Goal: Task Accomplishment & Management: Manage account settings

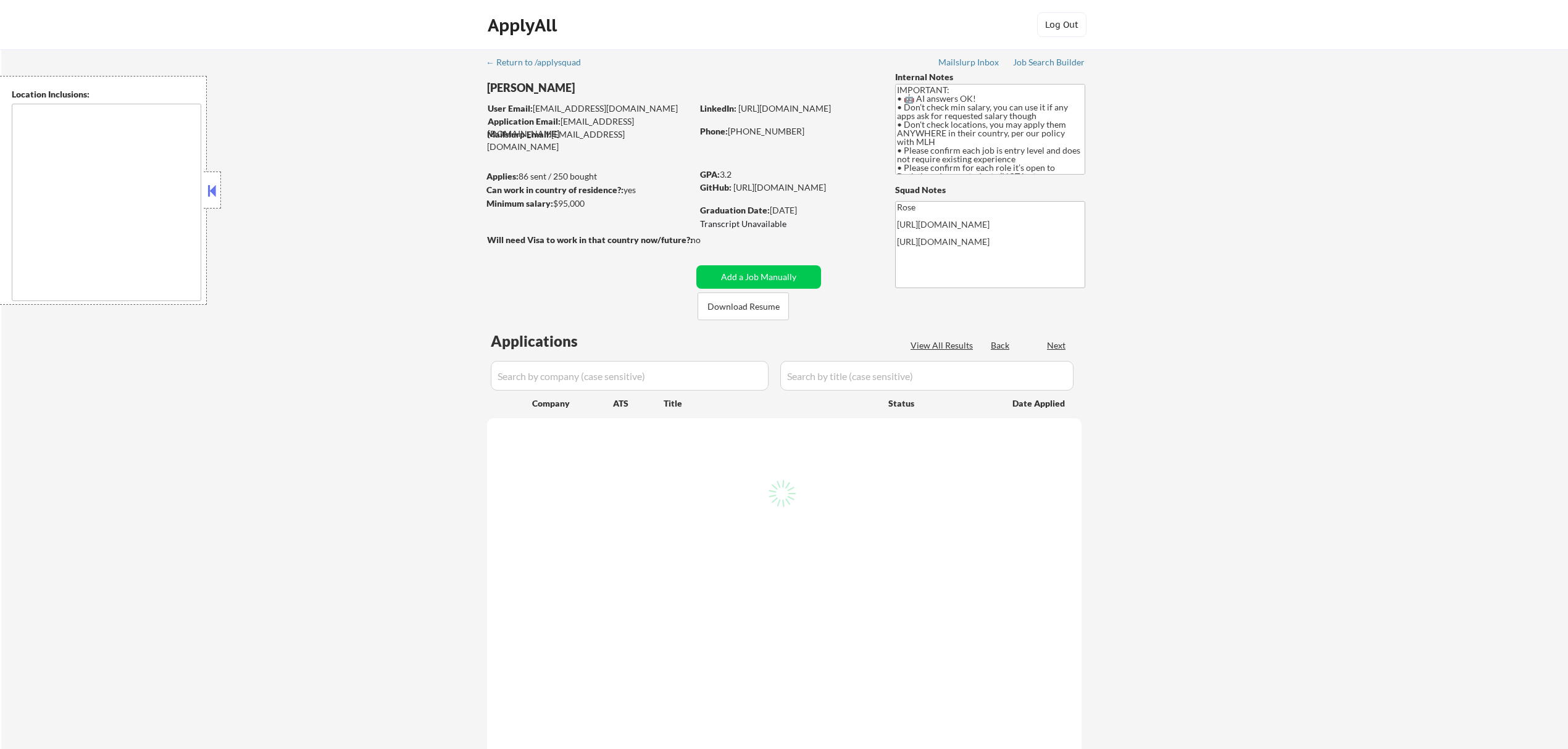
type textarea "country:[GEOGRAPHIC_DATA]"
select select ""pending""
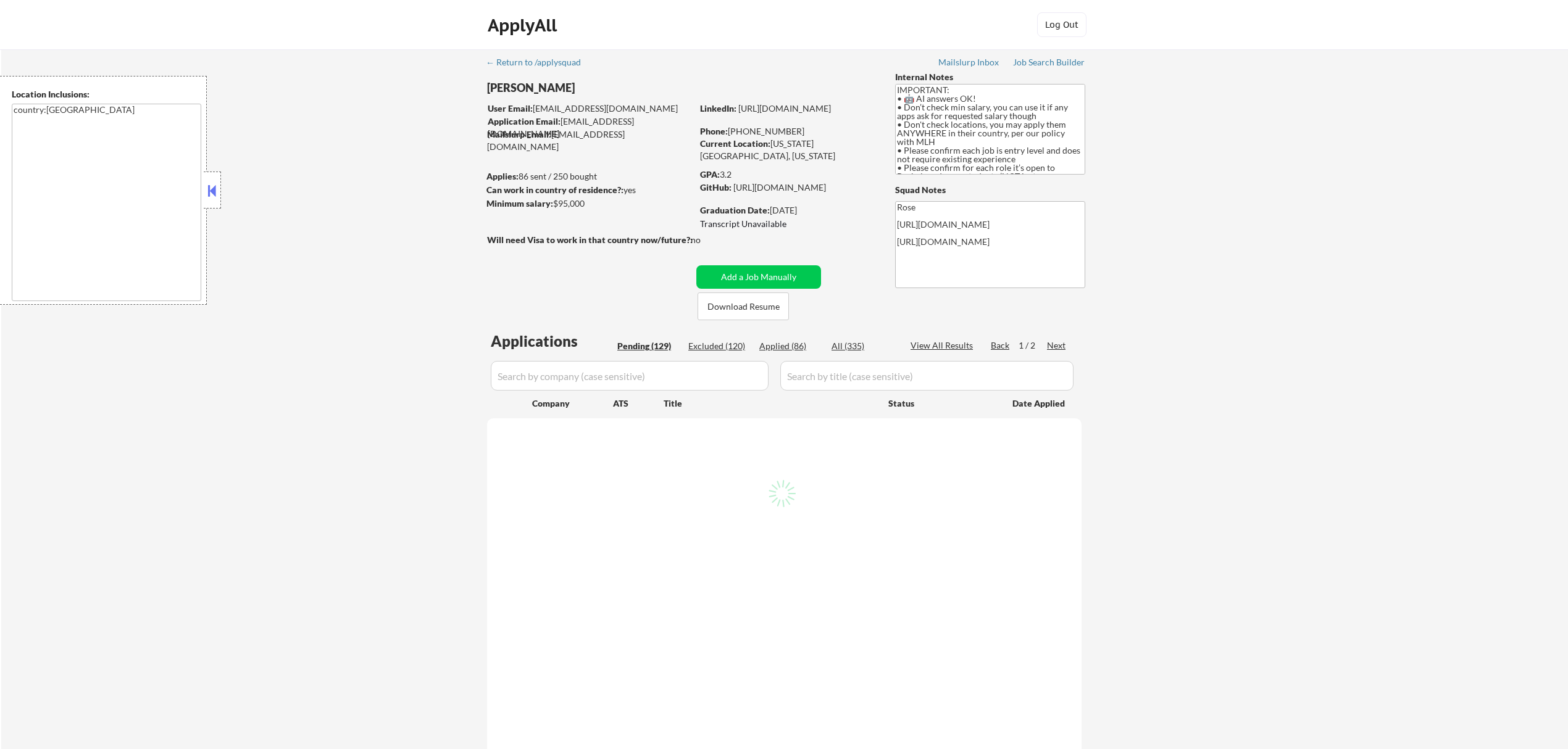
select select ""pending""
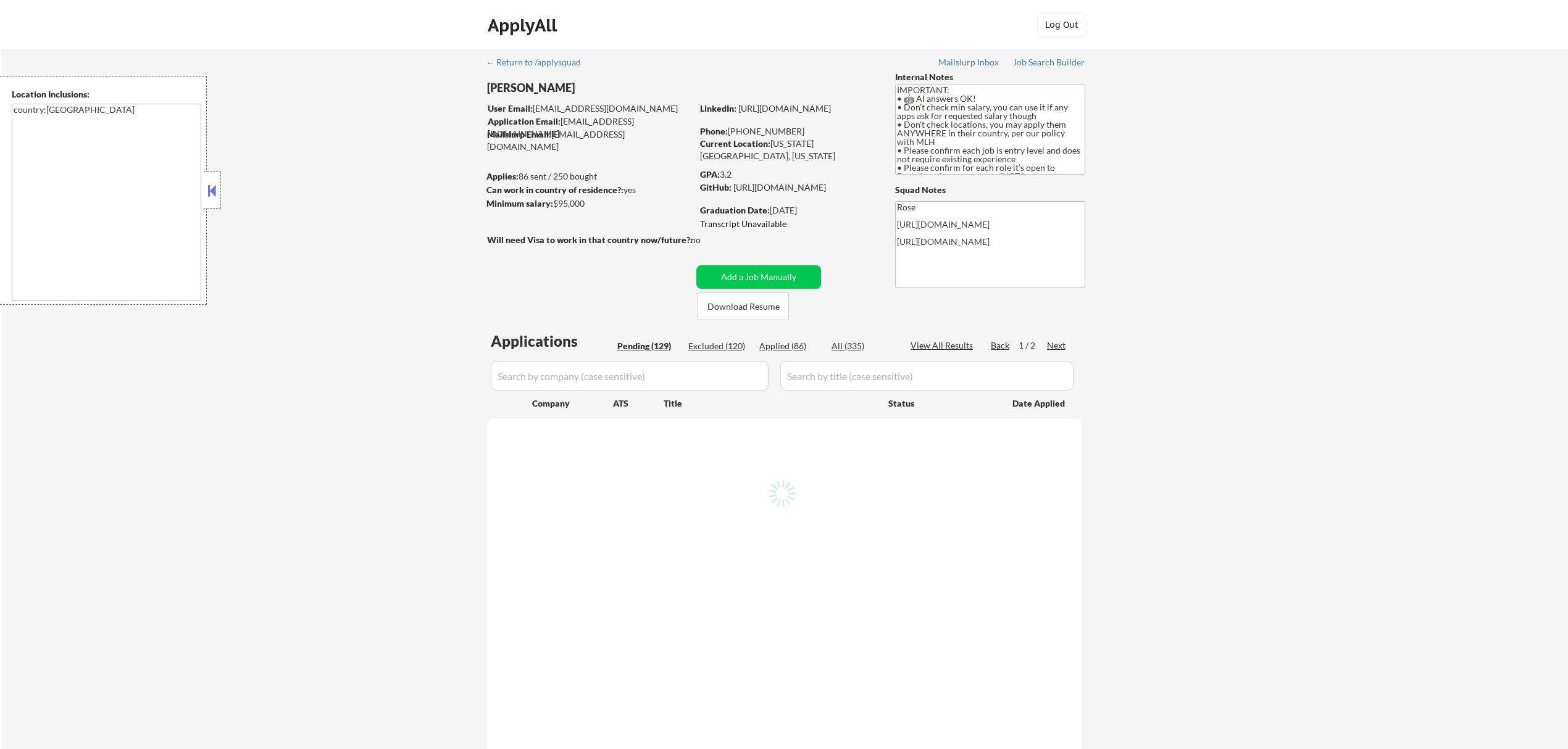
select select ""pending""
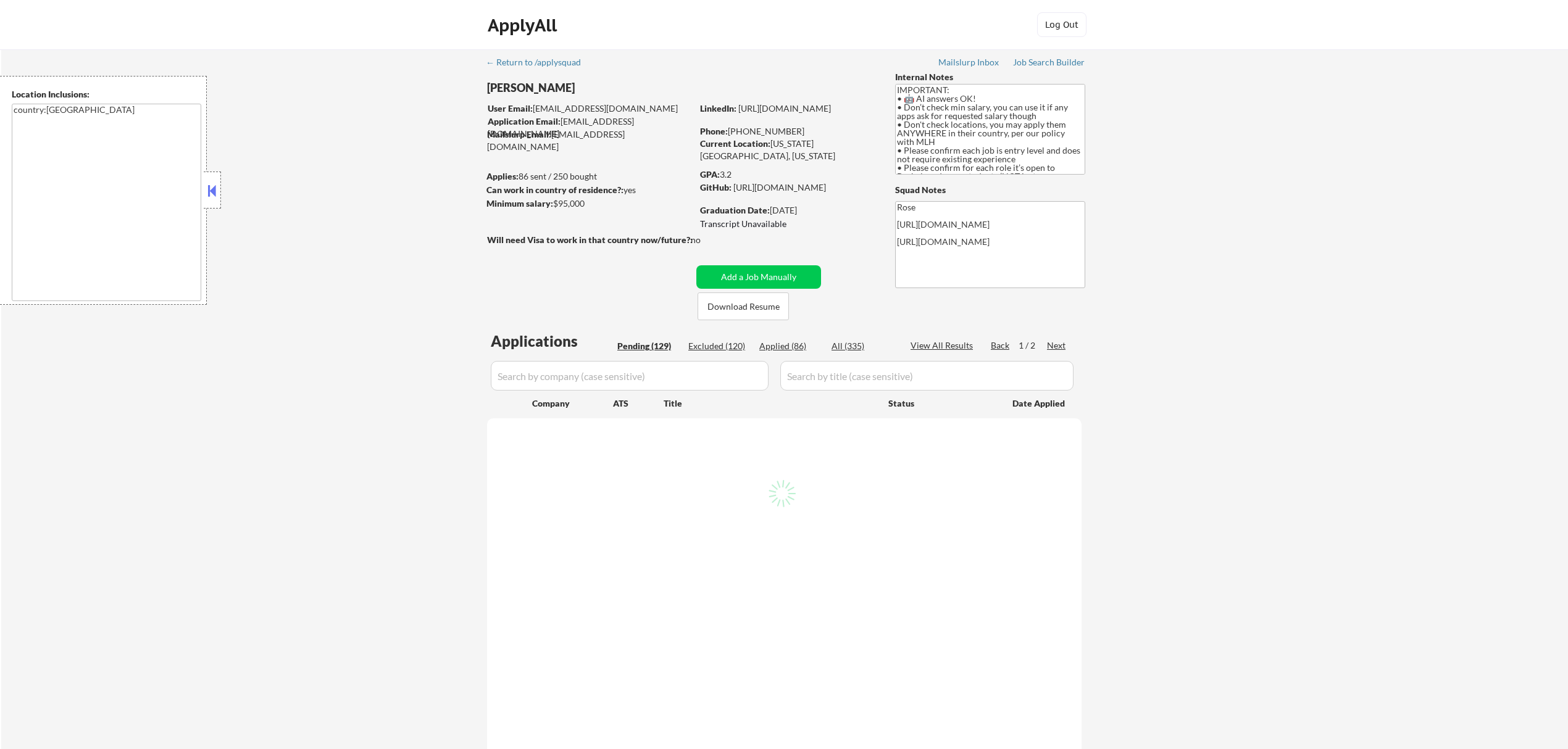
select select ""pending""
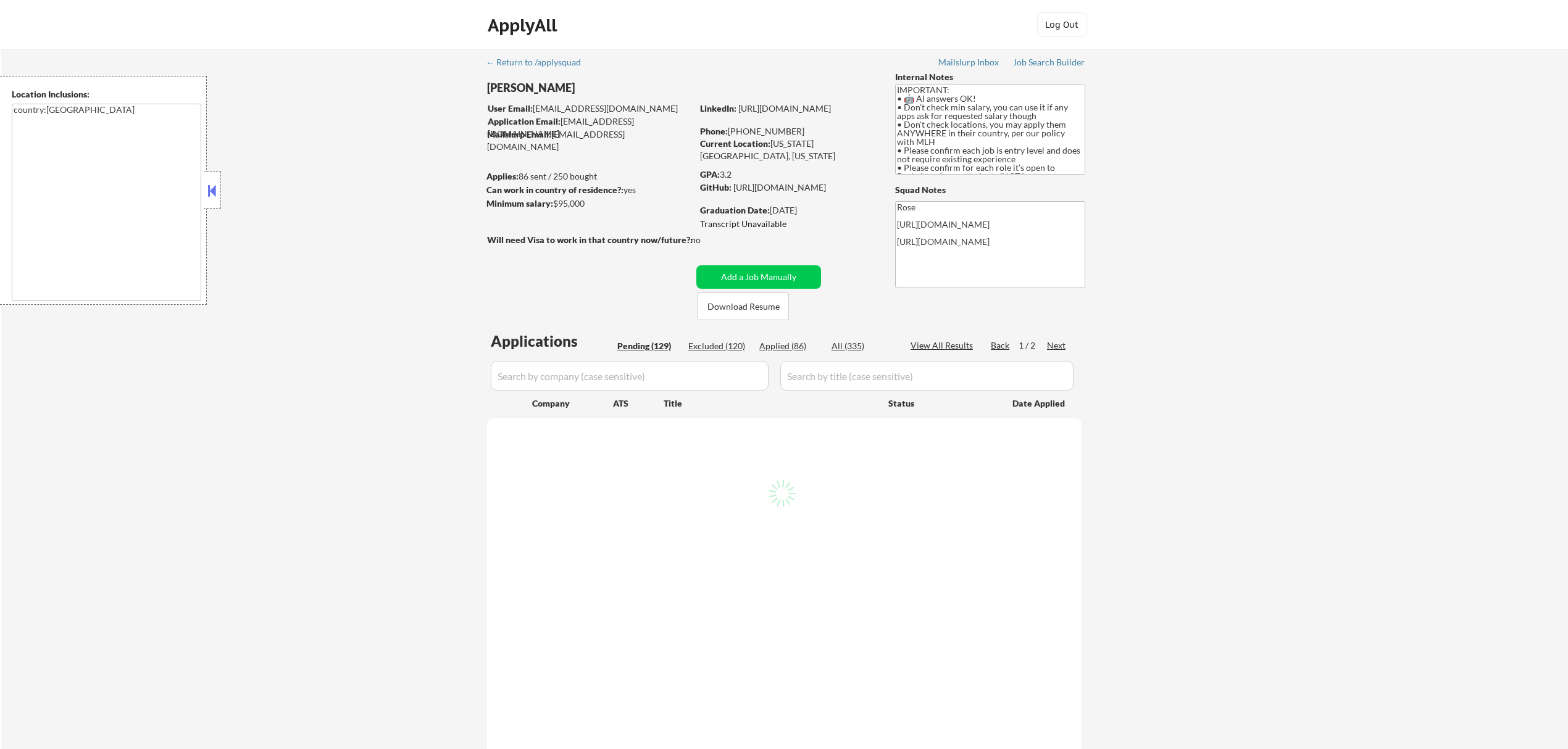
select select ""pending""
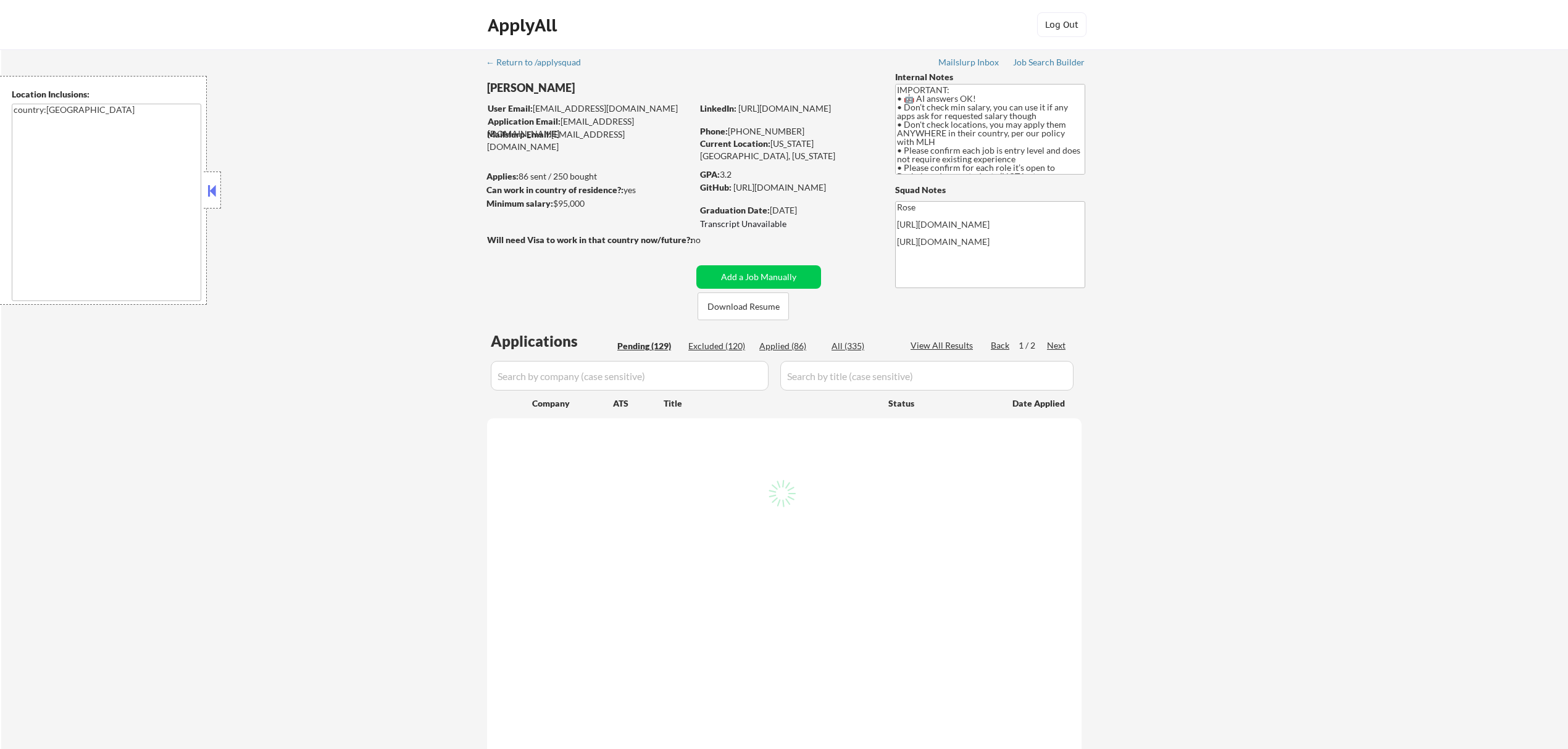
select select ""pending""
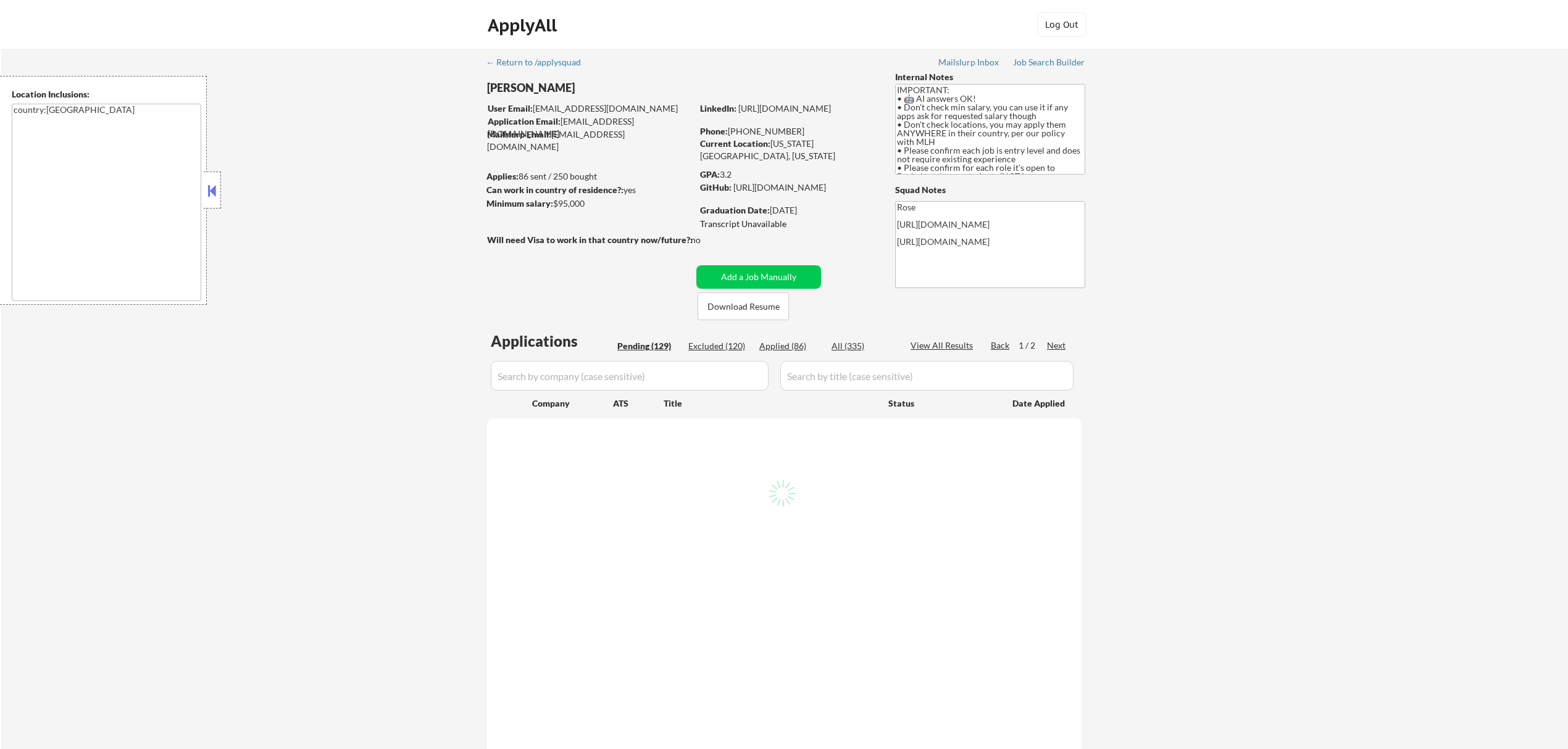
select select ""pending""
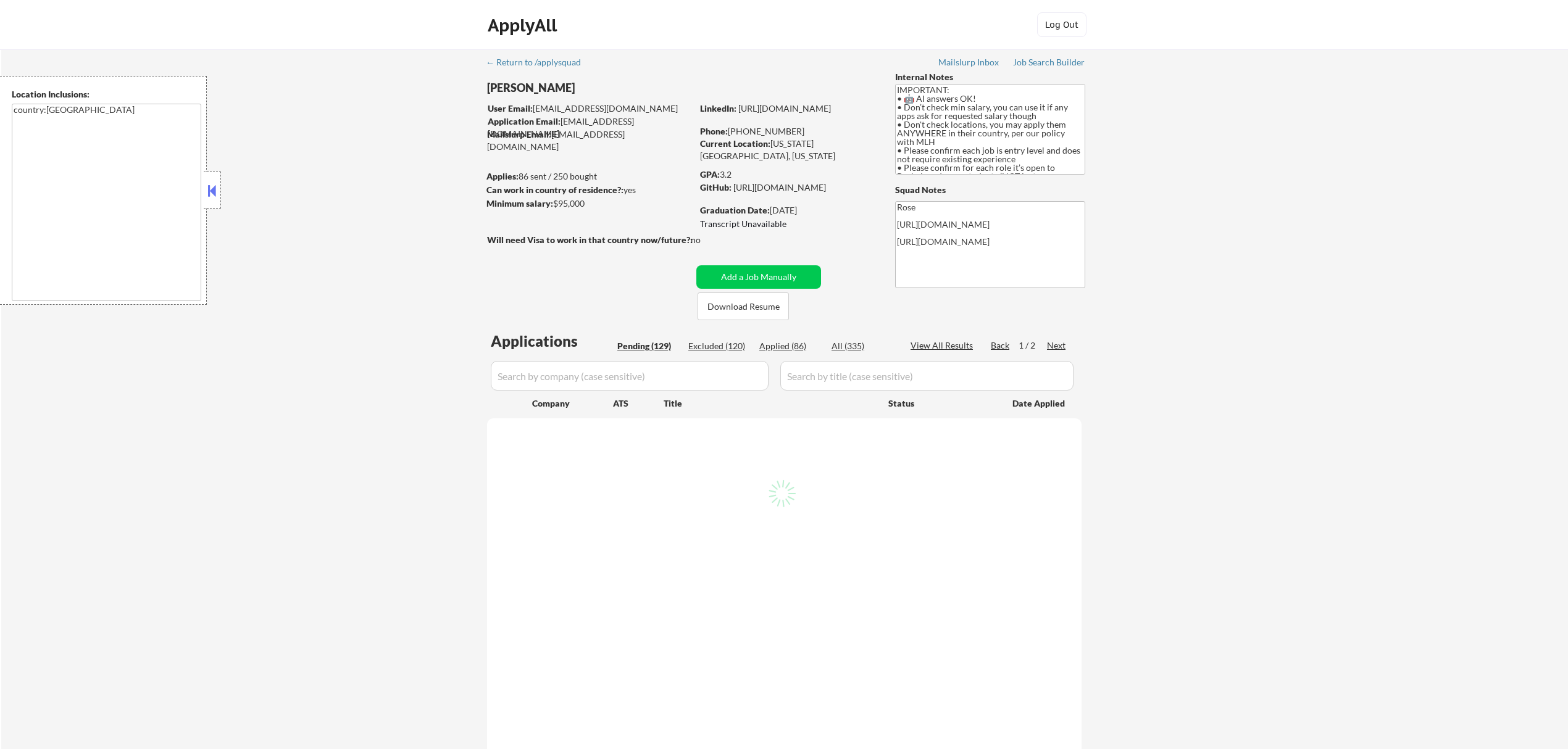
select select ""pending""
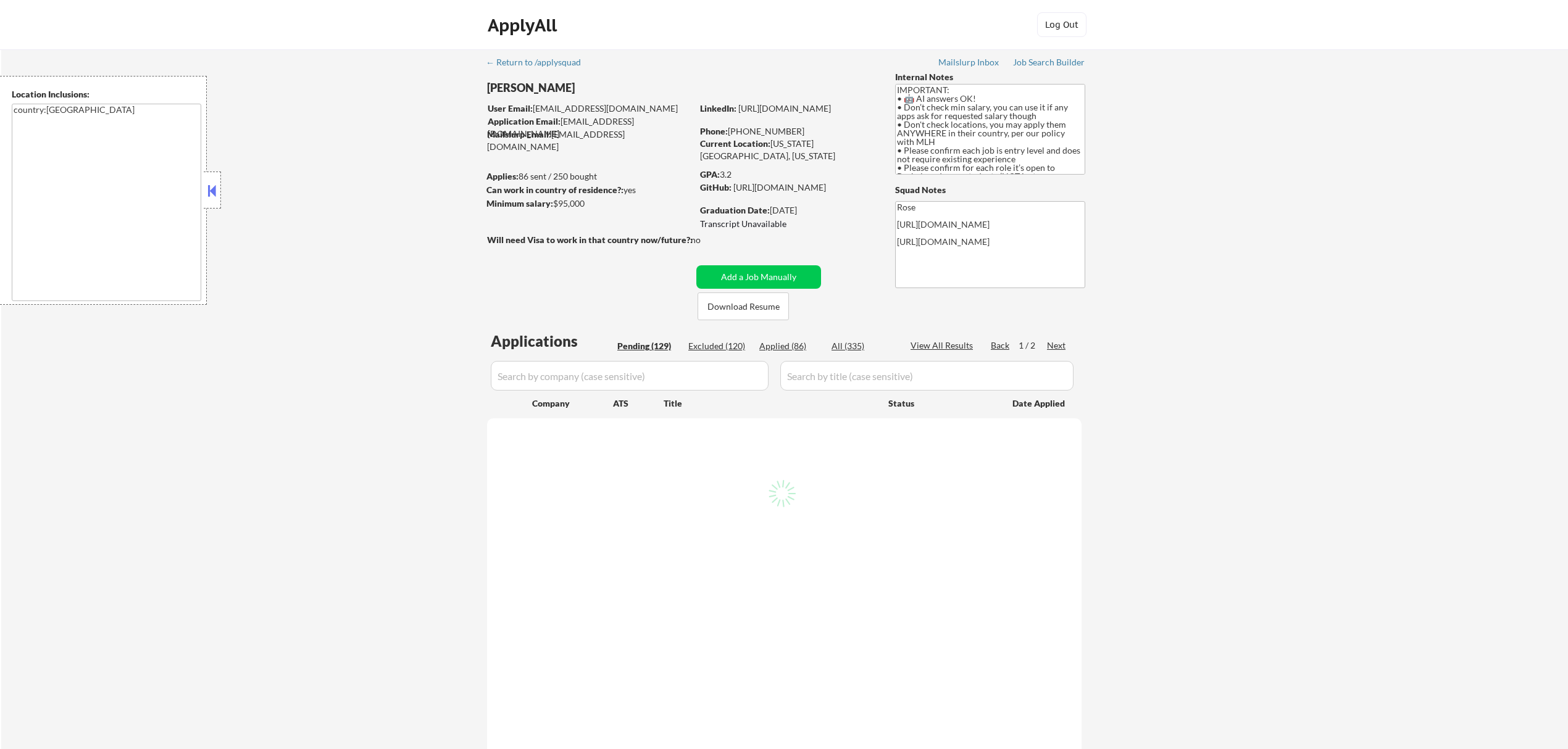
select select ""pending""
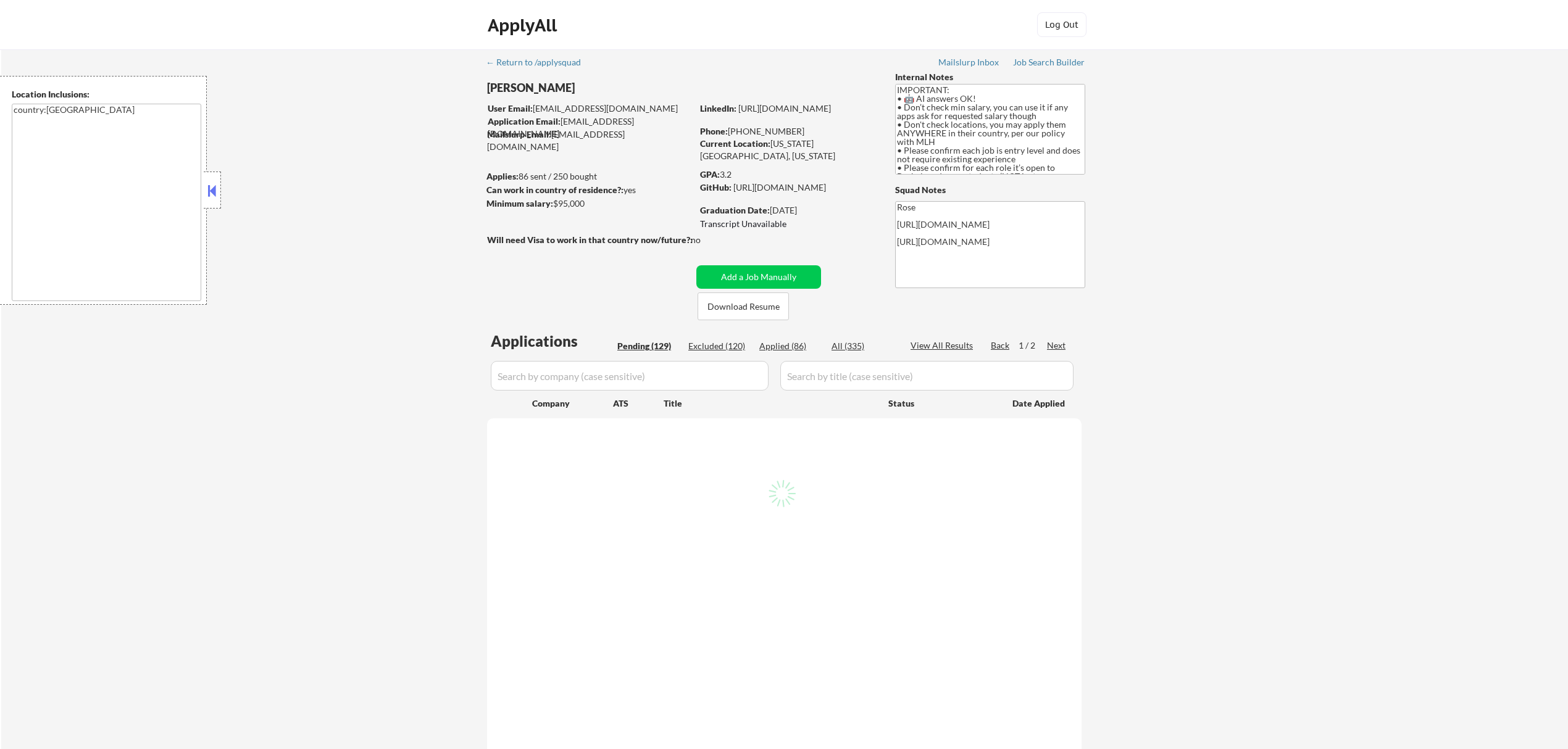
select select ""pending""
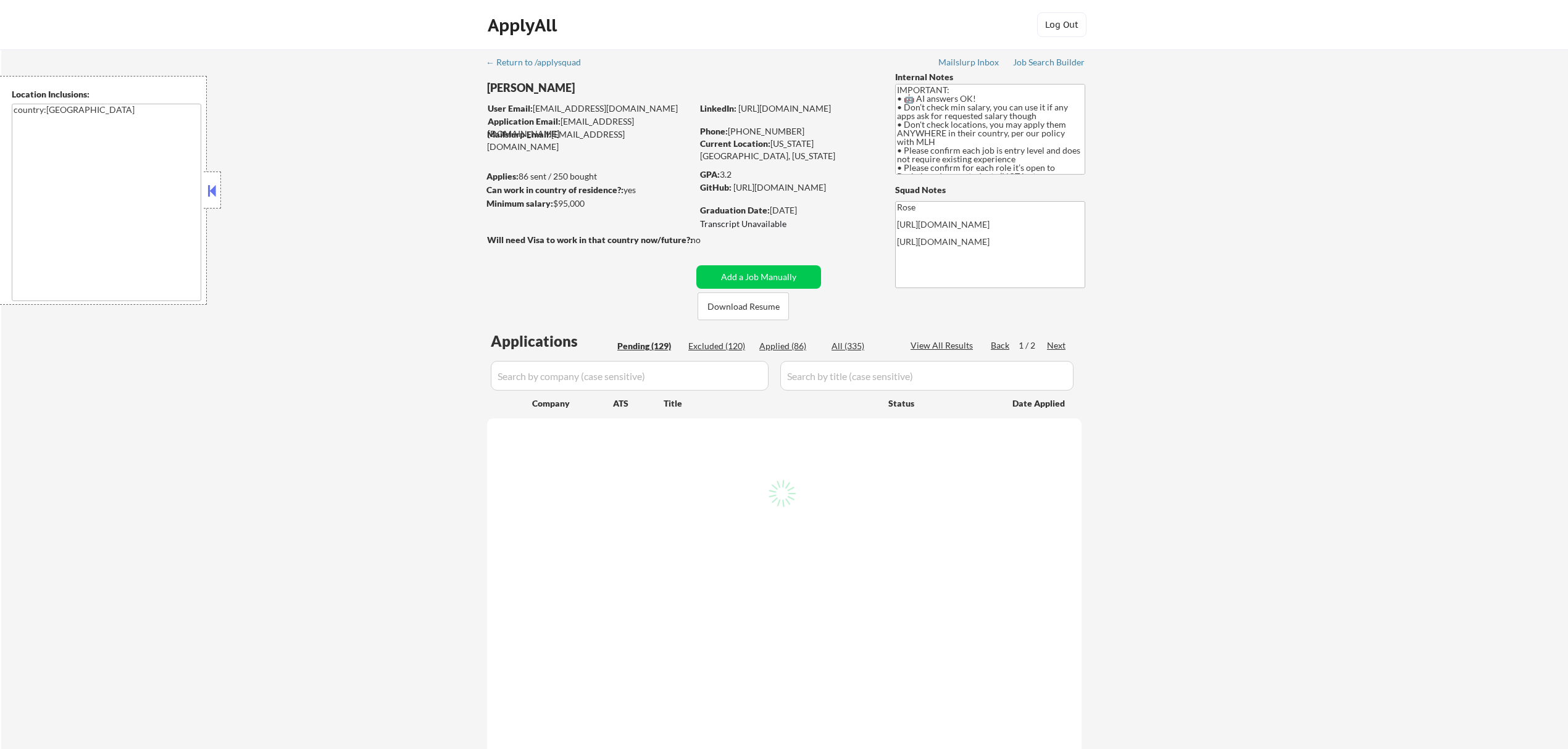
select select ""pending""
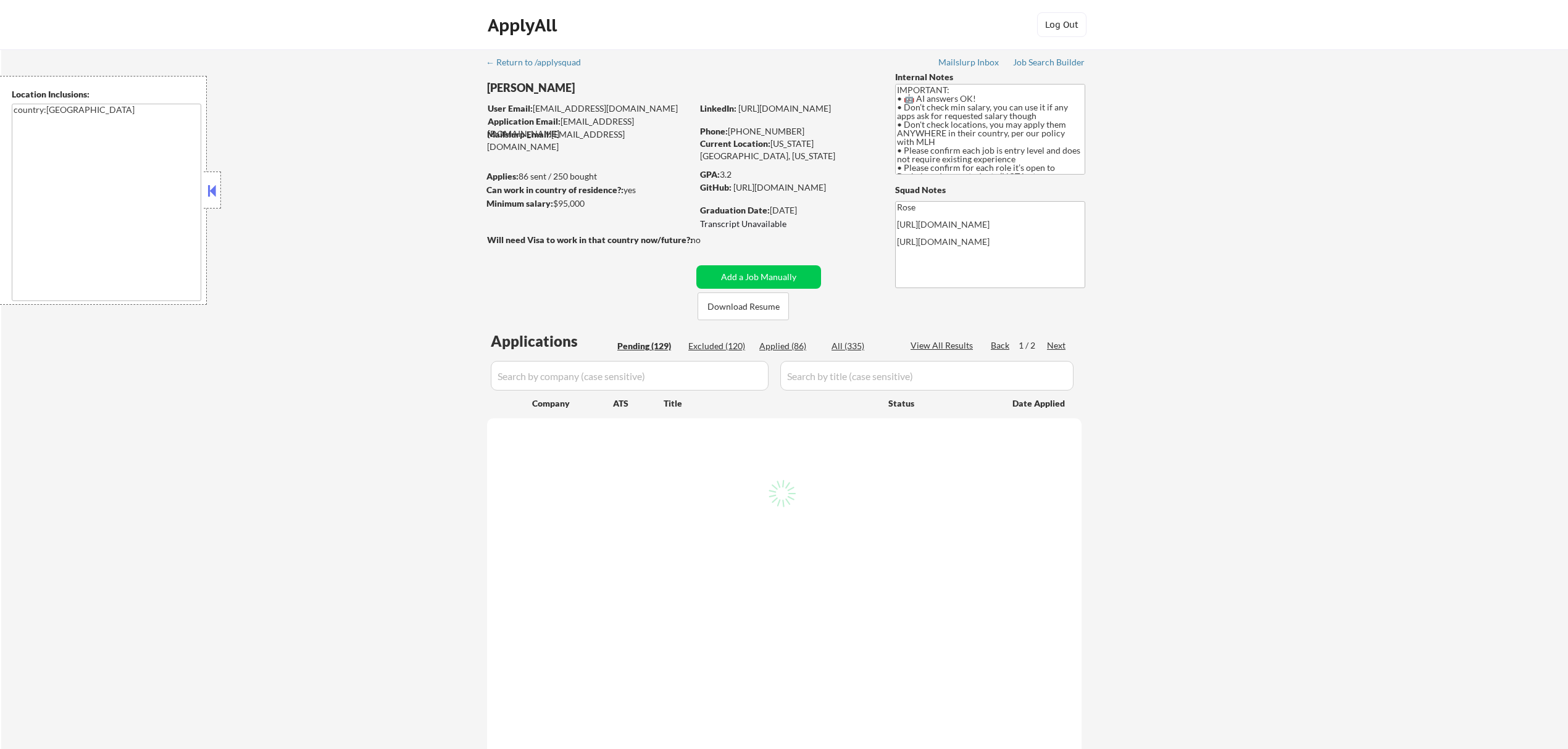
select select ""pending""
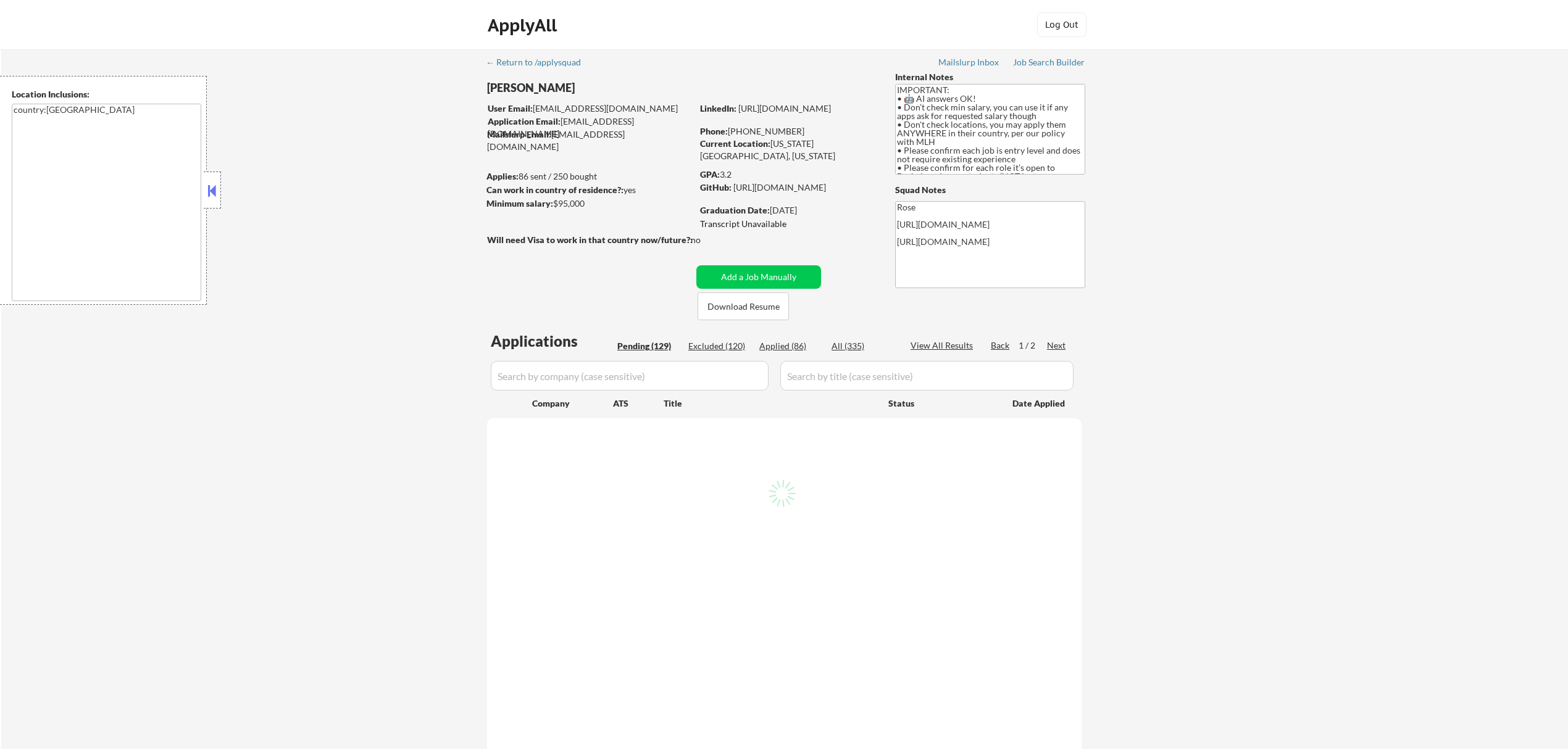
select select ""pending""
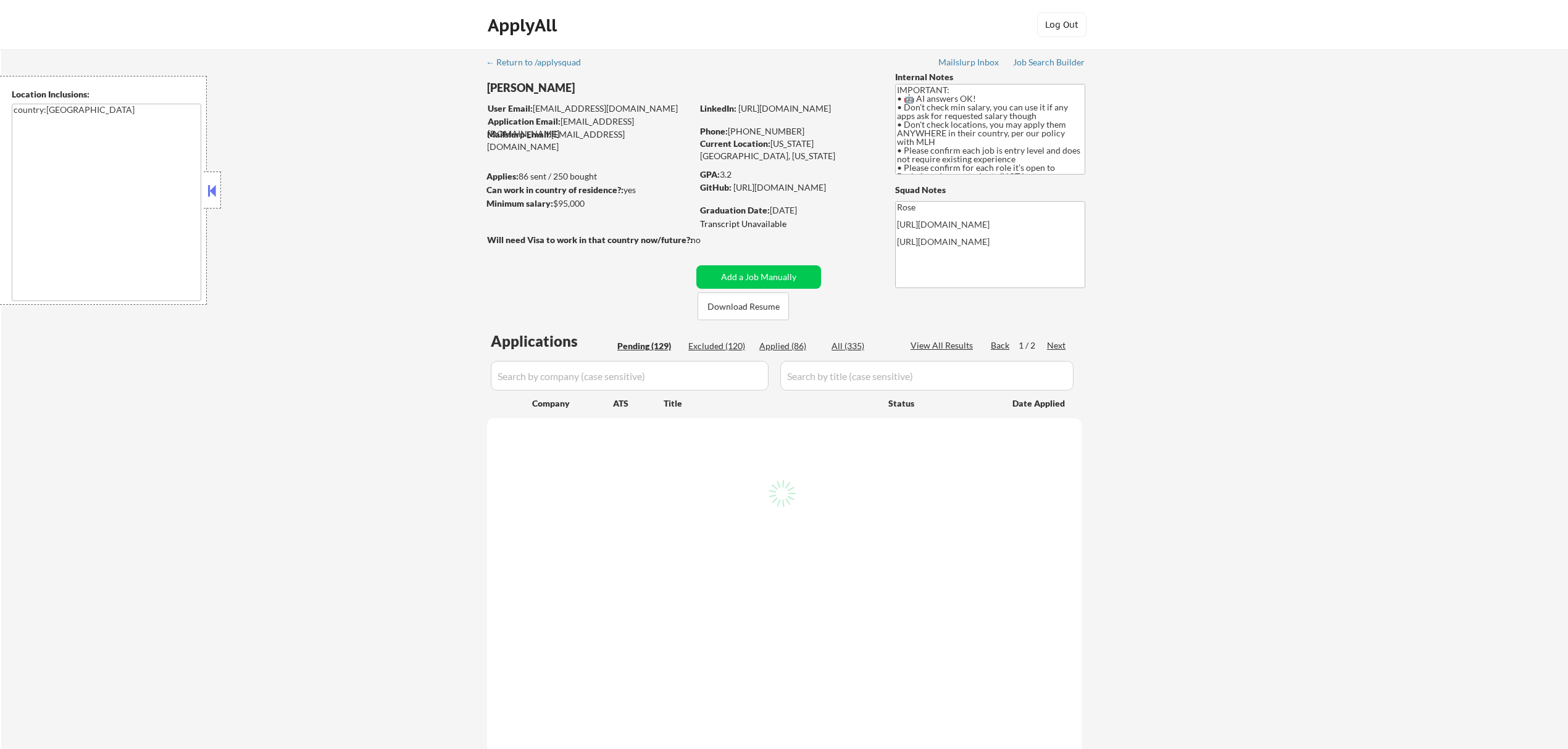
select select ""pending""
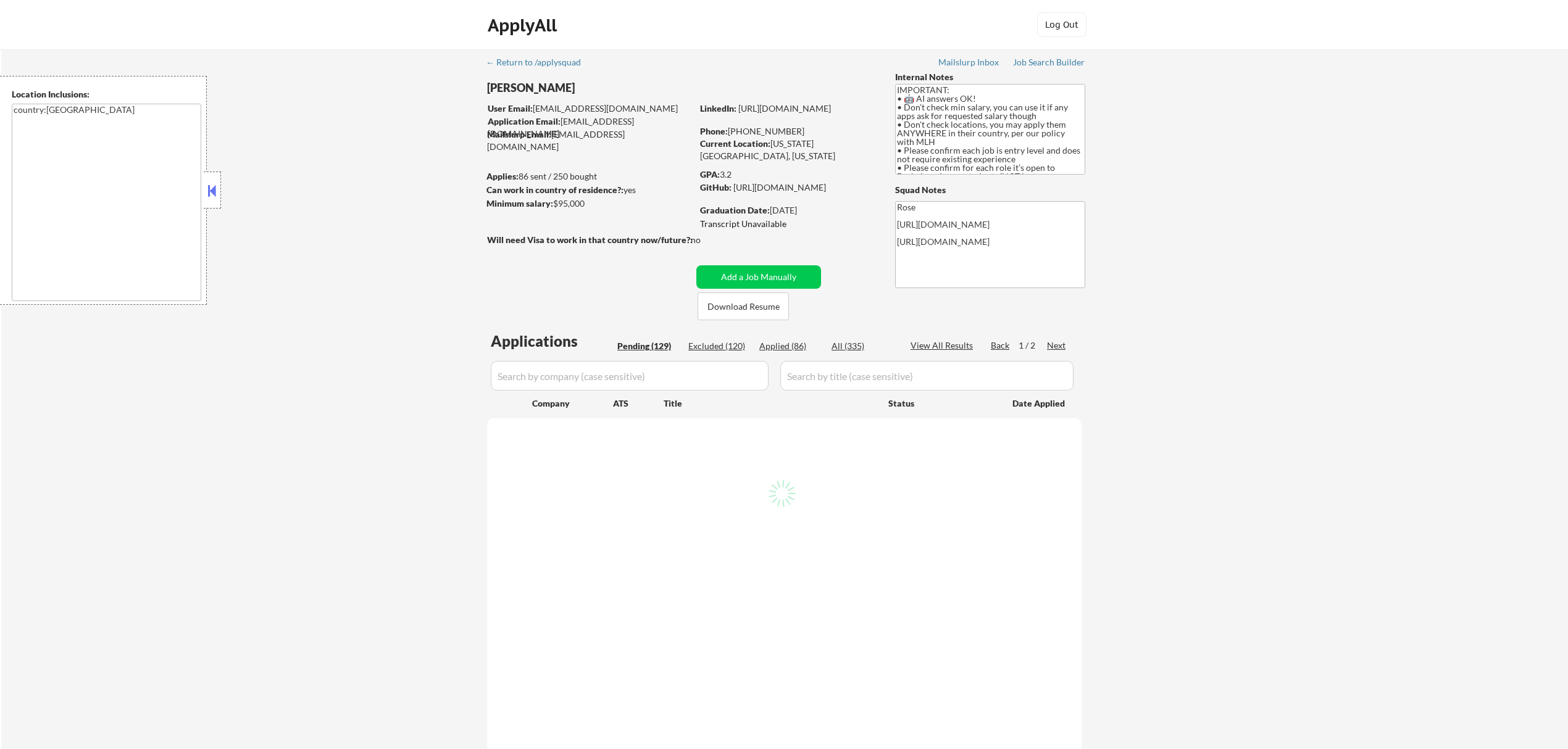
select select ""pending""
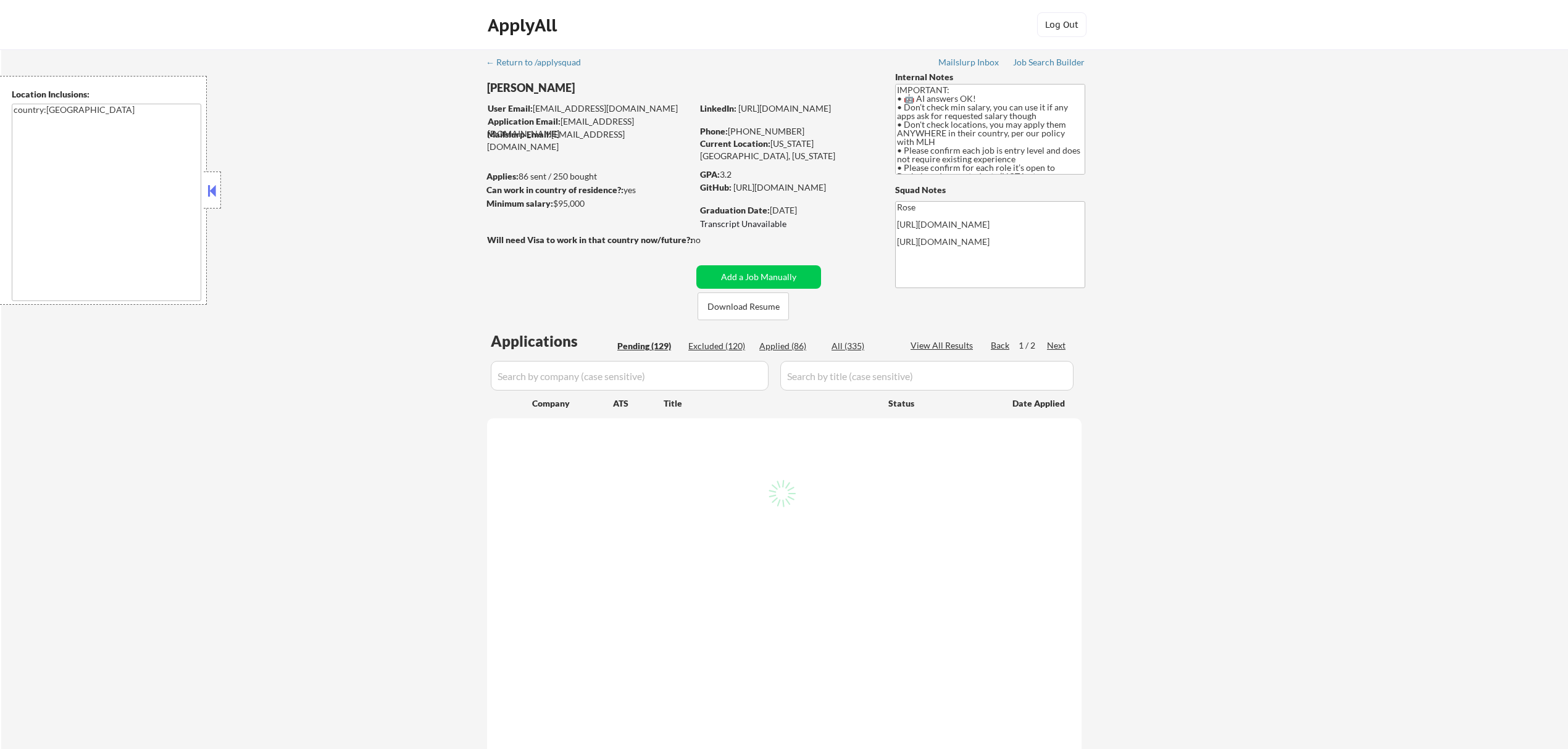
select select ""pending""
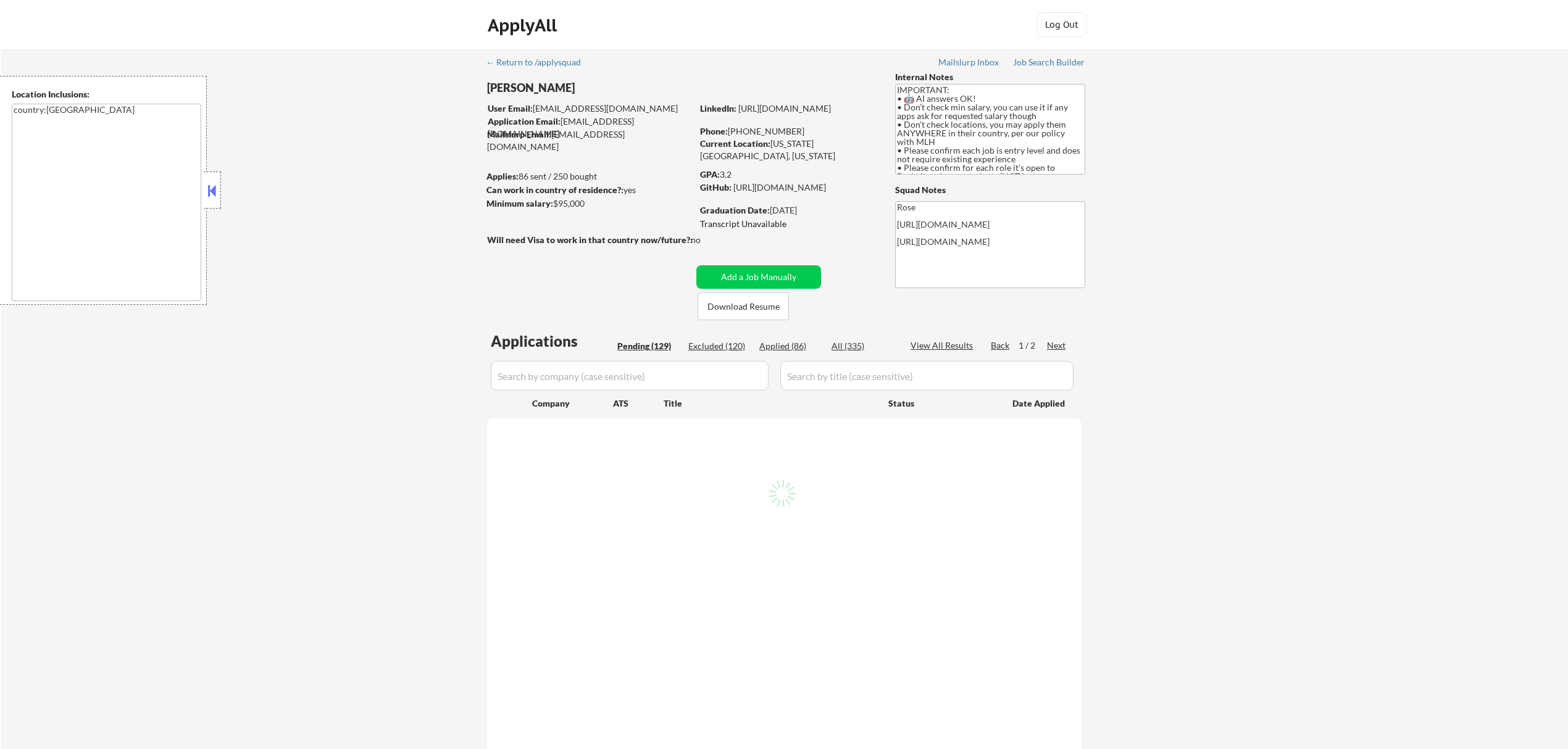
select select ""pending""
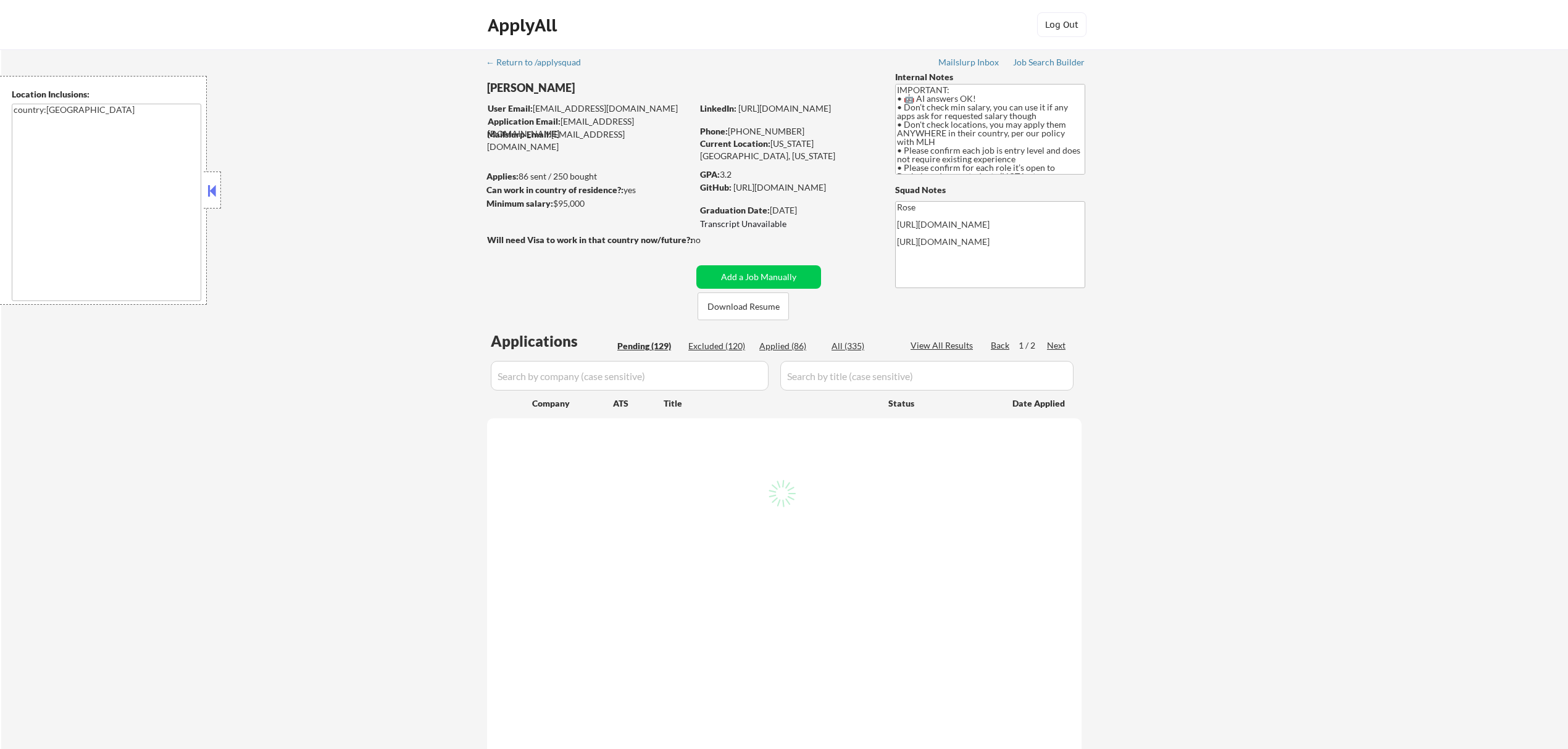
select select ""pending""
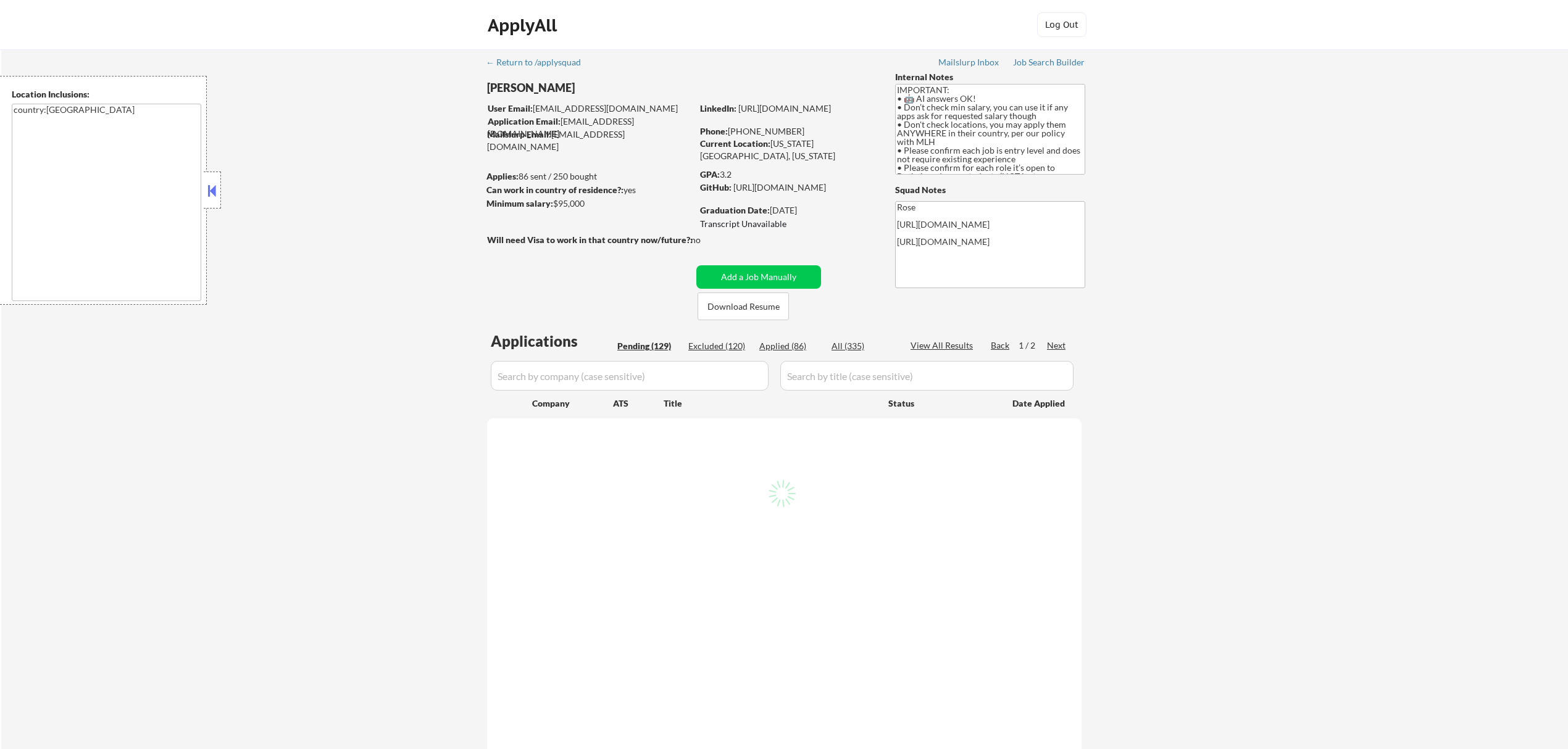
select select ""pending""
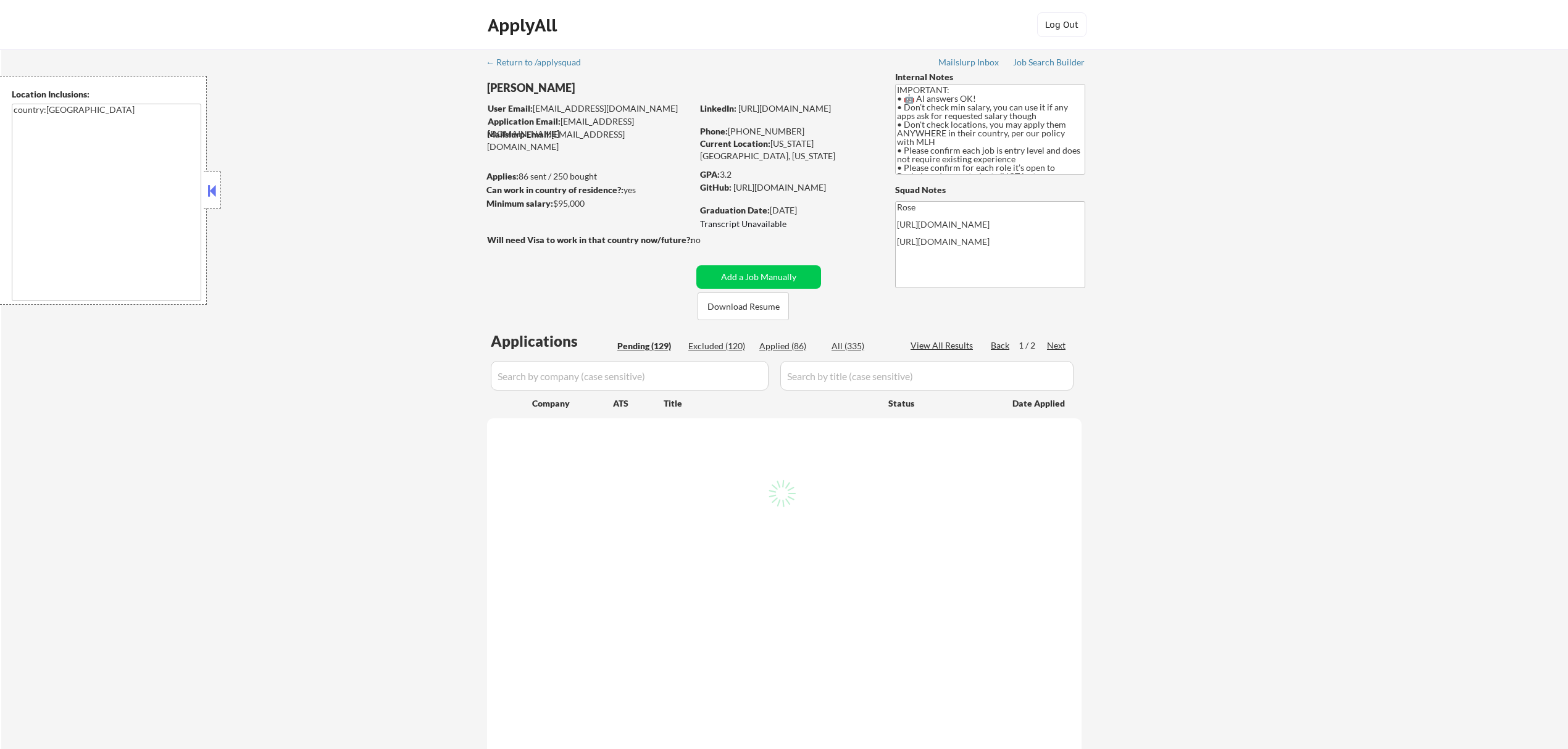
select select ""pending""
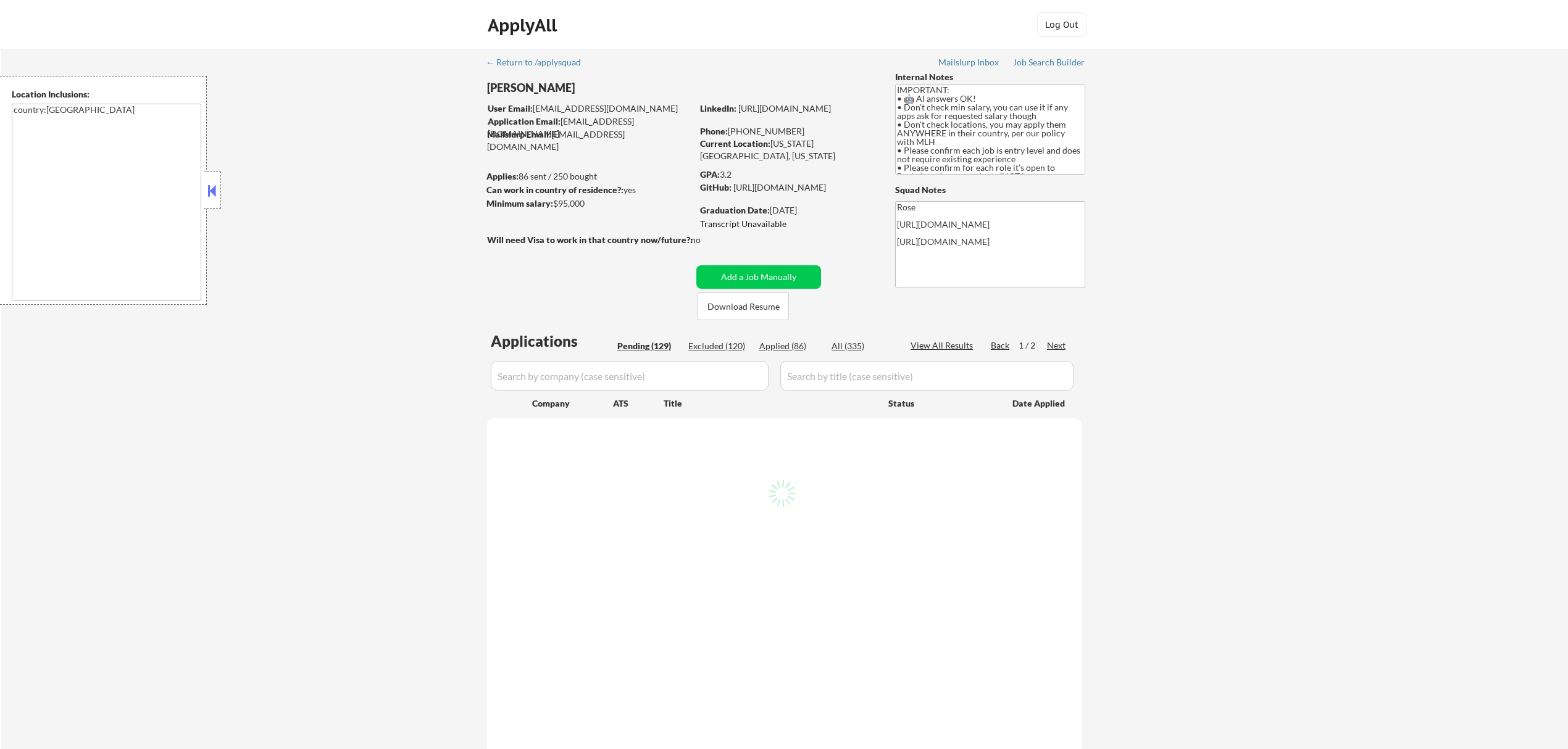
select select ""pending""
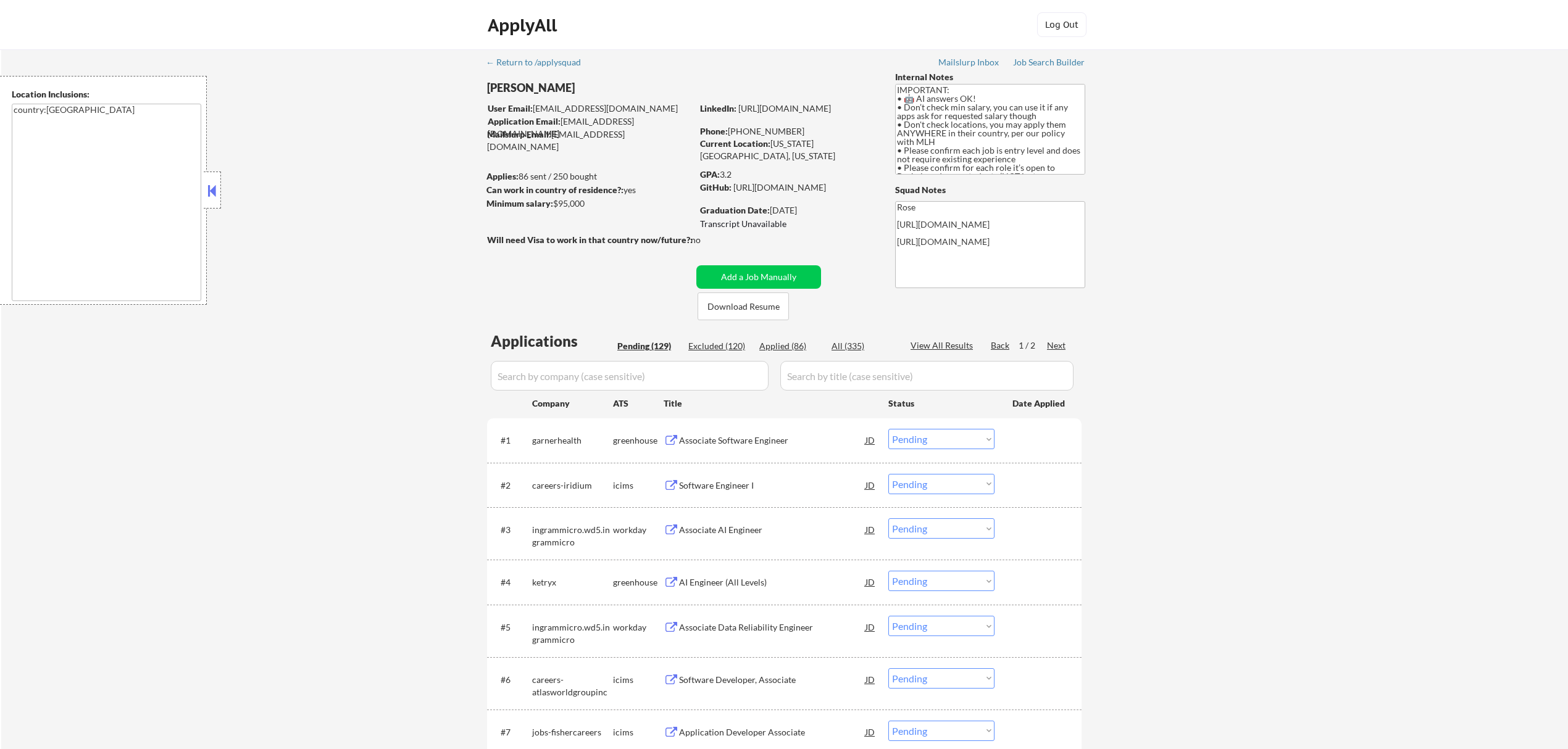
click at [724, 442] on div "Associate Software Engineer" at bounding box center [772, 440] width 186 height 13
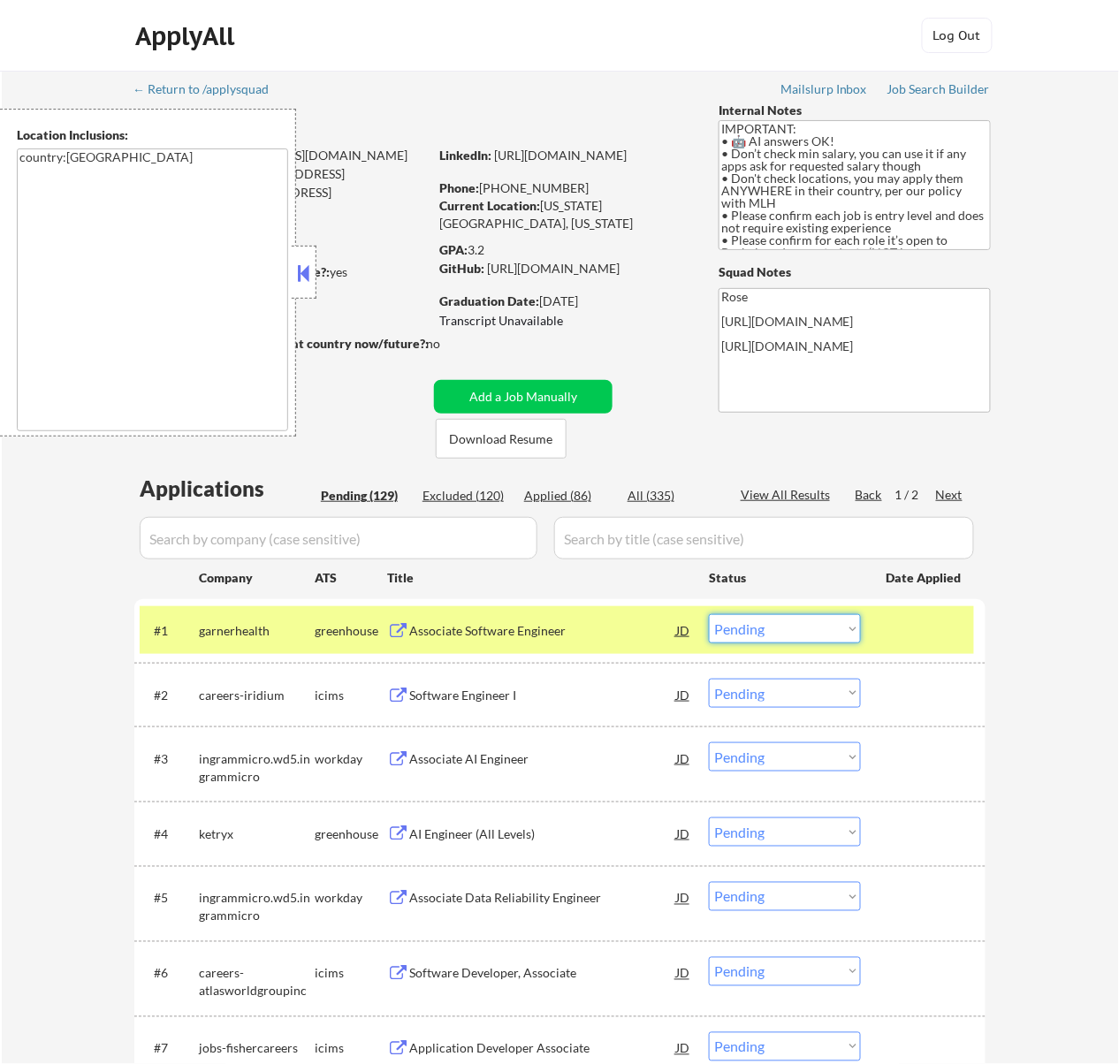
click at [789, 626] on select "Choose an option... Pending Applied Excluded (Questions) Excluded (Expired) Exc…" at bounding box center [785, 628] width 152 height 29
click at [709, 614] on select "Choose an option... Pending Applied Excluded (Questions) Excluded (Expired) Exc…" at bounding box center [785, 628] width 152 height 29
select select ""pending""
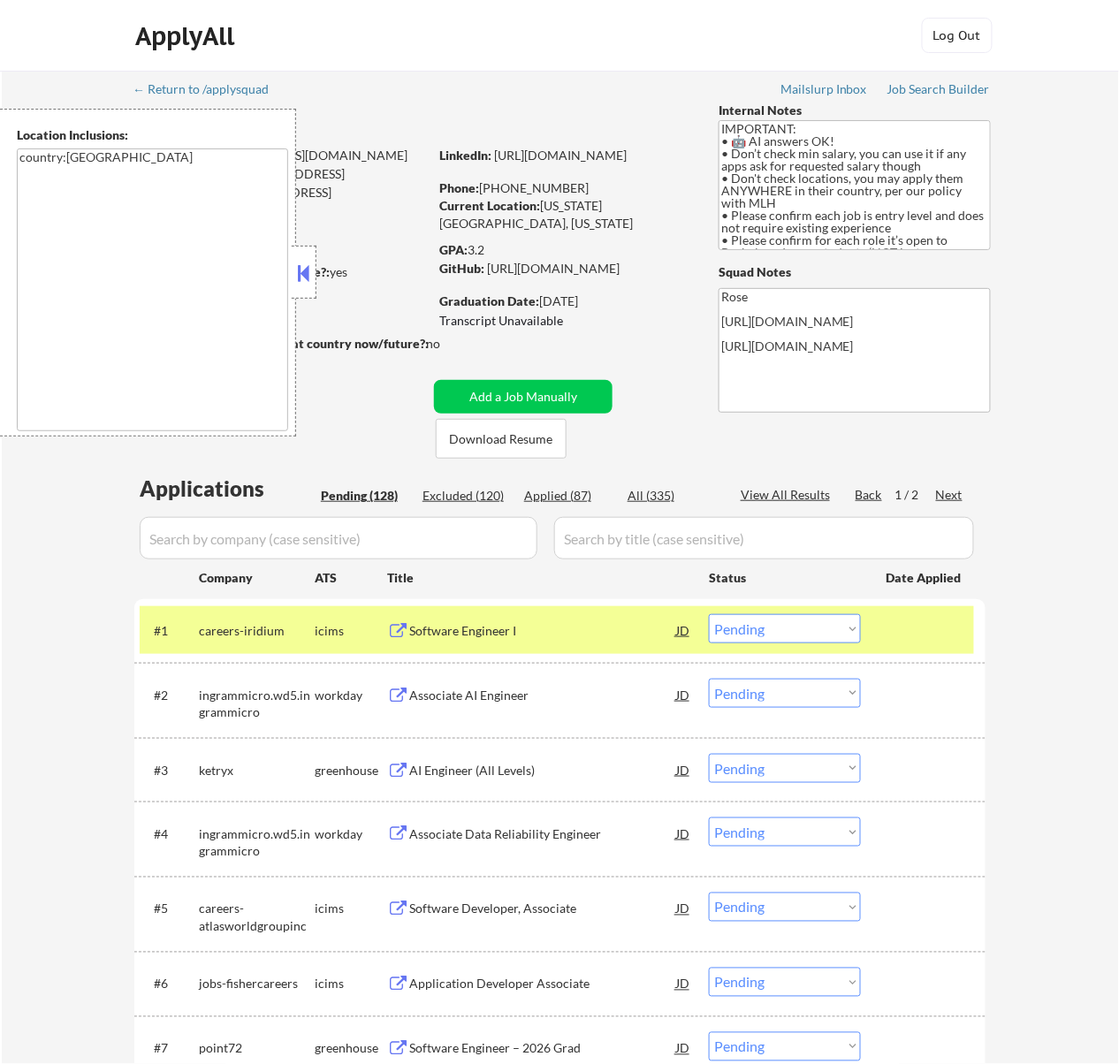
click at [308, 262] on button at bounding box center [302, 273] width 19 height 27
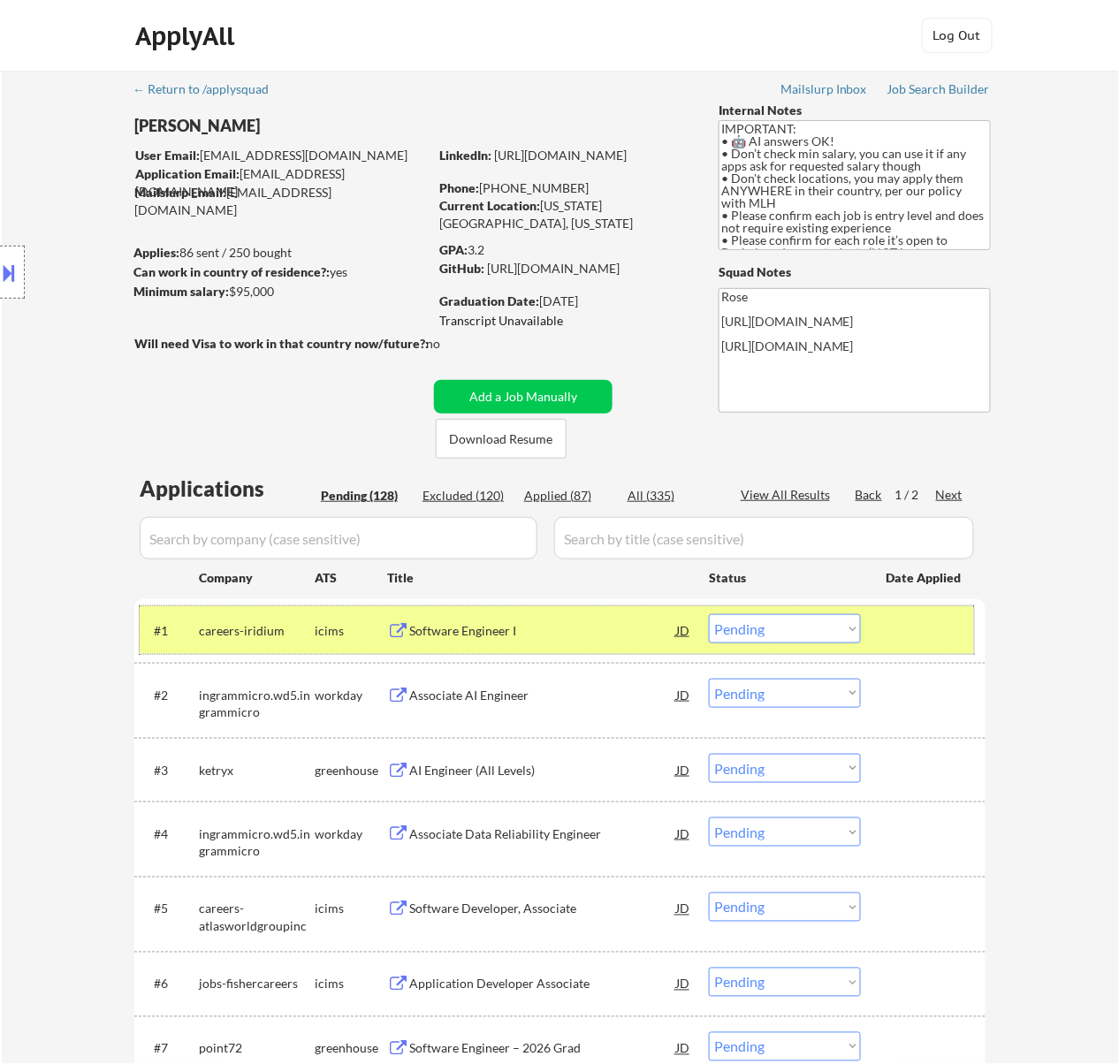
click at [928, 635] on div at bounding box center [926, 630] width 78 height 32
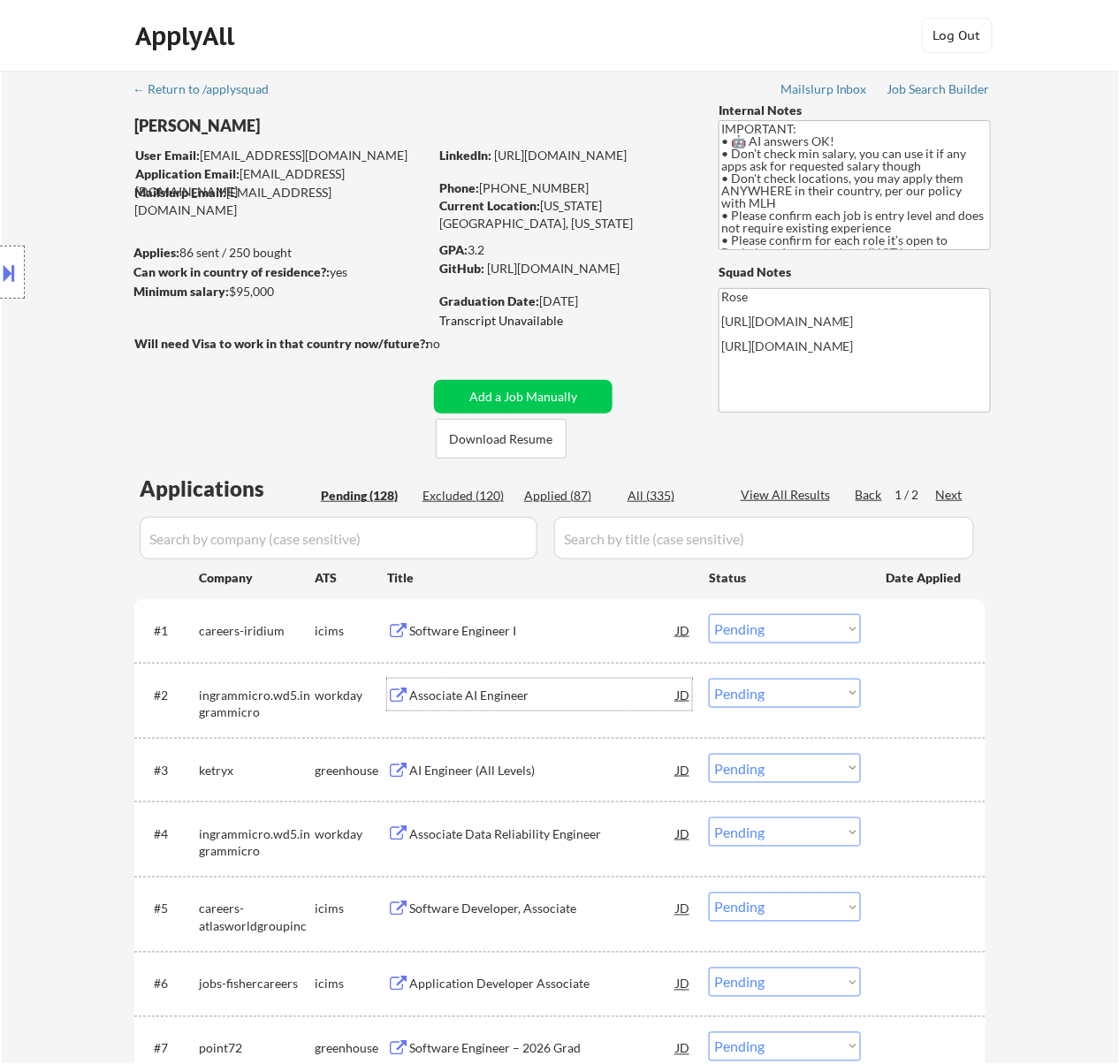
click at [552, 702] on div "Associate AI Engineer" at bounding box center [542, 696] width 267 height 18
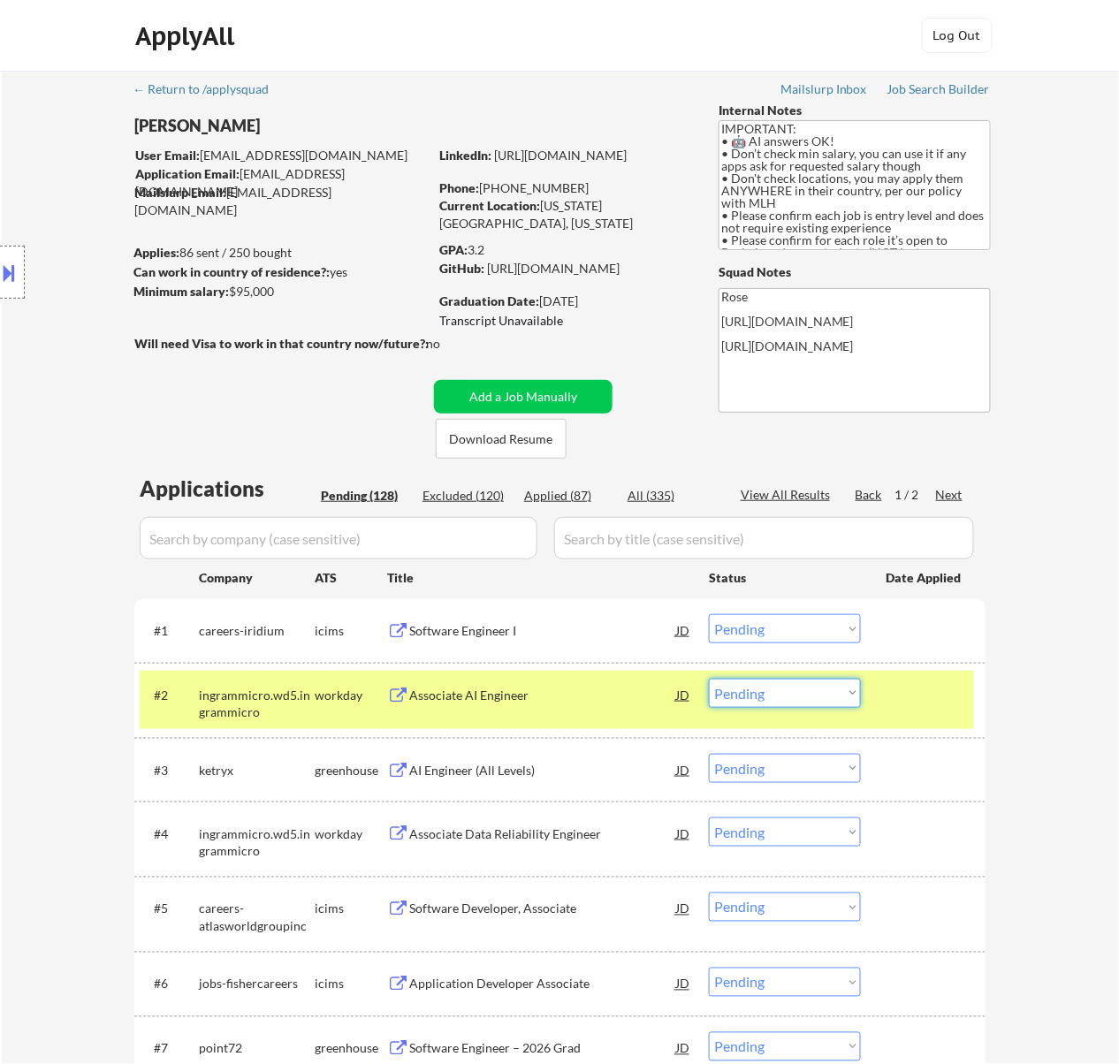
click at [799, 688] on select "Choose an option... Pending Applied Excluded (Questions) Excluded (Expired) Exc…" at bounding box center [785, 693] width 152 height 29
click at [709, 679] on select "Choose an option... Pending Applied Excluded (Questions) Excluded (Expired) Exc…" at bounding box center [785, 693] width 152 height 29
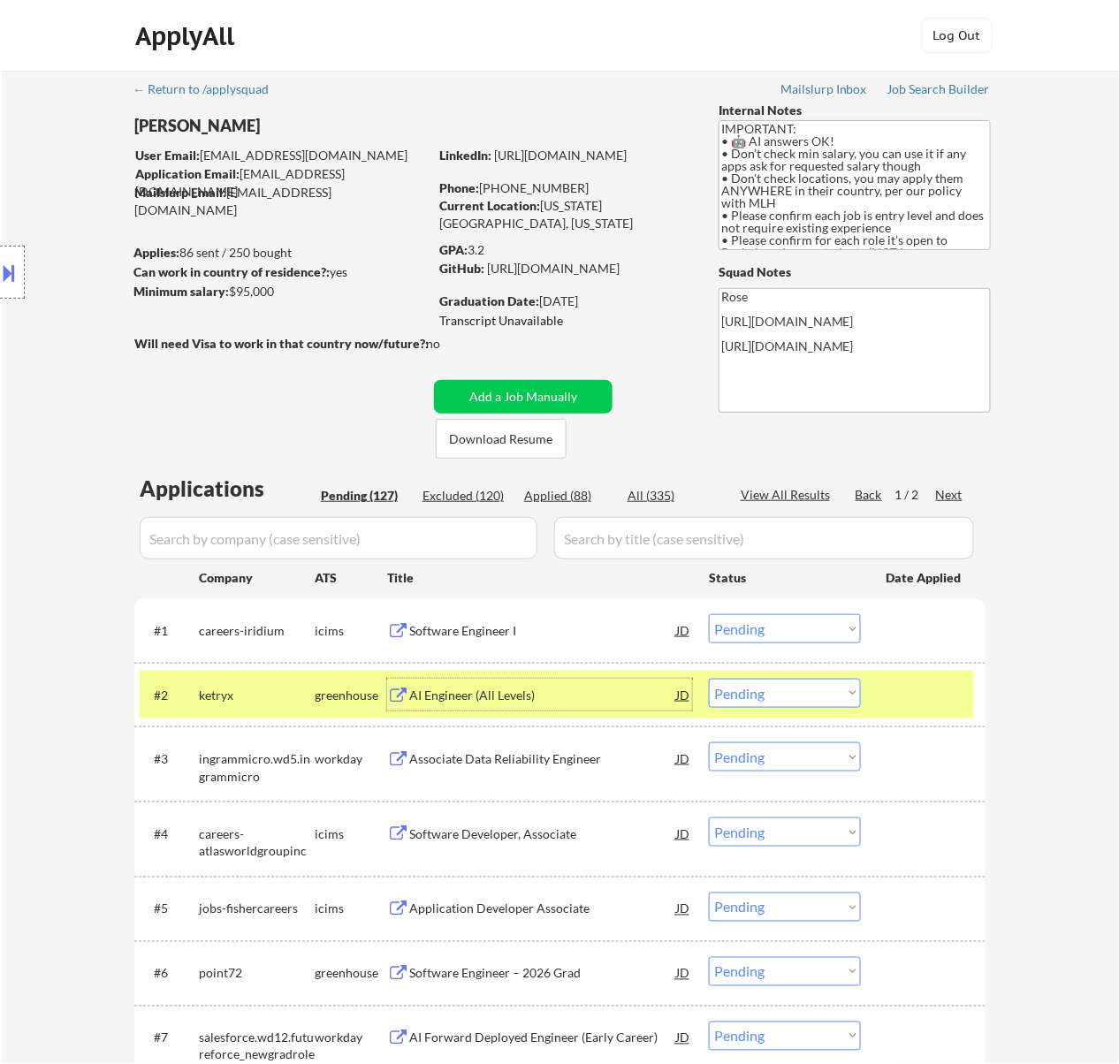
click at [606, 697] on div "AI Engineer (All Levels)" at bounding box center [542, 696] width 267 height 18
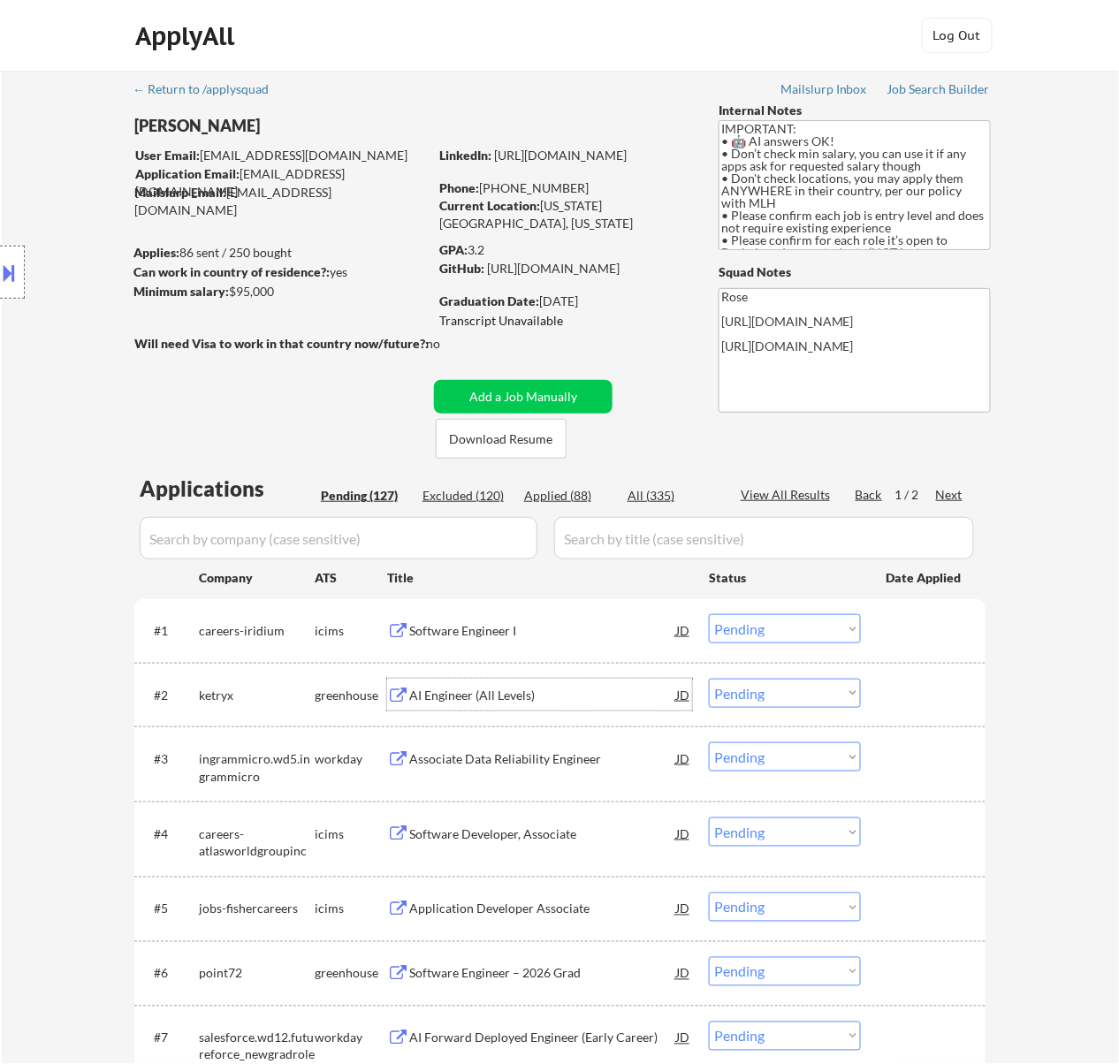
click at [803, 697] on select "Choose an option... Pending Applied Excluded (Questions) Excluded (Expired) Exc…" at bounding box center [785, 693] width 152 height 29
click at [709, 679] on select "Choose an option... Pending Applied Excluded (Questions) Excluded (Expired) Exc…" at bounding box center [785, 693] width 152 height 29
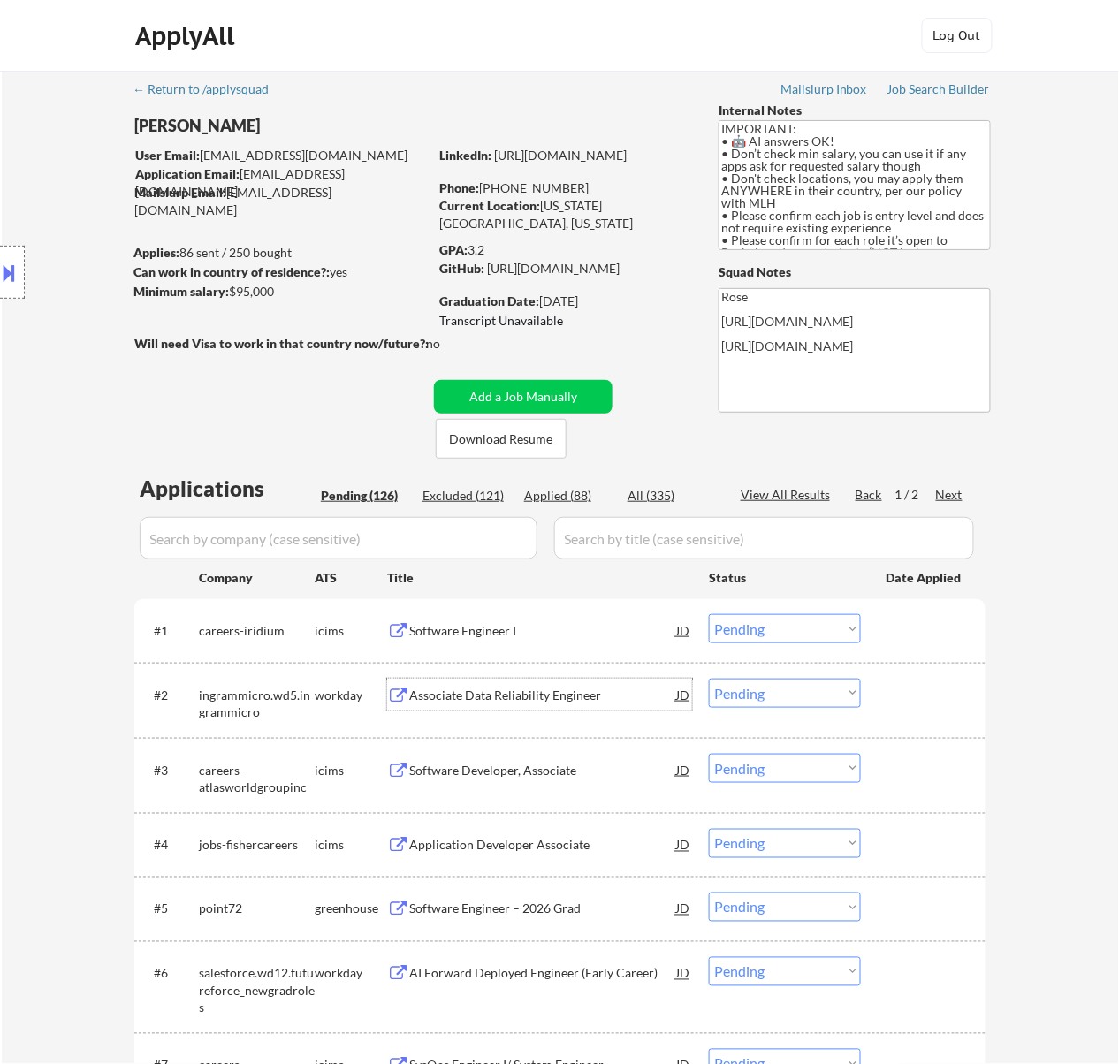
click at [612, 697] on div "Associate Data Reliability Engineer" at bounding box center [542, 696] width 267 height 18
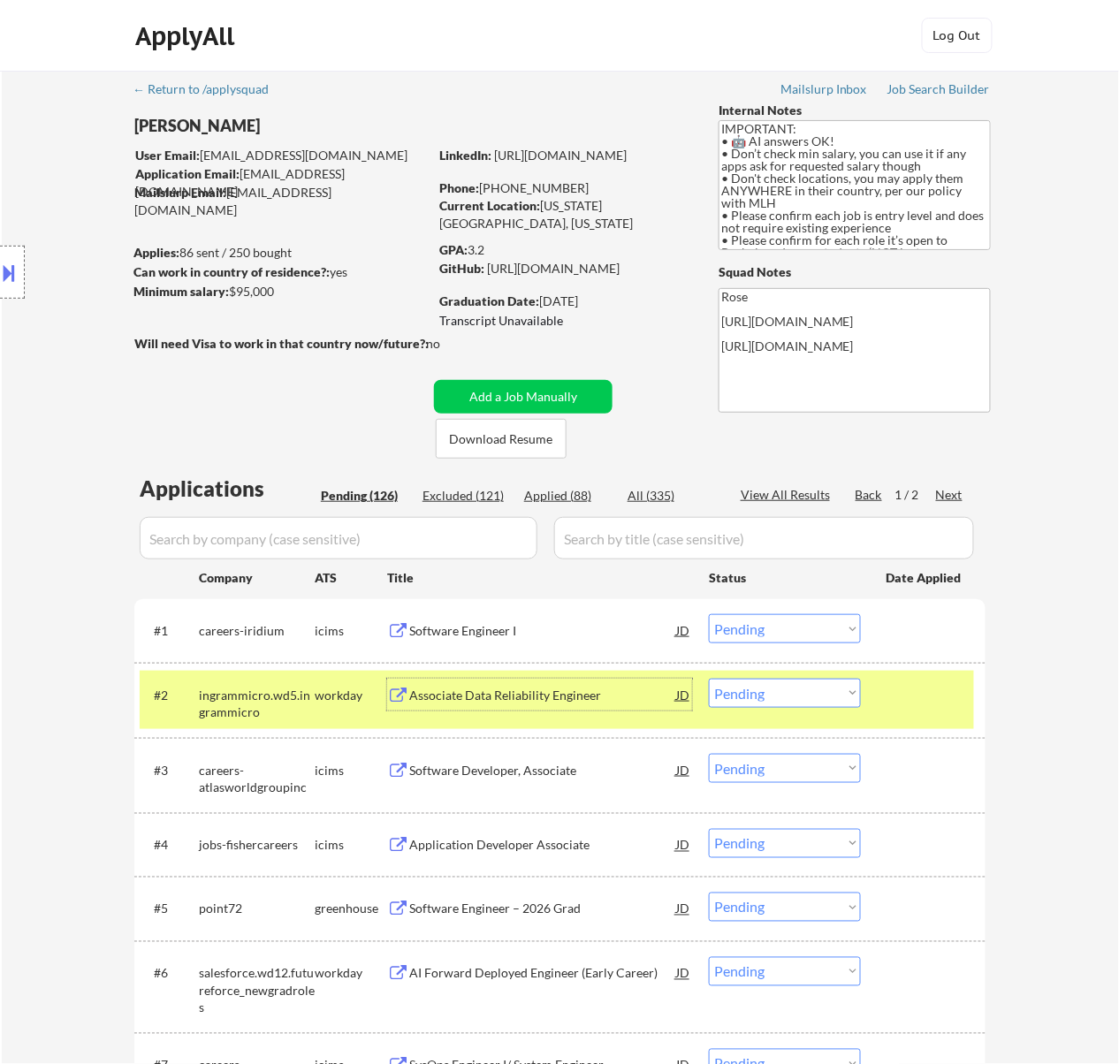
click at [833, 697] on select "Choose an option... Pending Applied Excluded (Questions) Excluded (Expired) Exc…" at bounding box center [785, 693] width 152 height 29
click at [709, 679] on select "Choose an option... Pending Applied Excluded (Questions) Excluded (Expired) Exc…" at bounding box center [785, 693] width 152 height 29
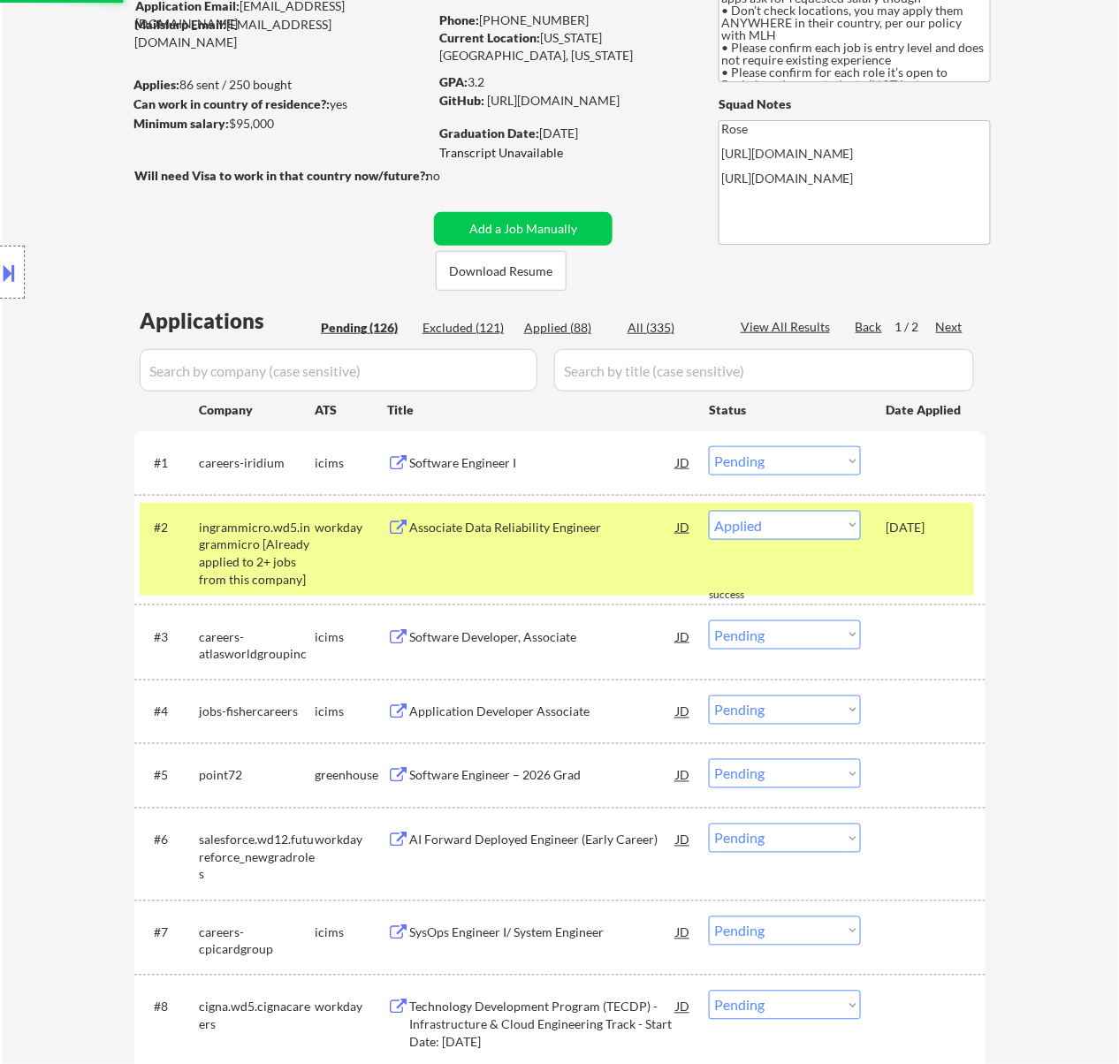
select select ""pending""
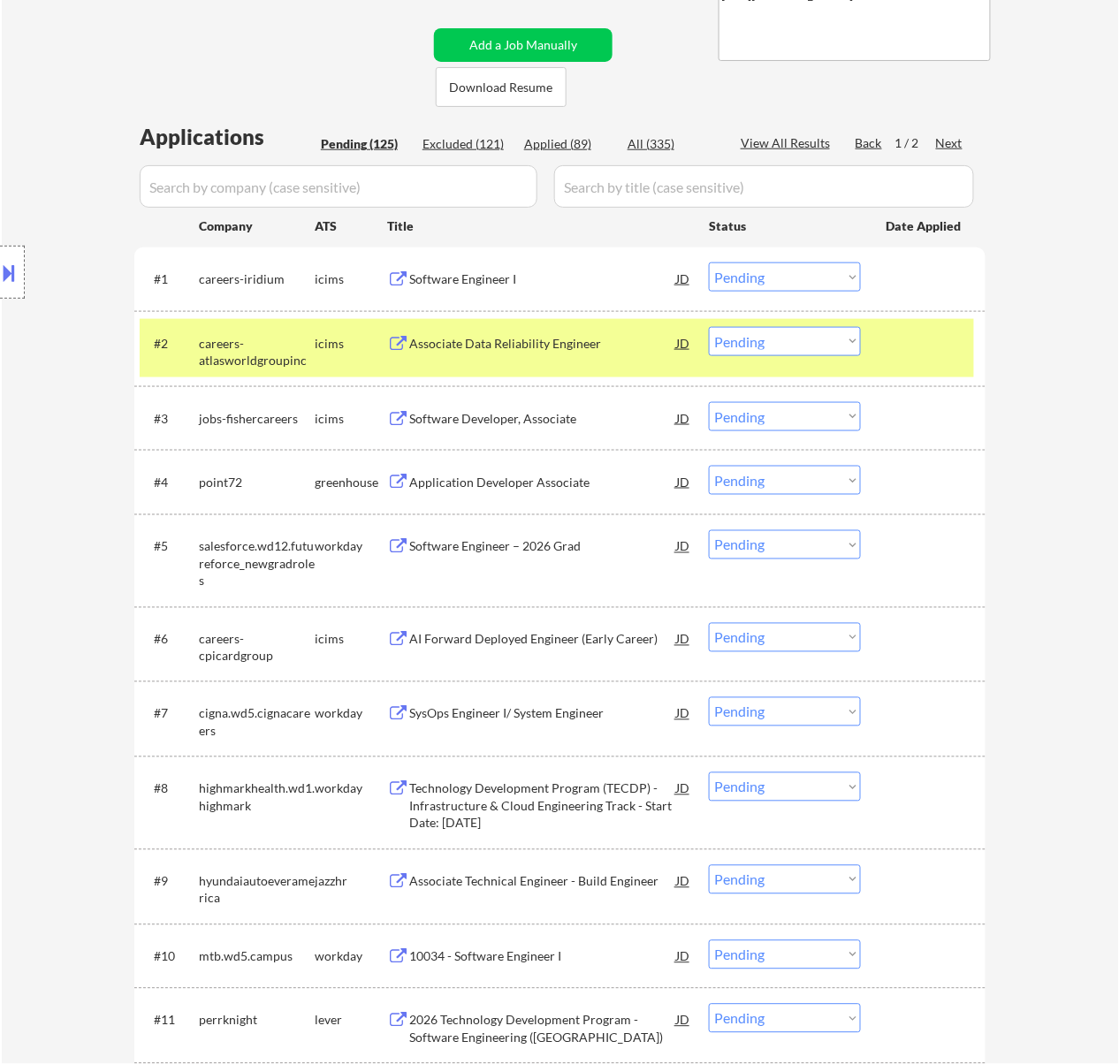
scroll to position [354, 0]
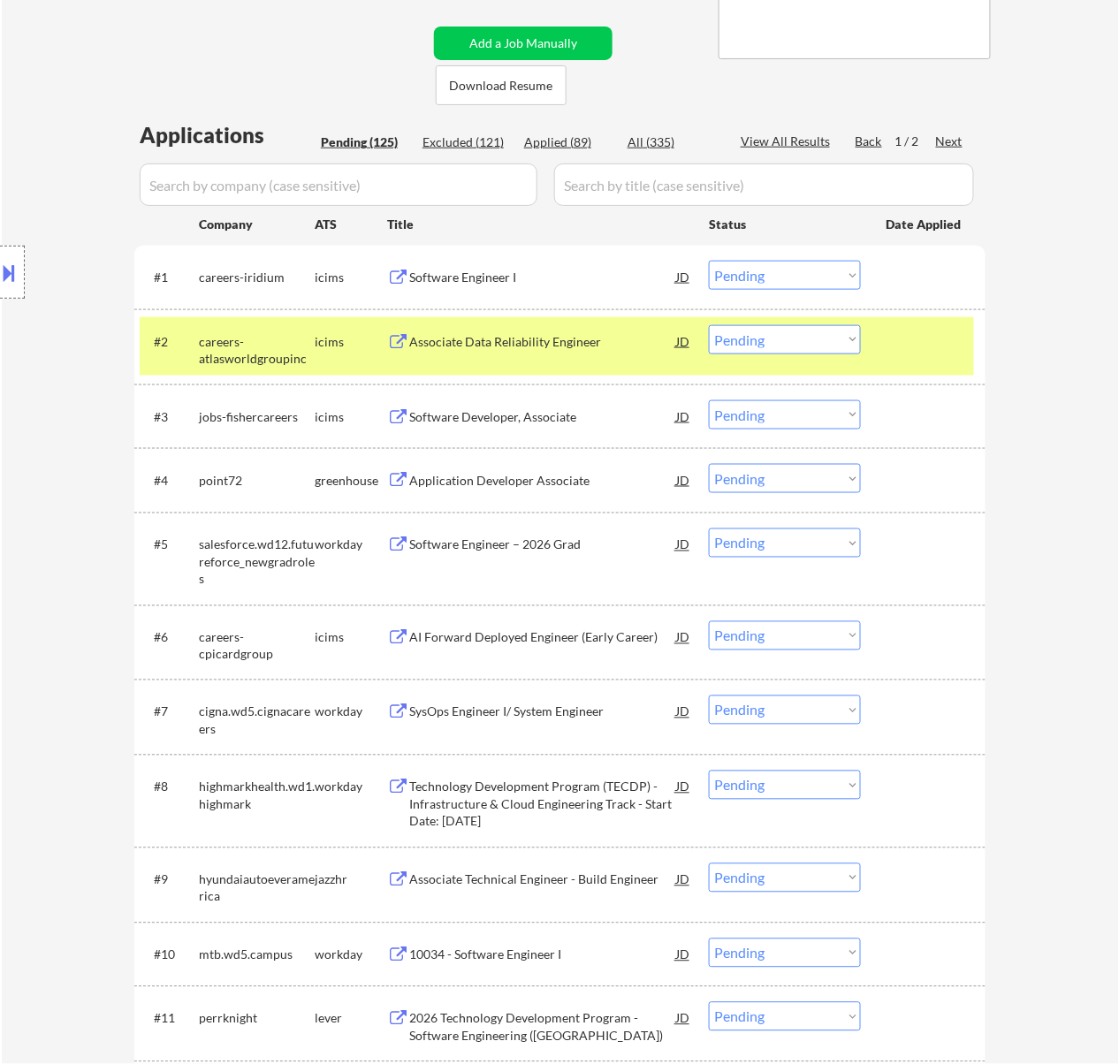
click at [905, 324] on div "#2 careers-atlasworldgroupinc icims Associate Data Reliability Engineer JD Choo…" at bounding box center [557, 346] width 834 height 58
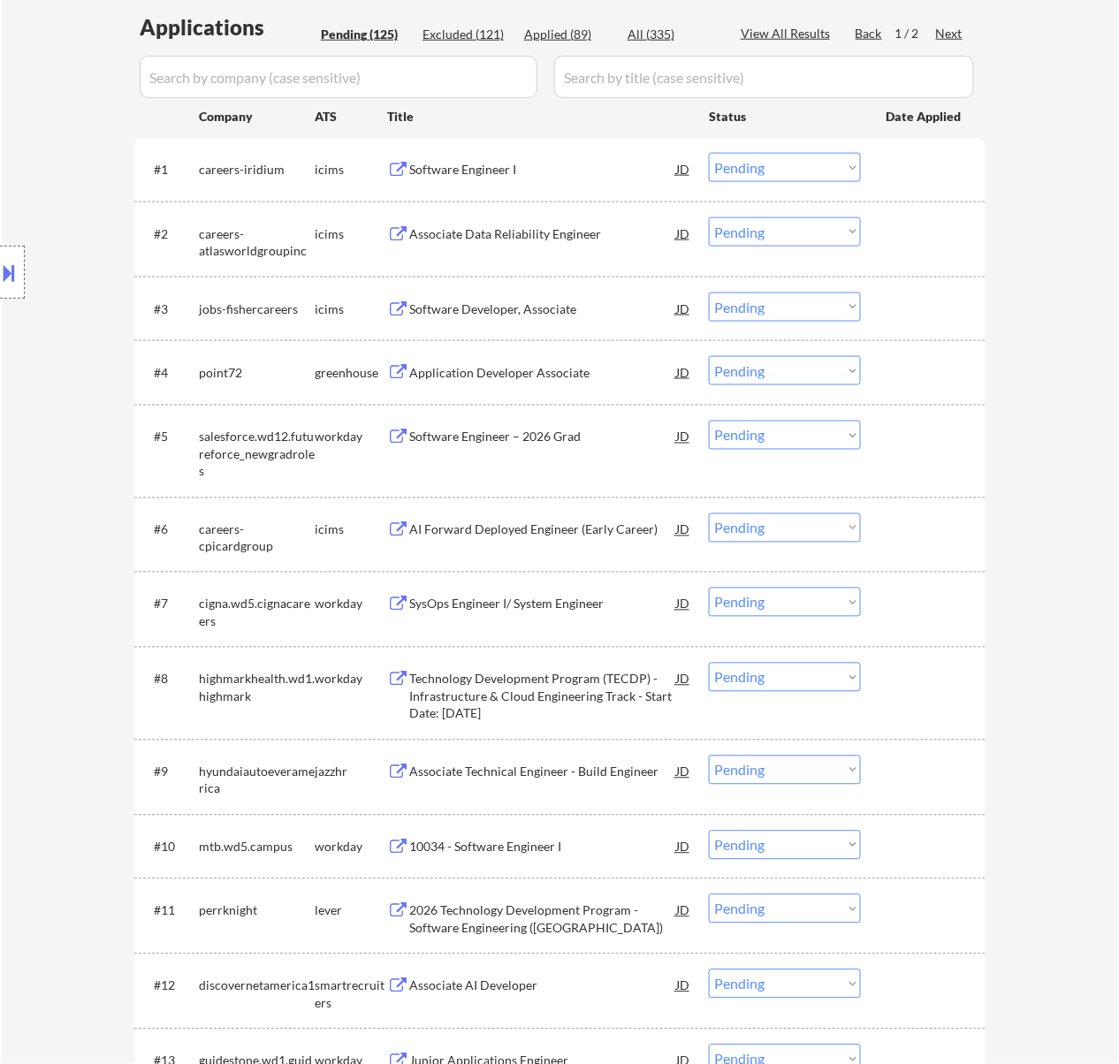
scroll to position [471, 0]
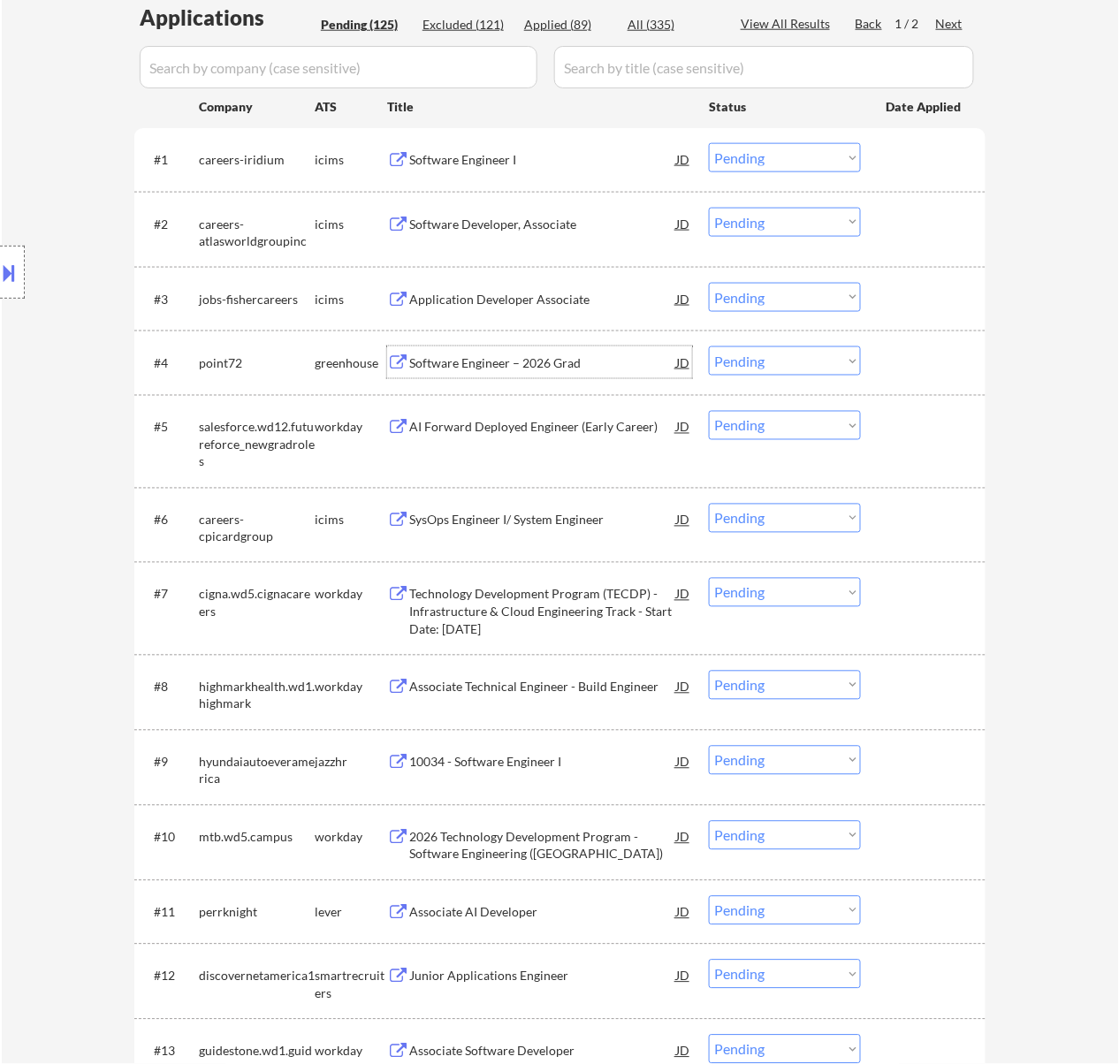
click at [543, 366] on div "Software Engineer – 2026 Grad" at bounding box center [542, 363] width 267 height 18
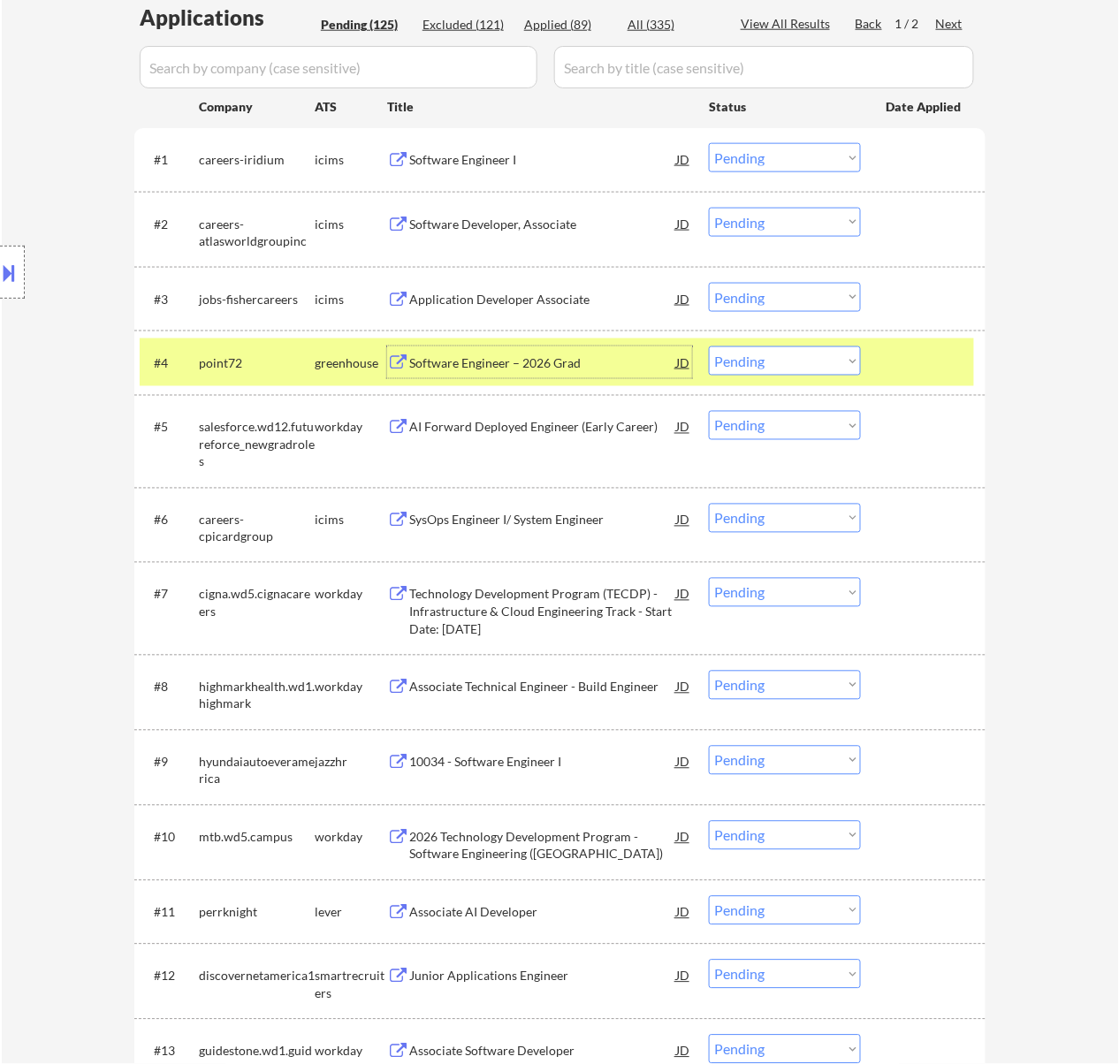
click at [771, 358] on select "Choose an option... Pending Applied Excluded (Questions) Excluded (Expired) Exc…" at bounding box center [785, 360] width 152 height 29
click at [709, 346] on select "Choose an option... Pending Applied Excluded (Questions) Excluded (Expired) Exc…" at bounding box center [785, 360] width 152 height 29
select select ""pending""
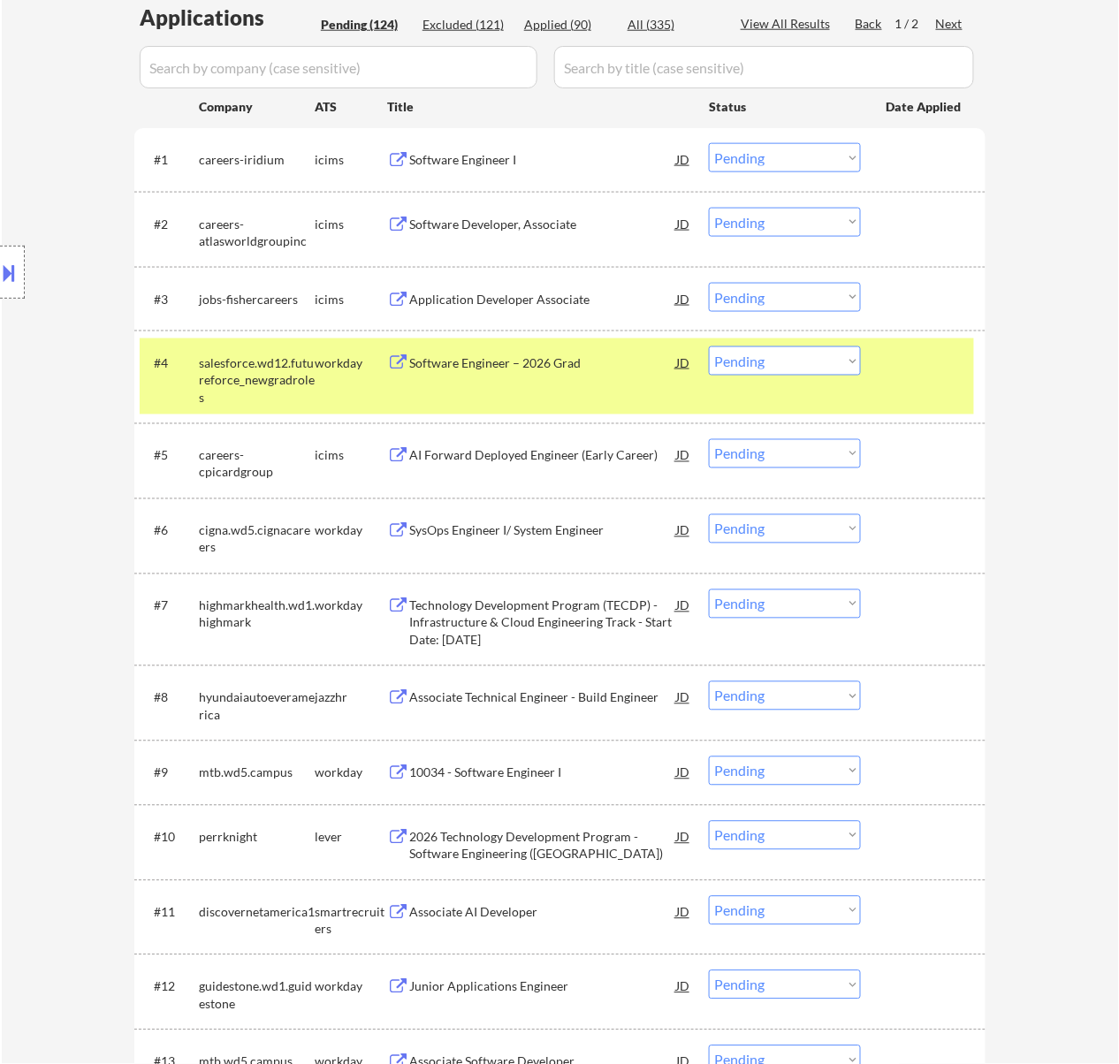
click at [573, 362] on div "Software Engineer – 2026 Grad" at bounding box center [542, 363] width 267 height 18
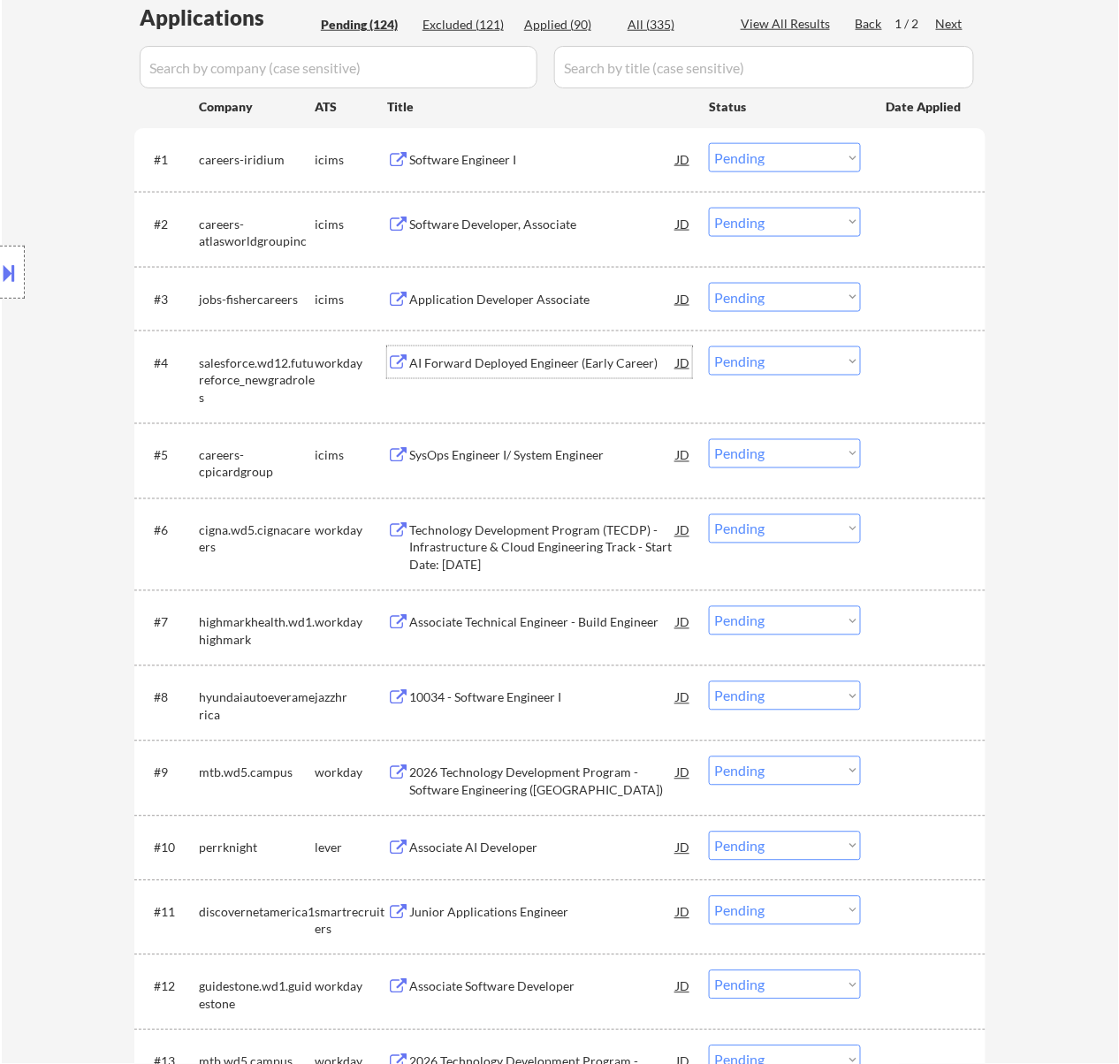
scroll to position [235, 0]
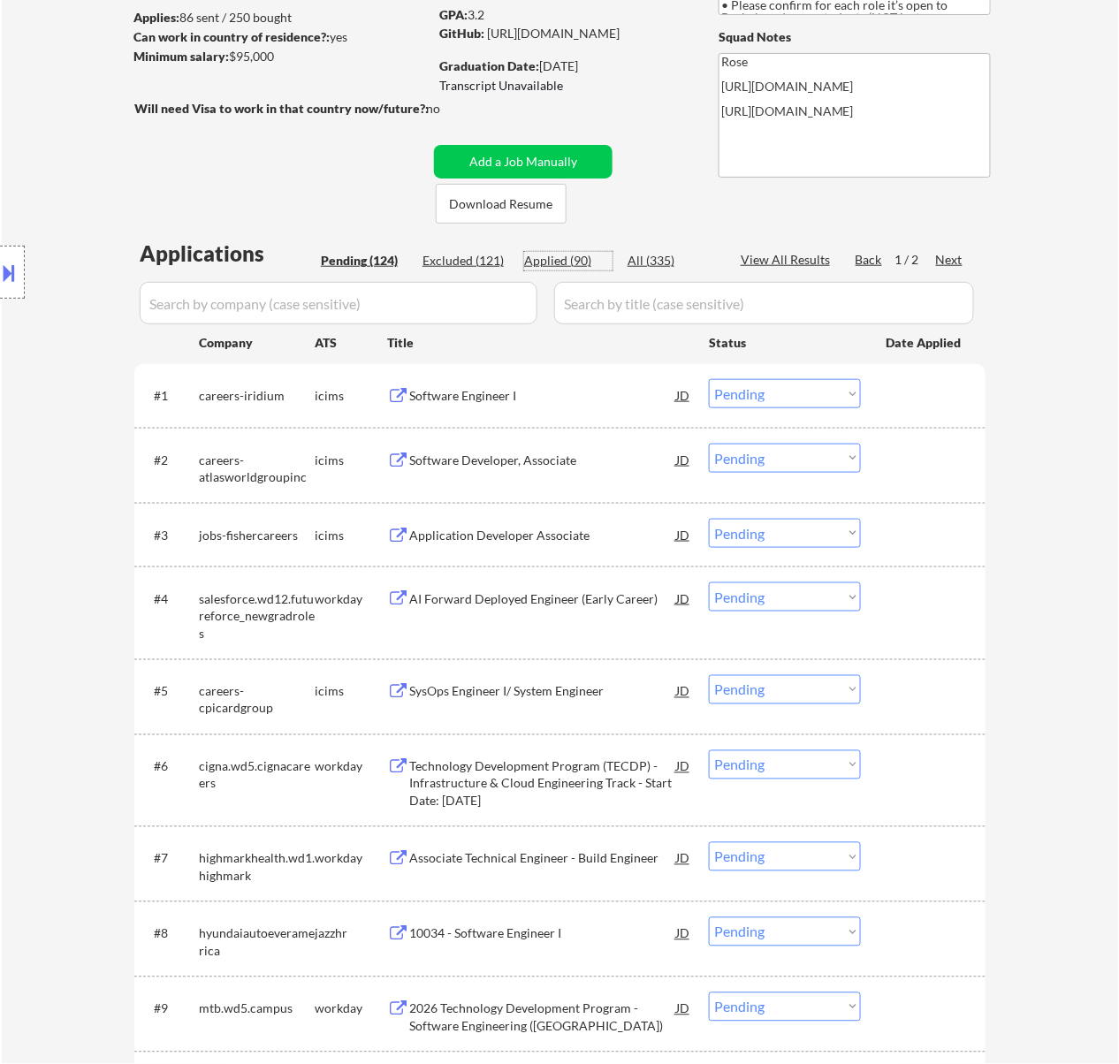
click at [567, 255] on div "Applied (90)" at bounding box center [568, 261] width 88 height 18
click at [481, 260] on div "Excluded (121)" at bounding box center [467, 261] width 88 height 18
select select ""applied""
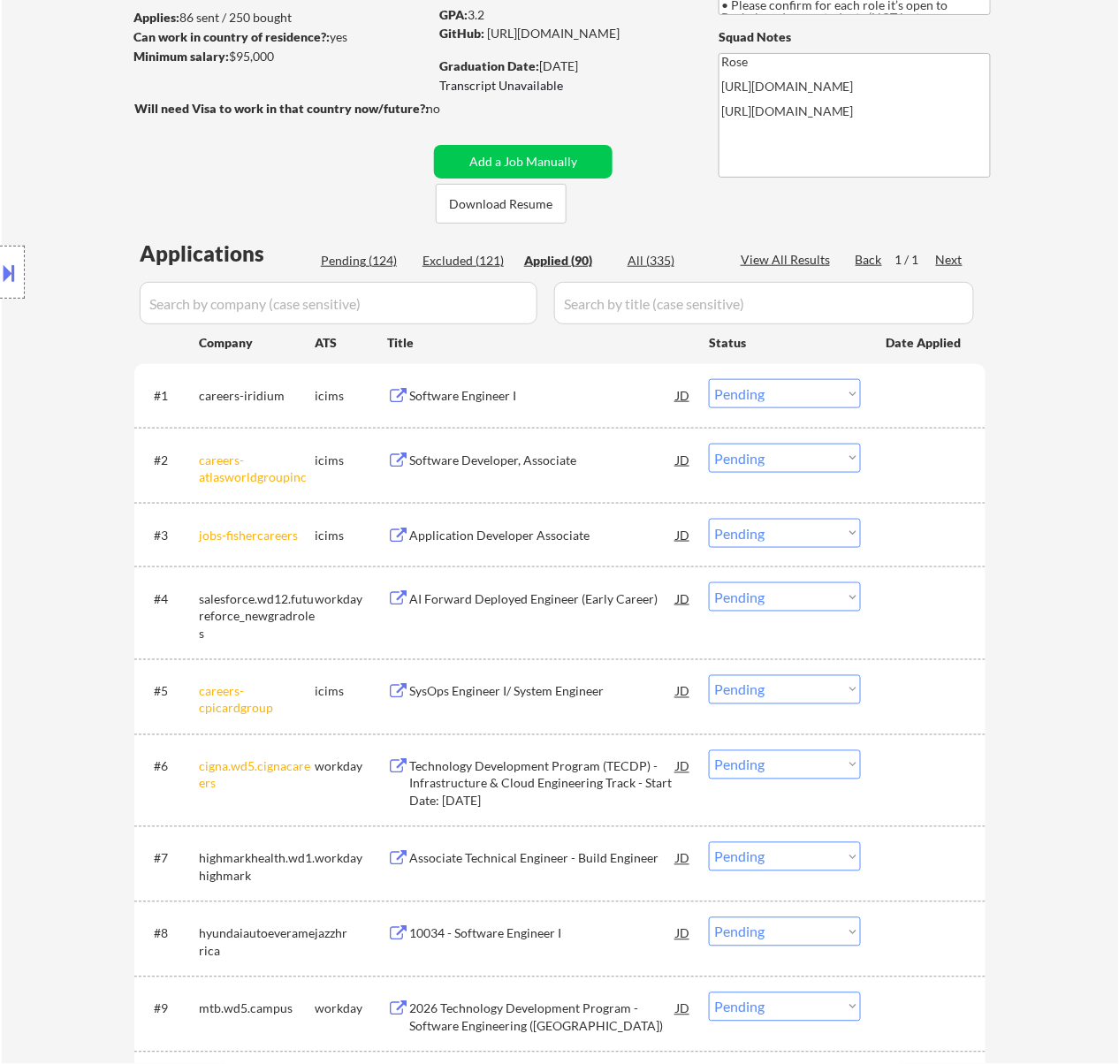
select select ""applied""
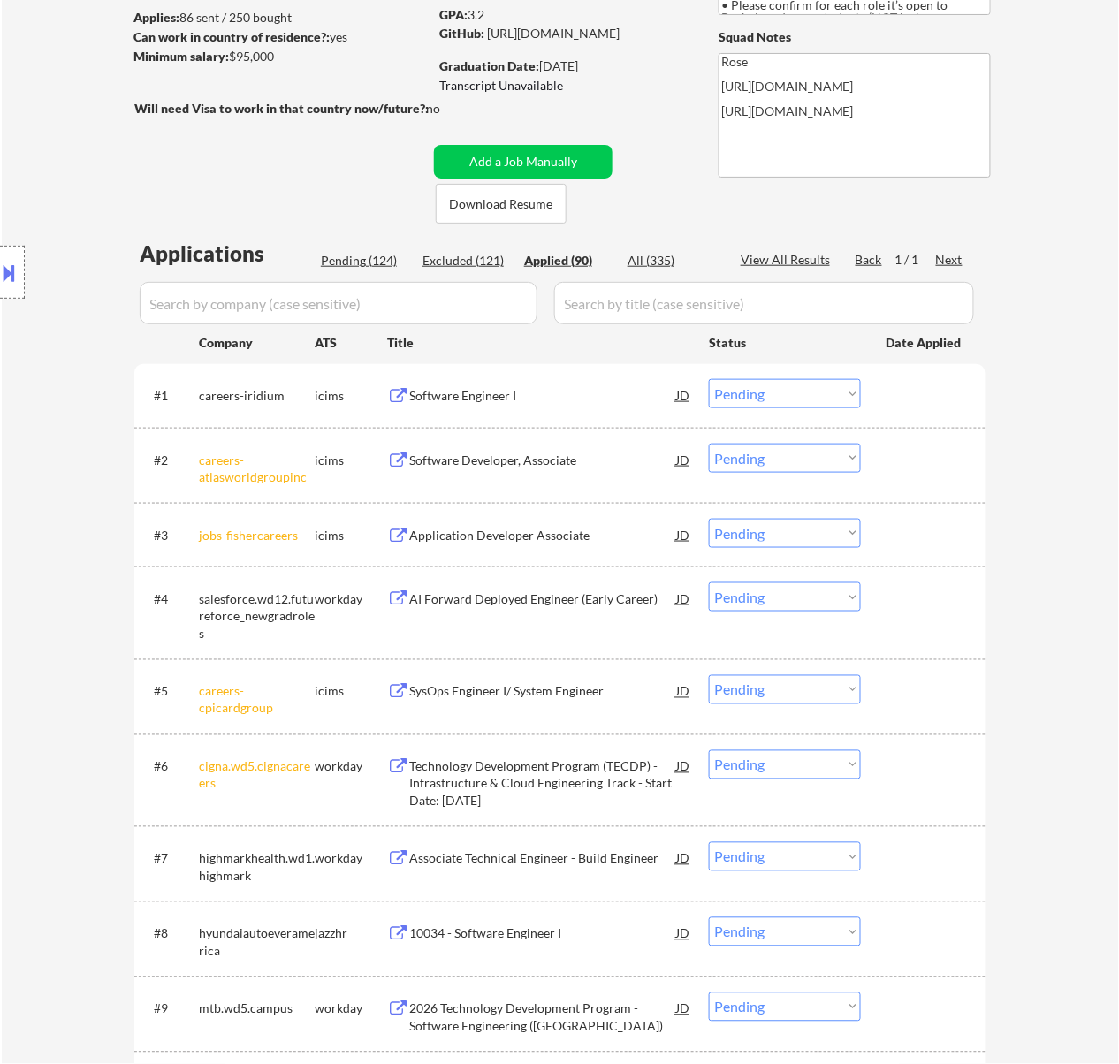
select select ""applied""
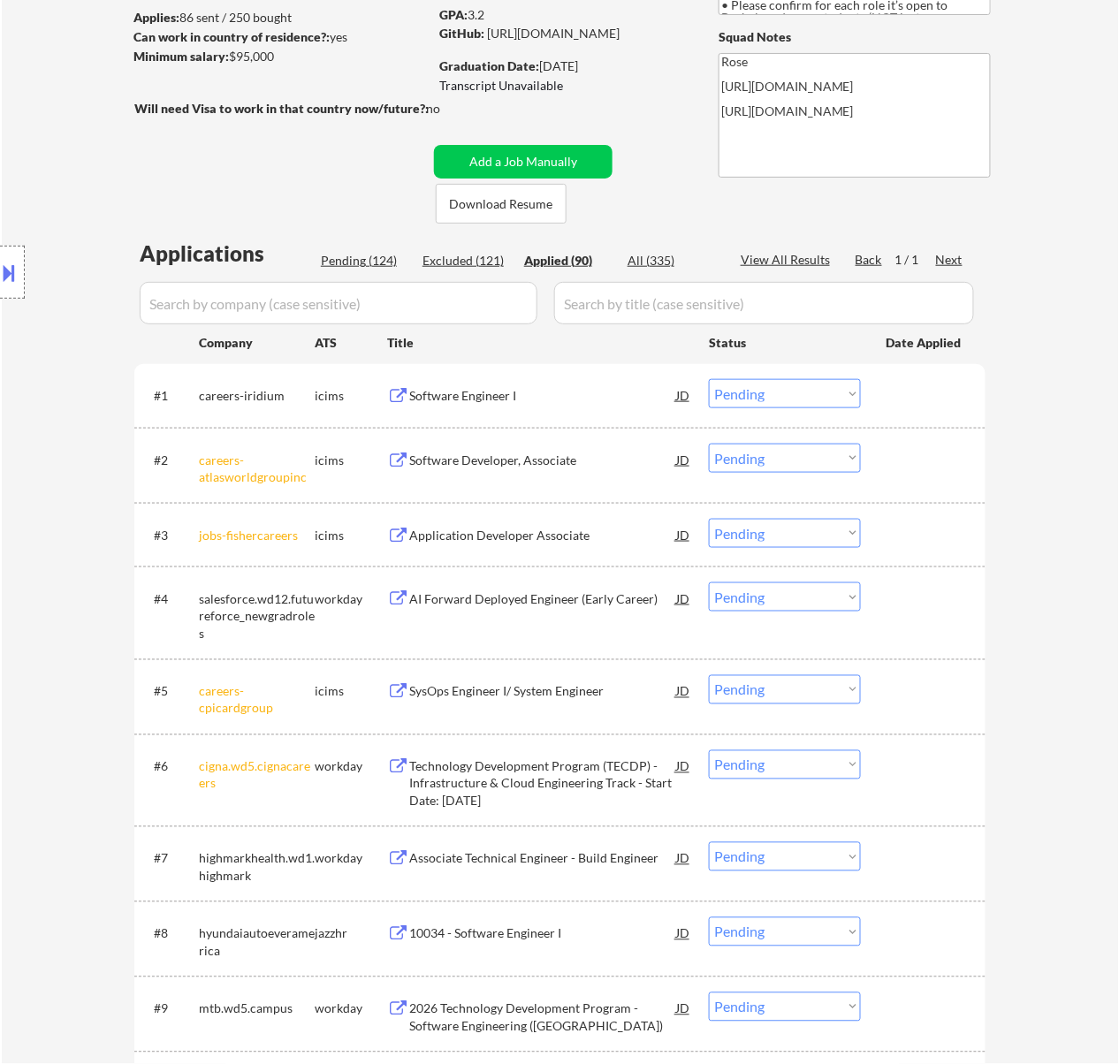
select select ""applied""
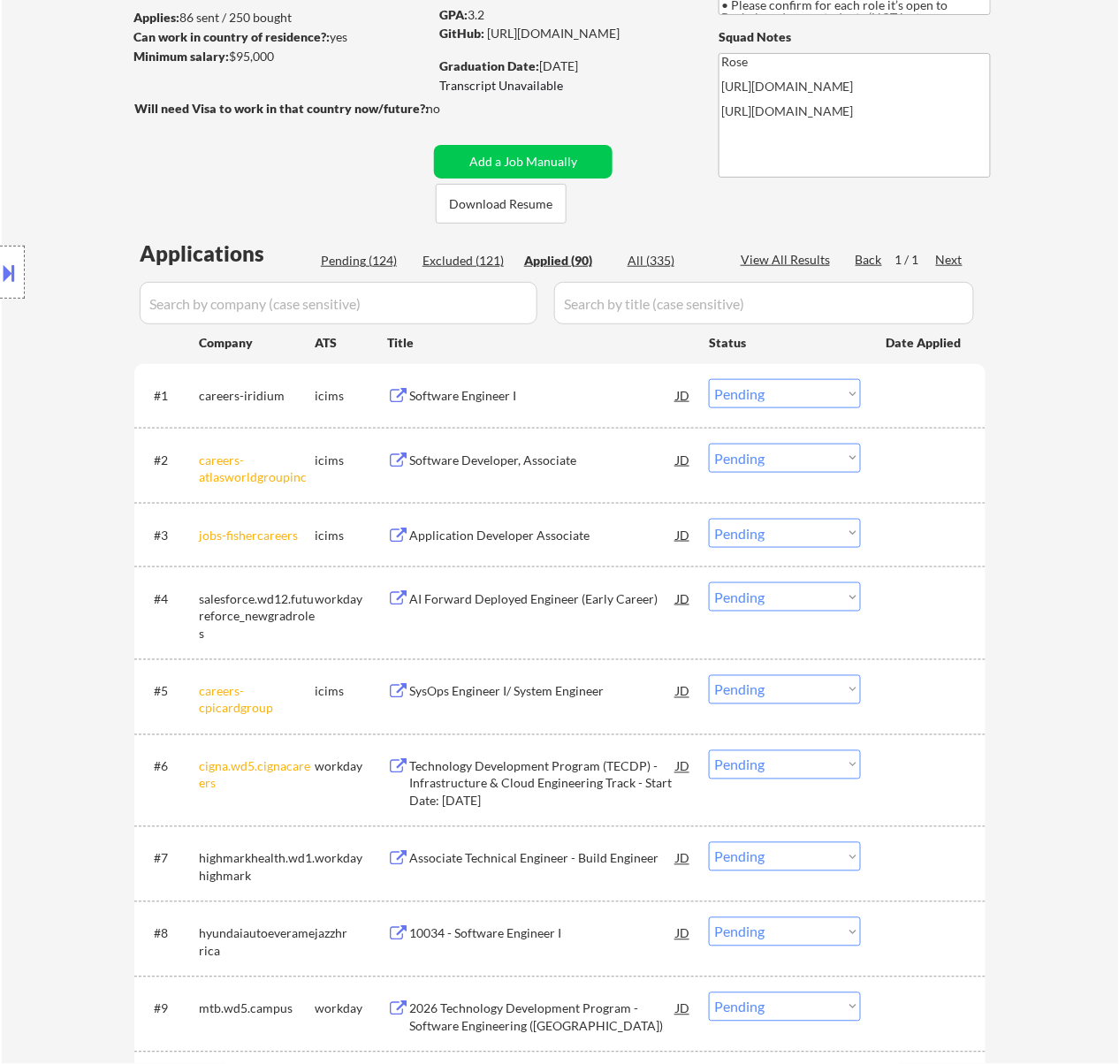
select select ""applied""
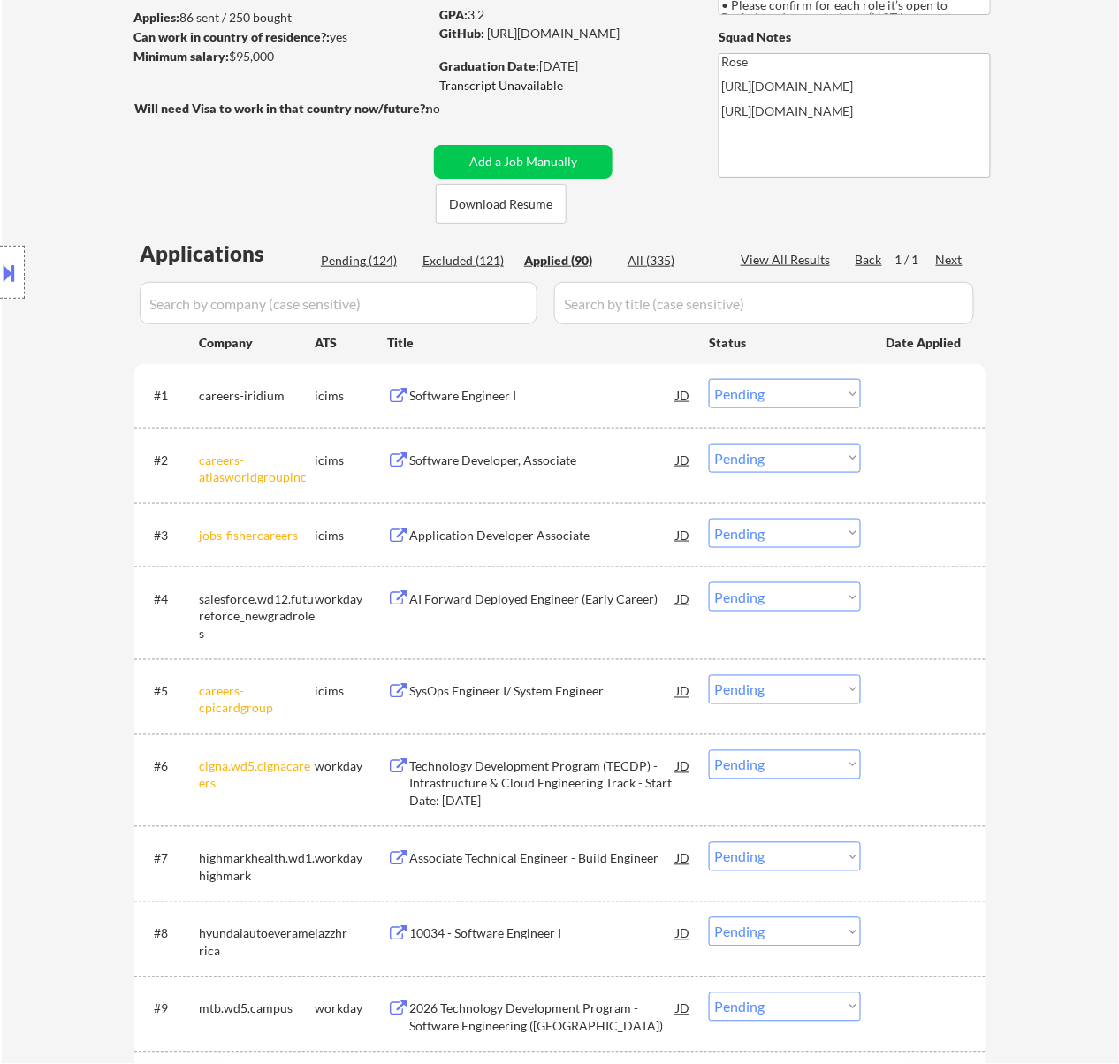
select select ""applied""
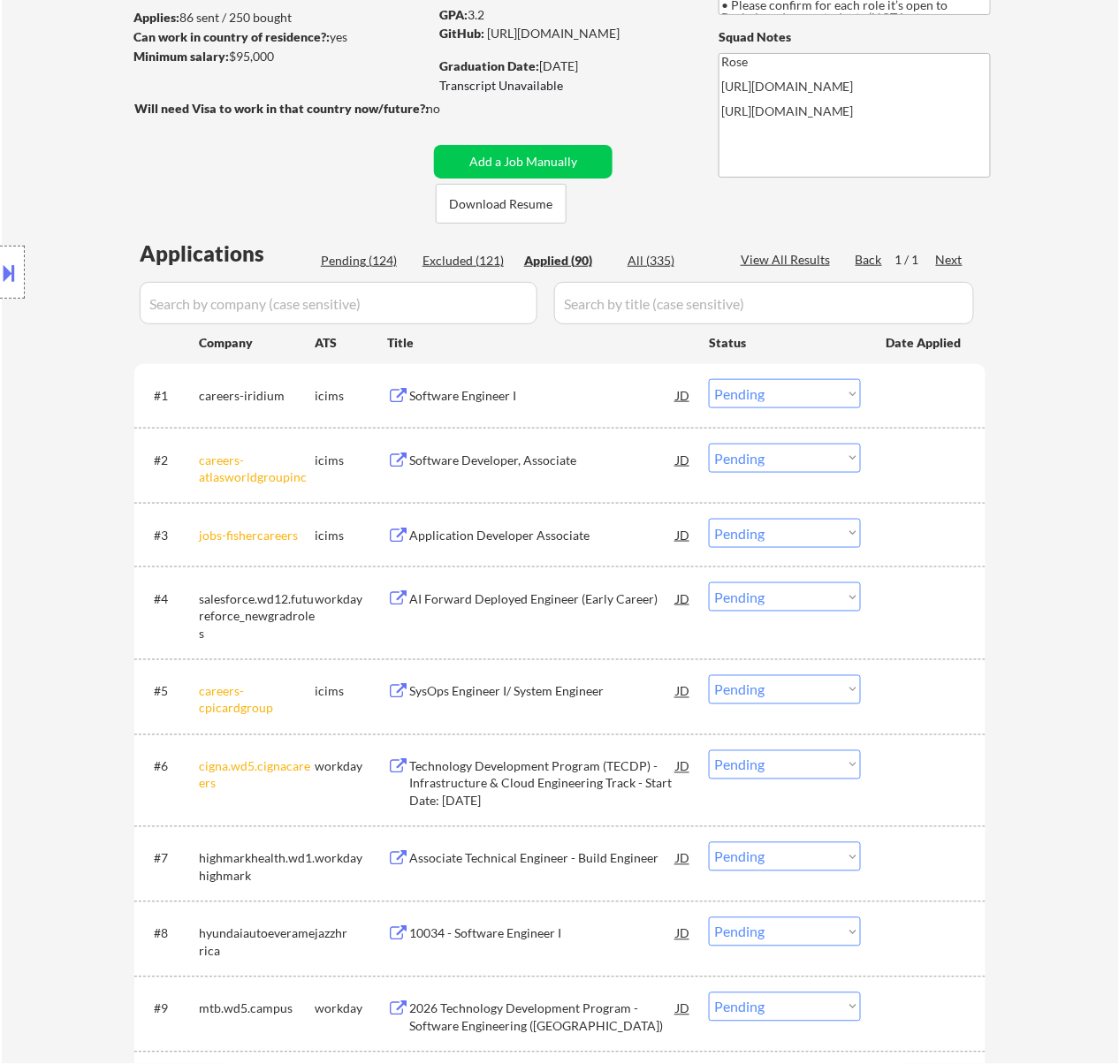
select select ""applied""
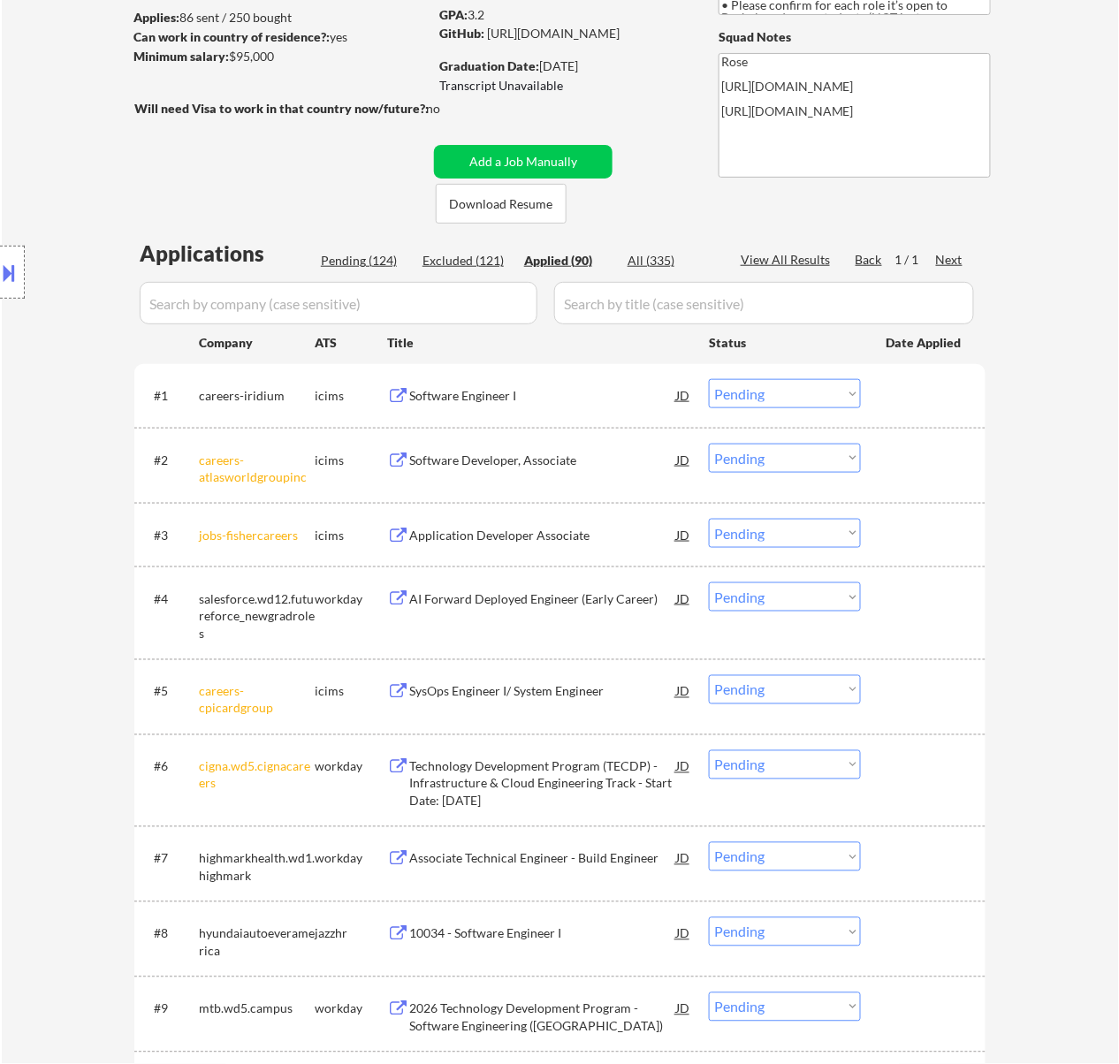
select select ""applied""
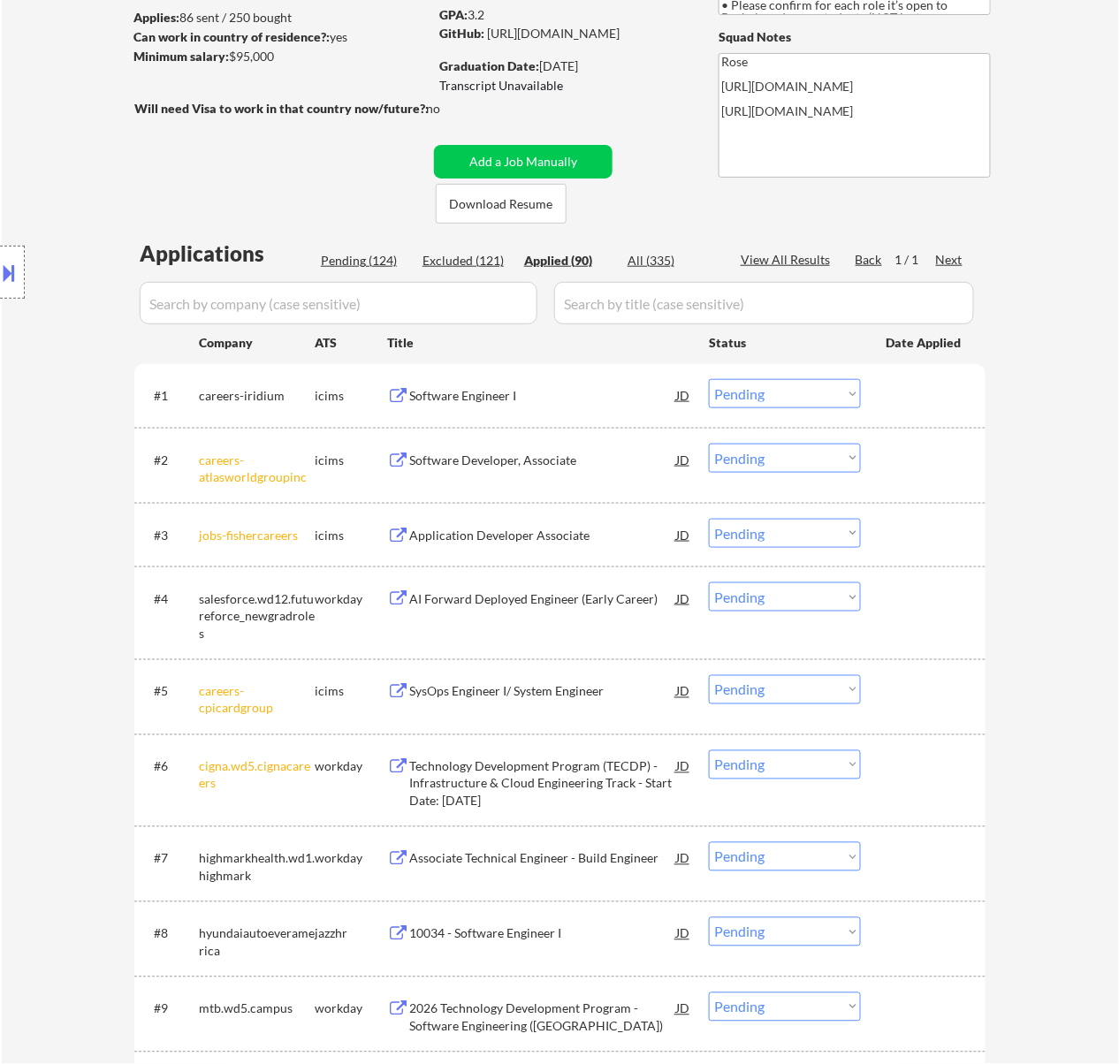
select select ""applied""
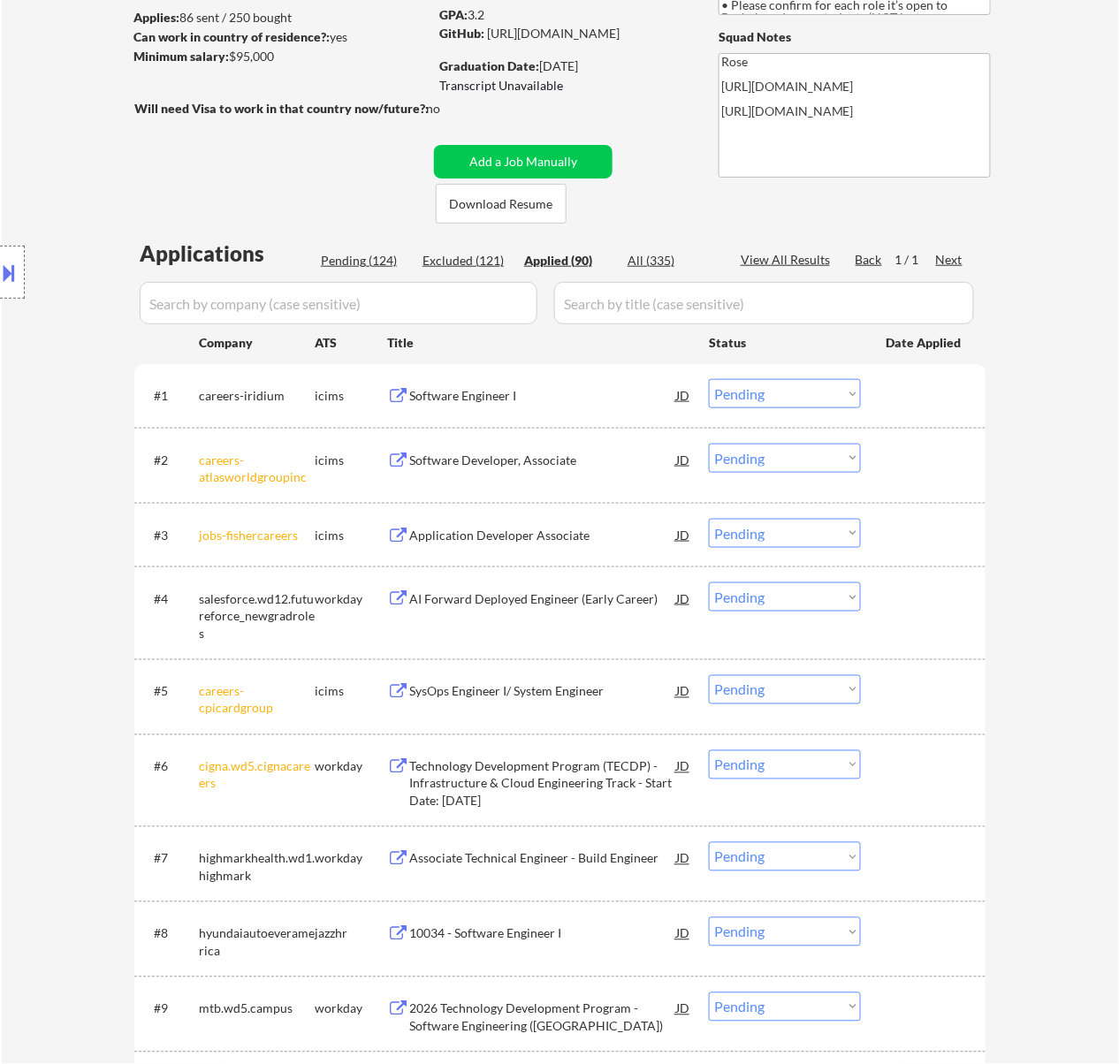
select select ""applied""
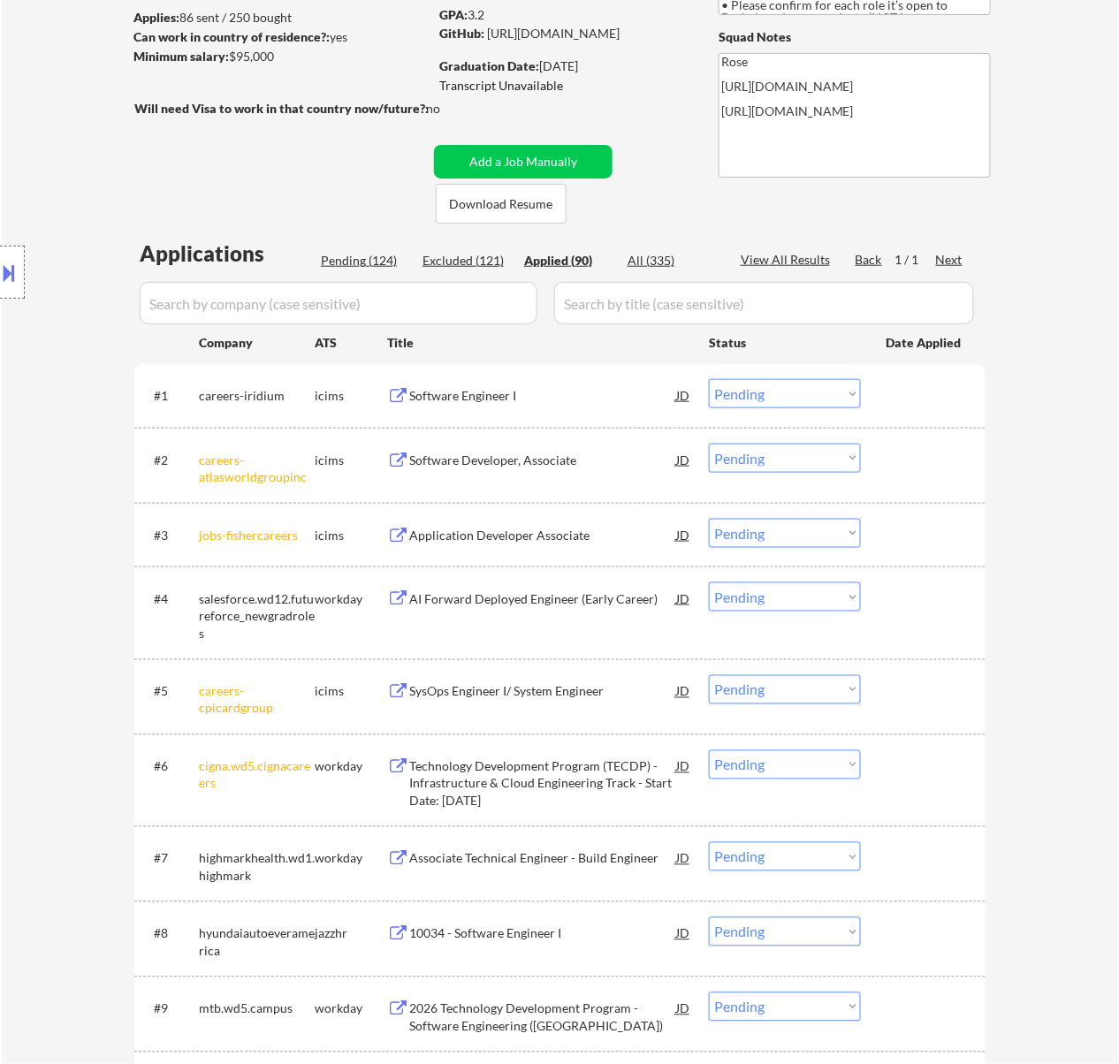
select select ""applied""
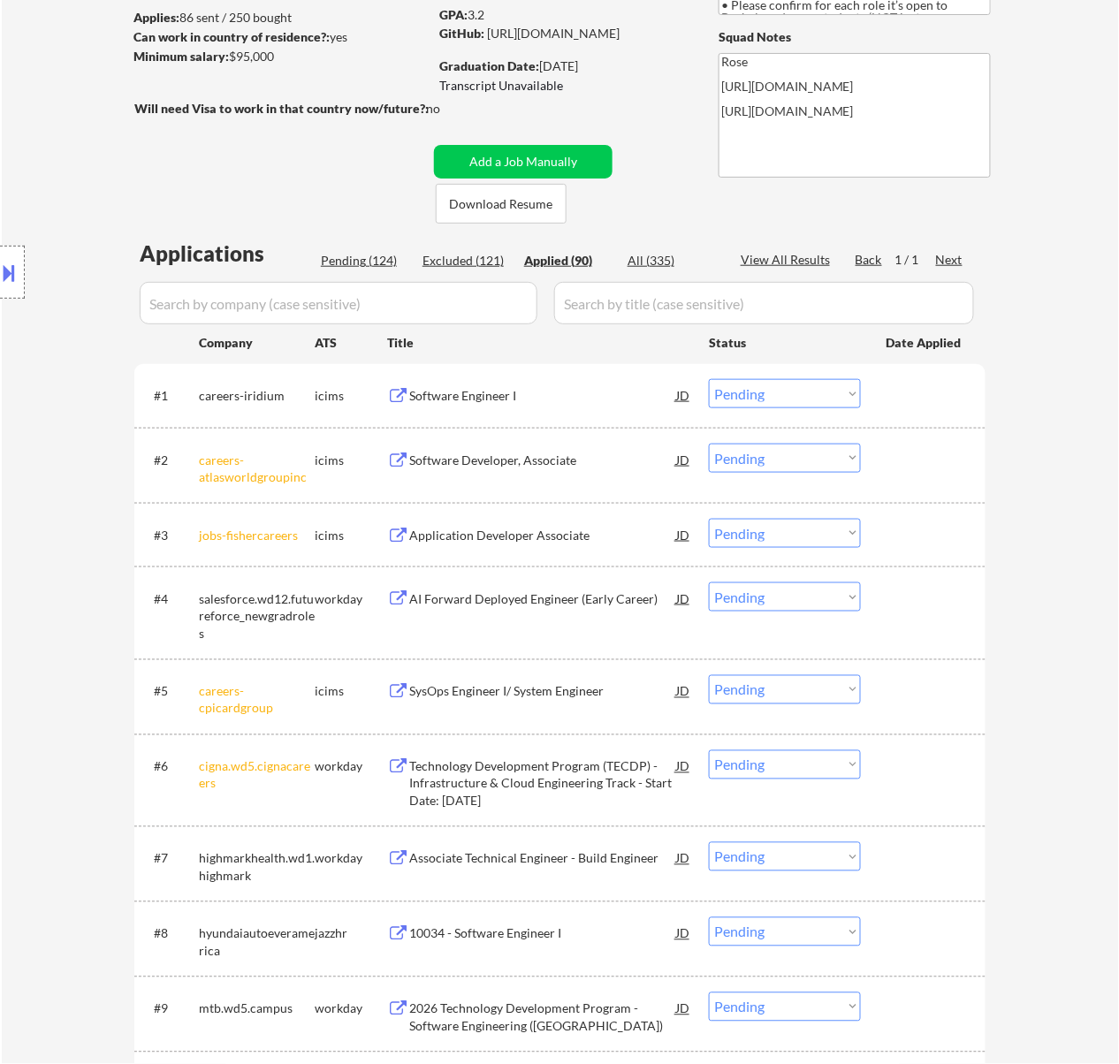
select select ""applied""
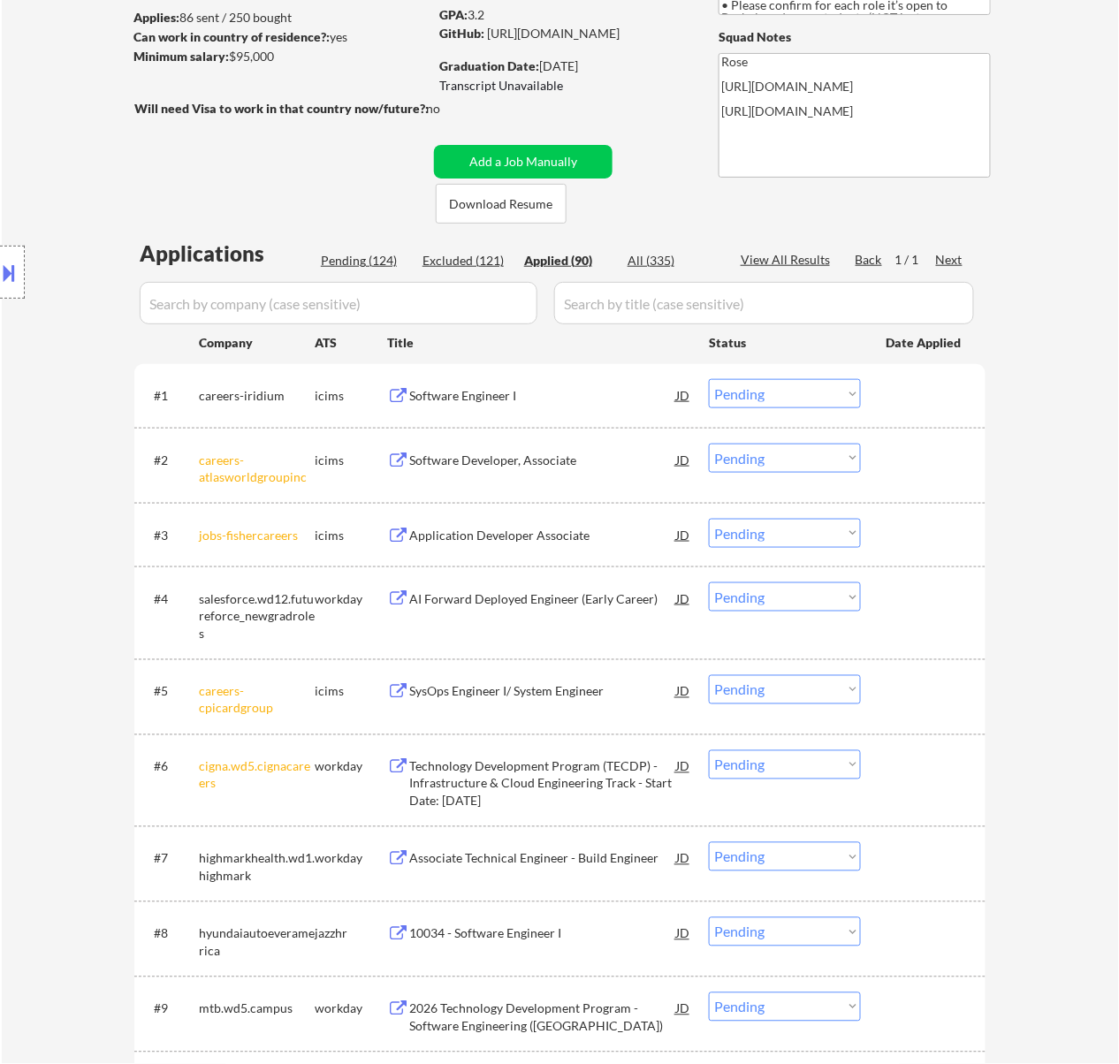
select select ""applied""
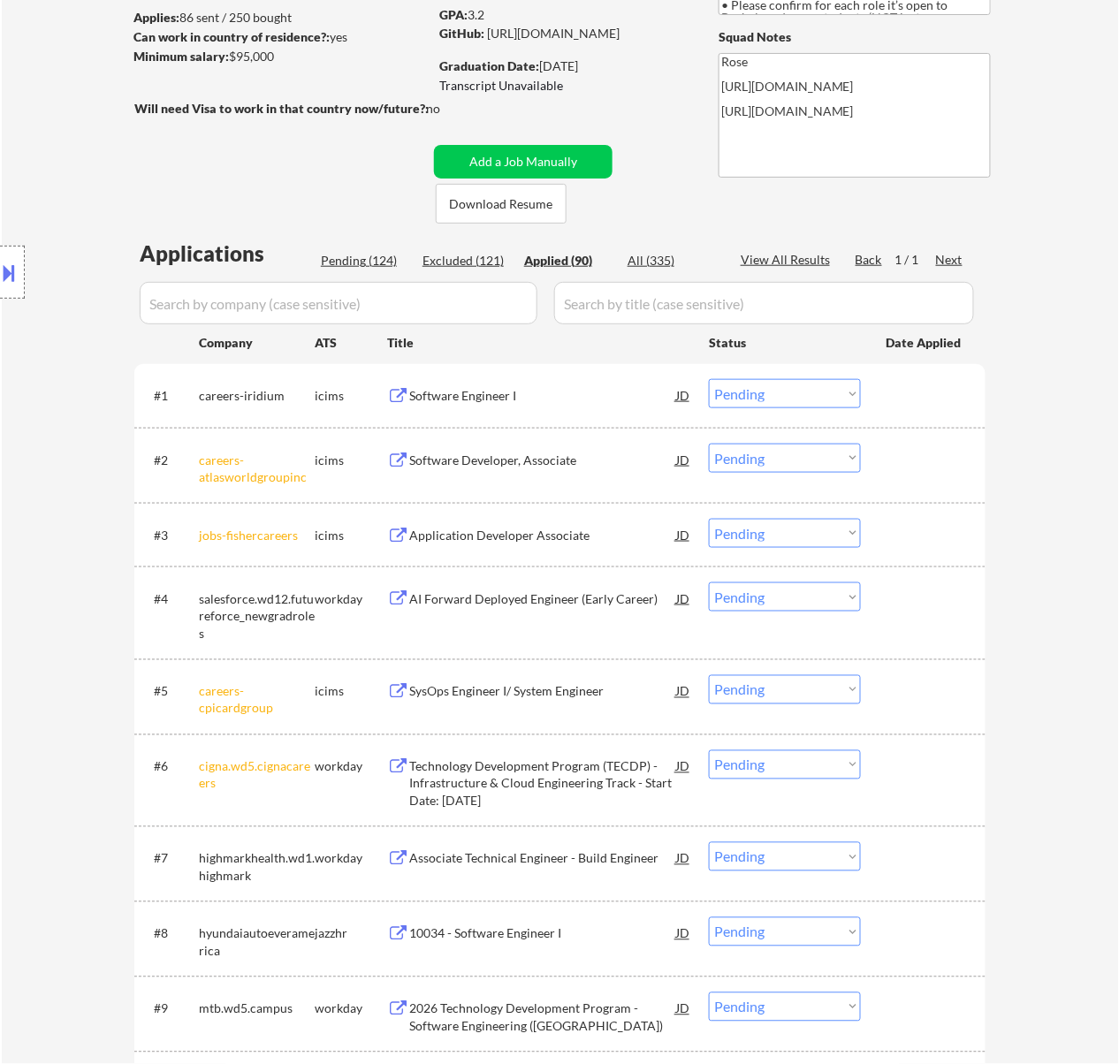
select select ""applied""
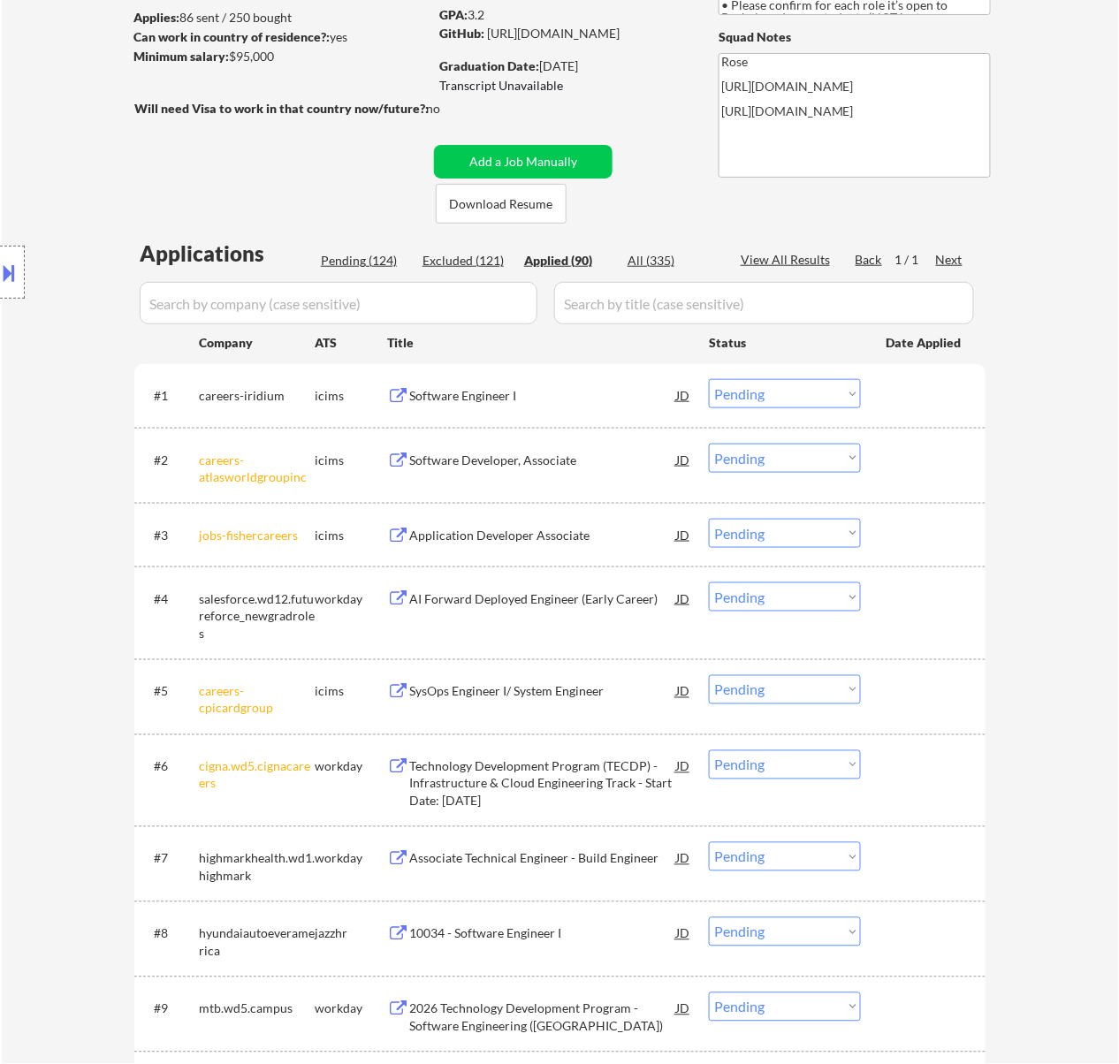
select select ""applied""
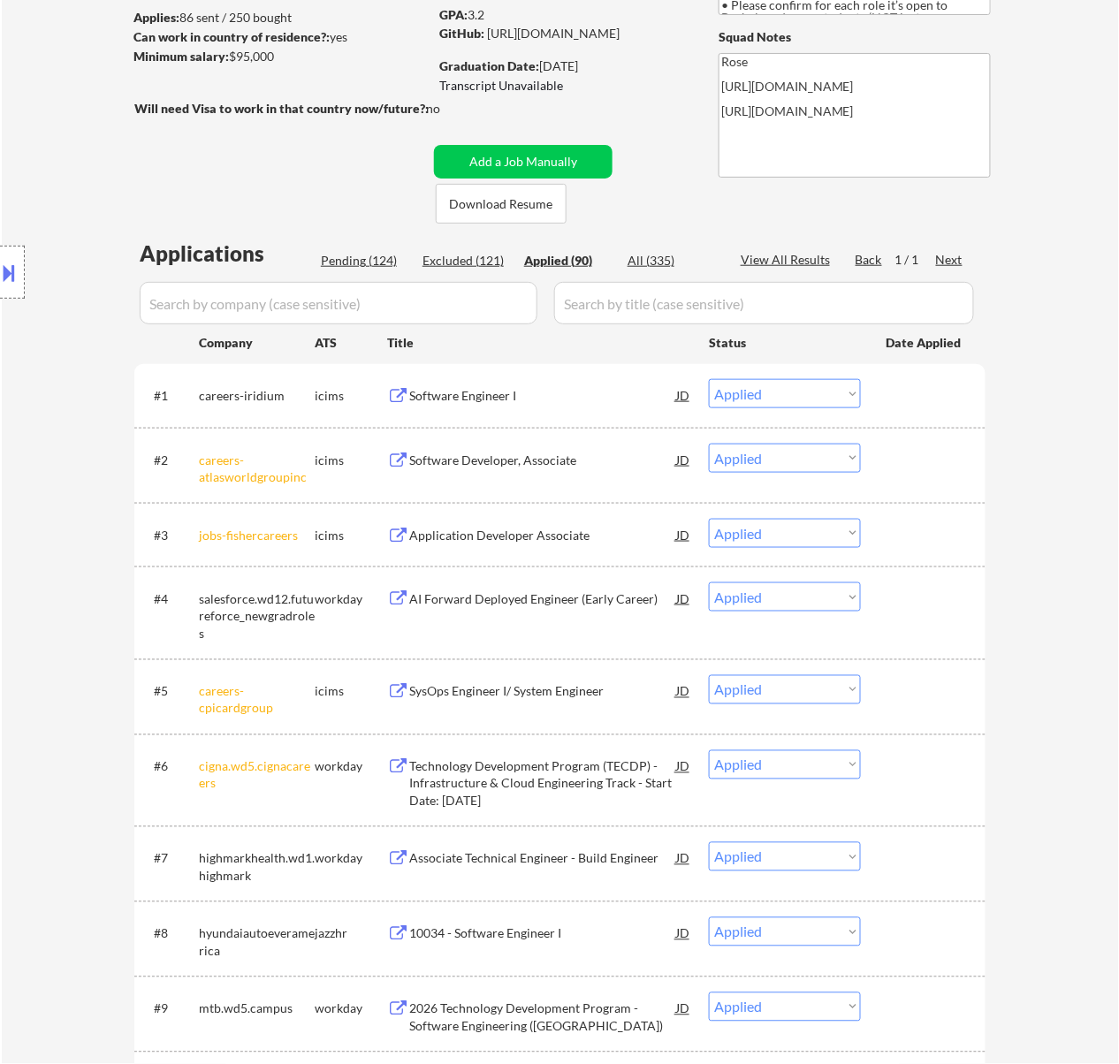
select select ""applied""
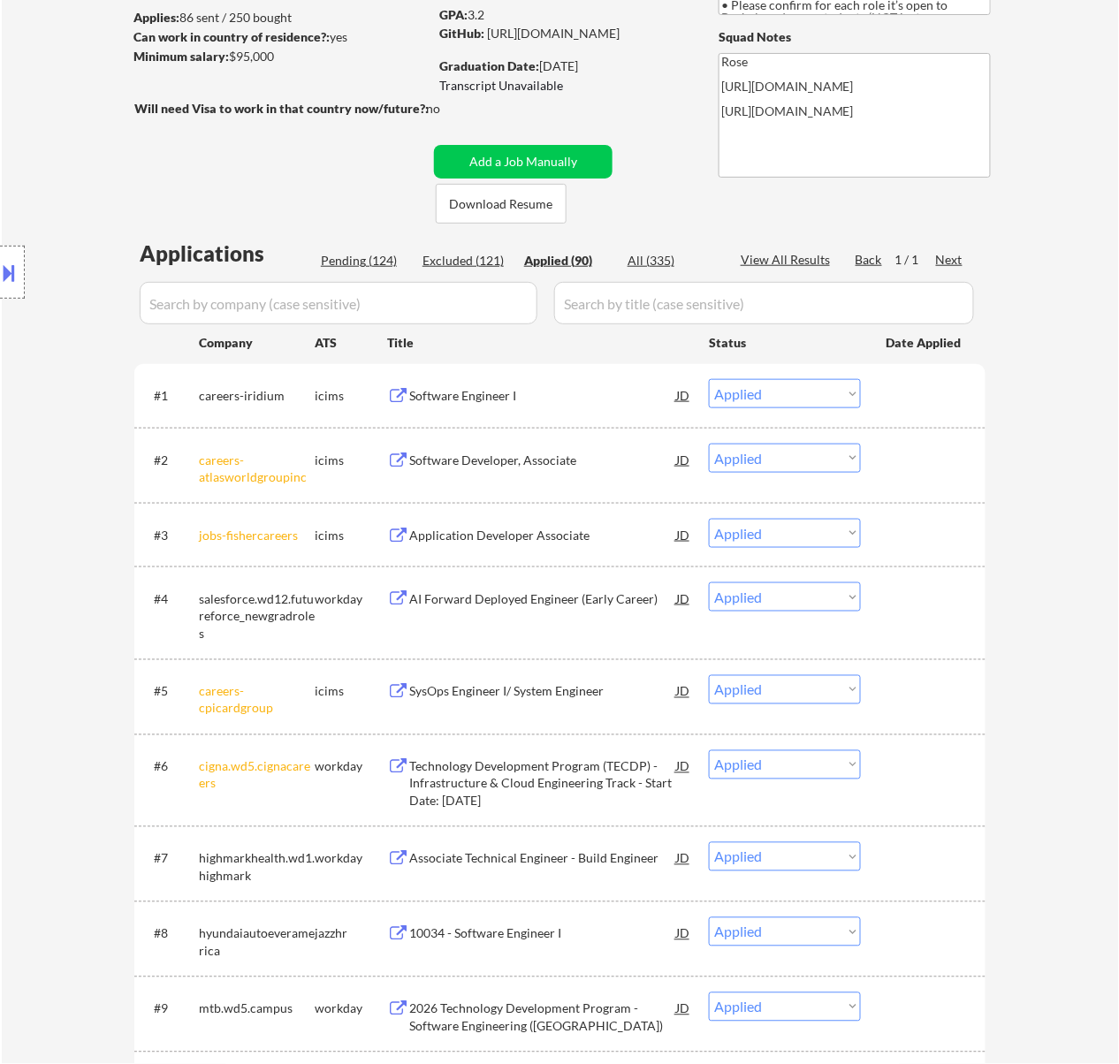
select select ""applied""
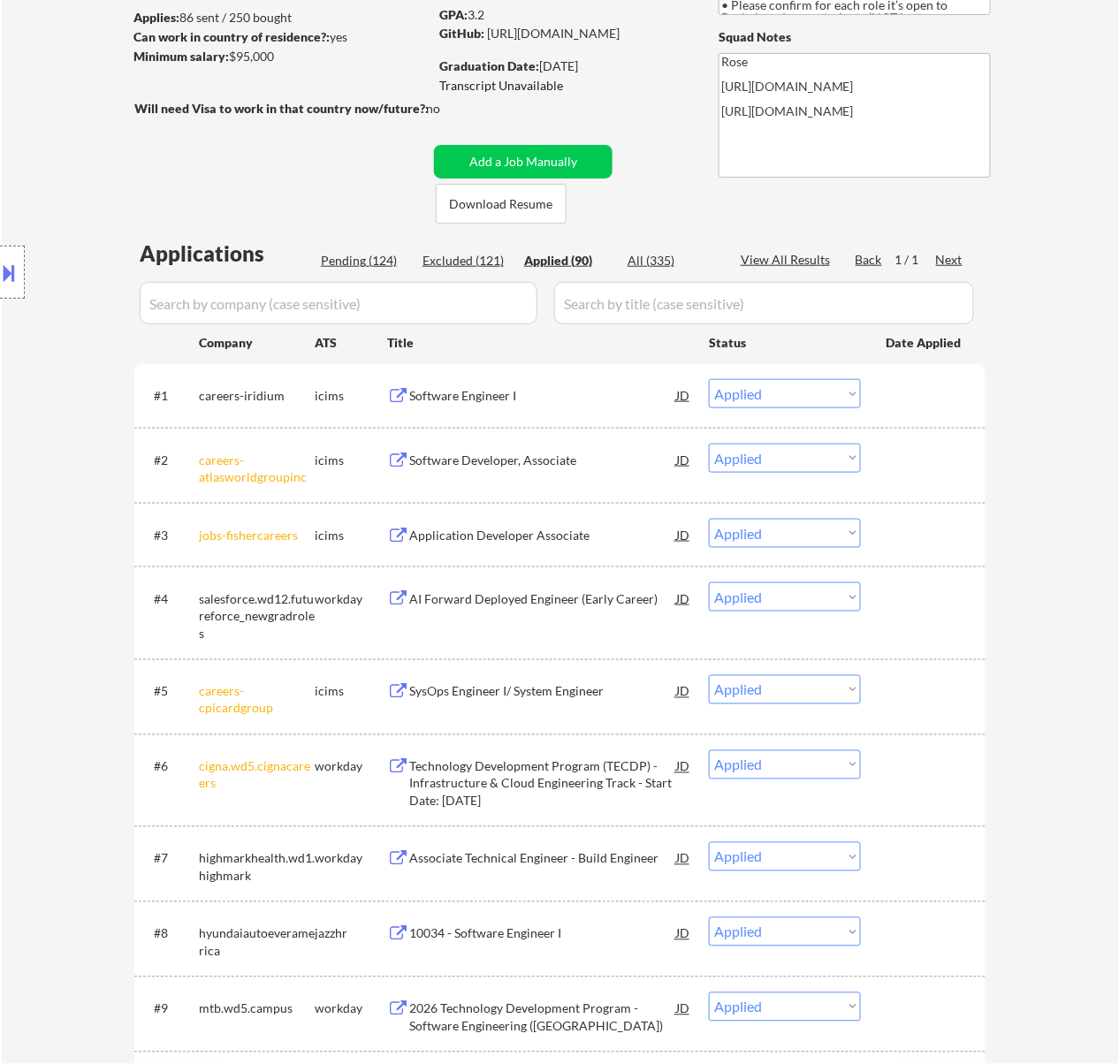
select select ""applied""
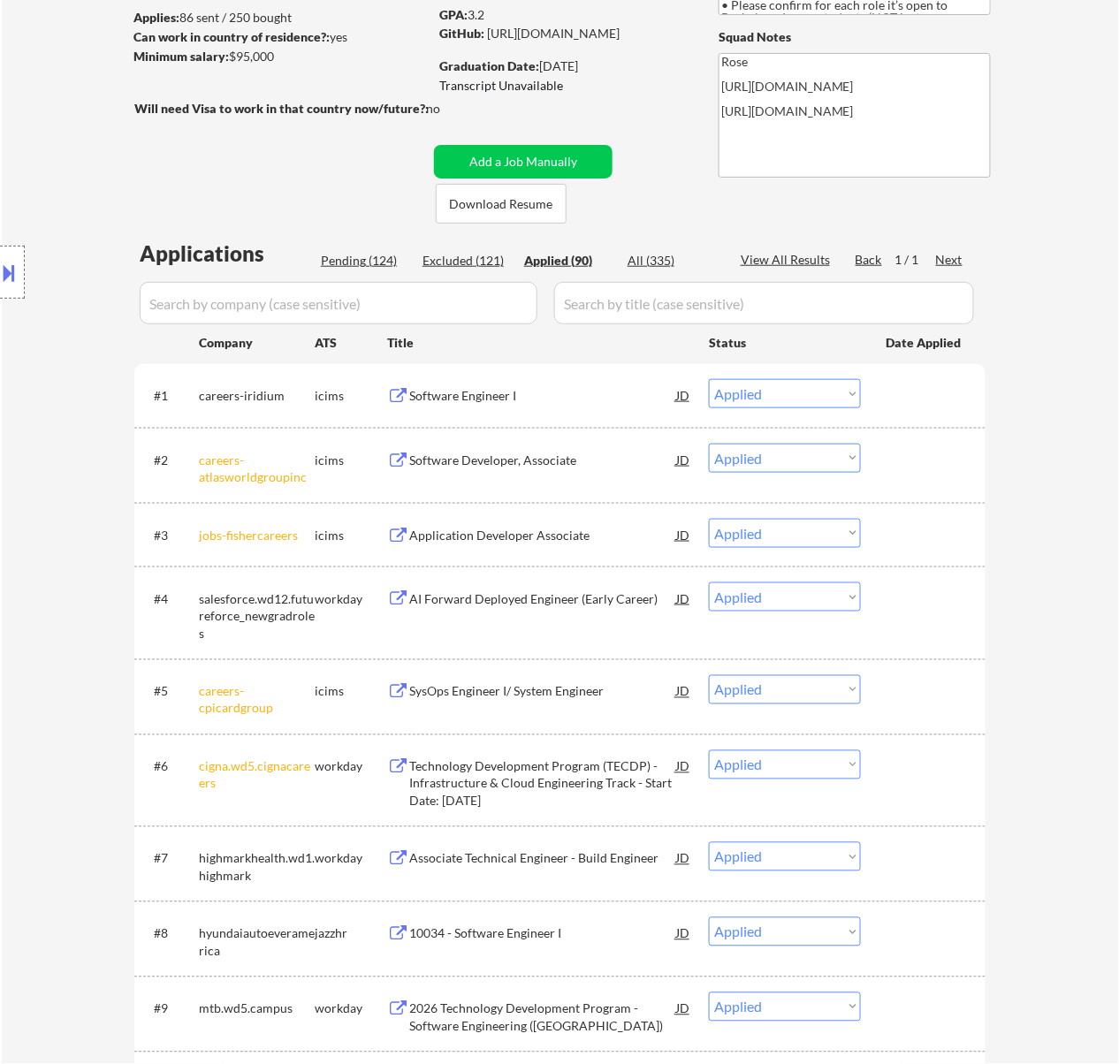
select select ""applied""
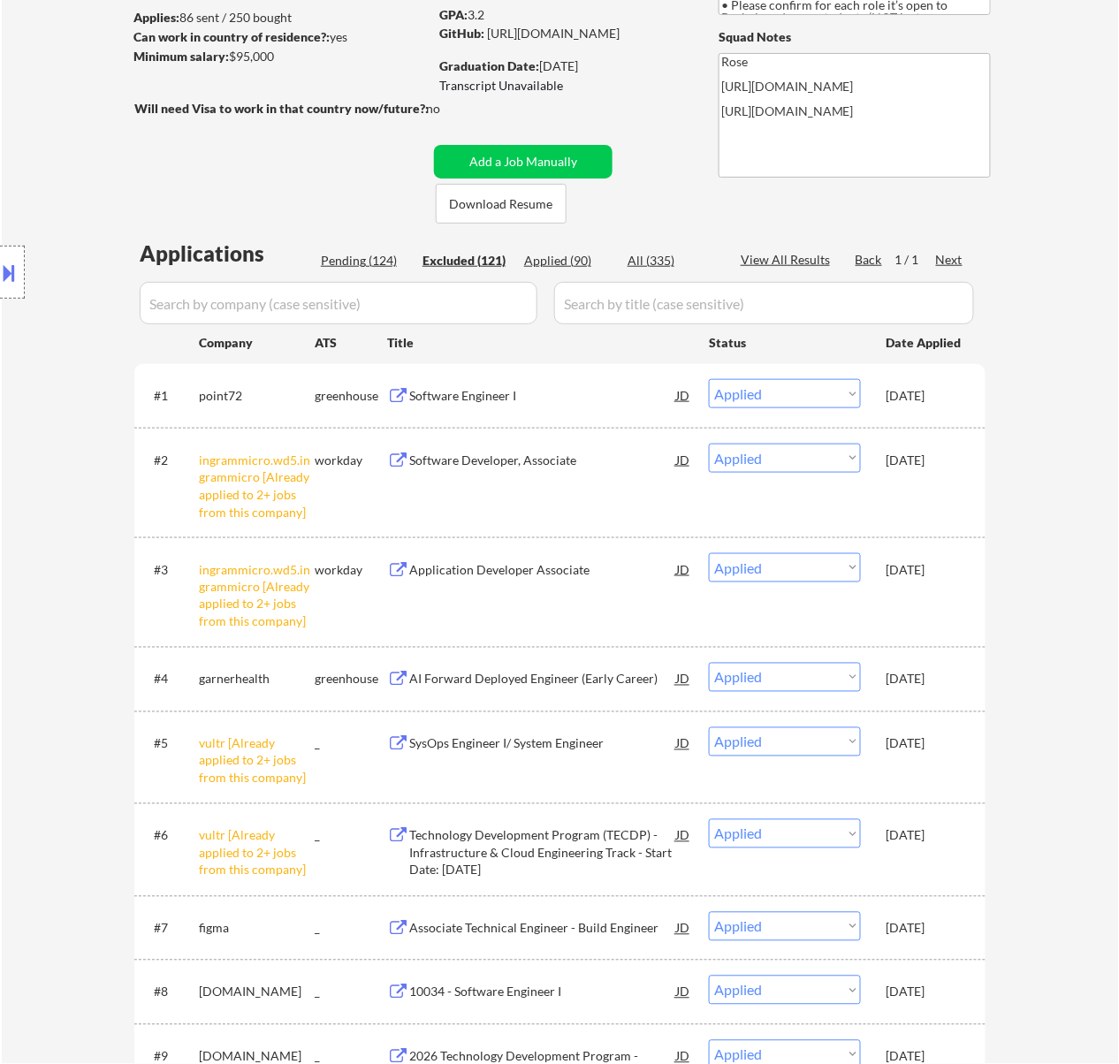
click at [635, 262] on div "All (335)" at bounding box center [672, 261] width 88 height 18
select select ""excluded__other_""
select select ""applied""
select select ""excluded__bad_match_""
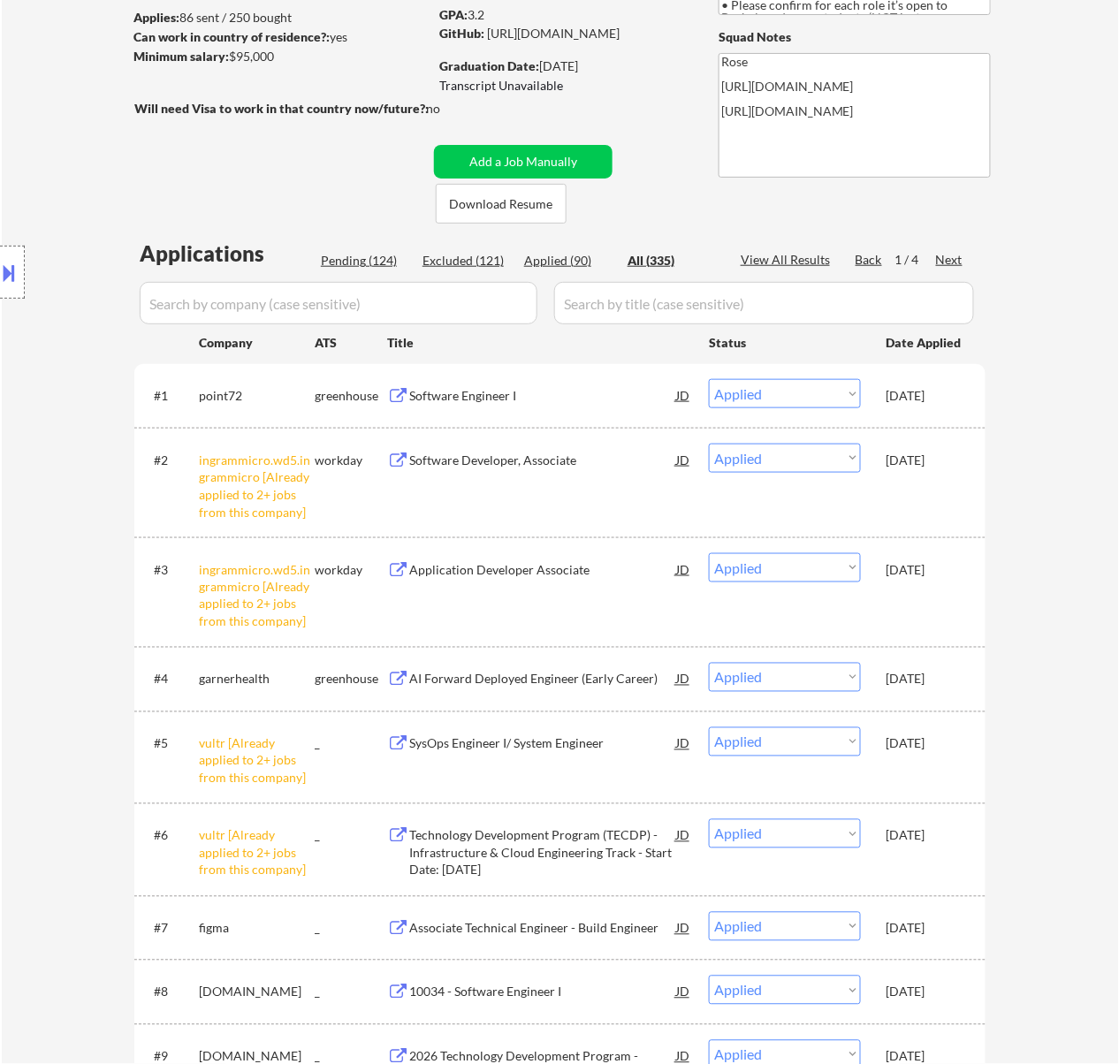
select select ""excluded__expired_""
click at [511, 295] on input "input" at bounding box center [339, 303] width 398 height 42
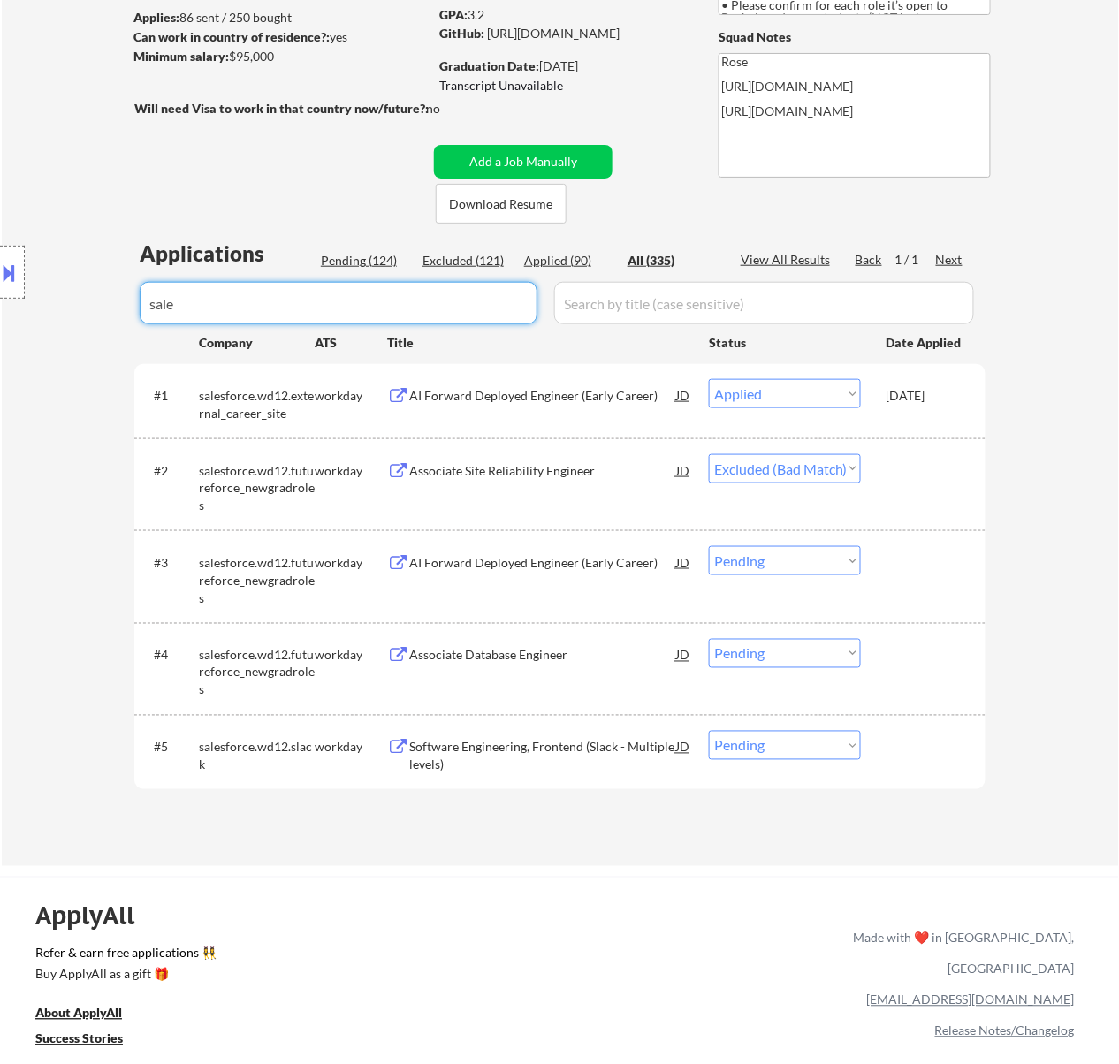
click at [846, 559] on select "Choose an option... Pending Applied Excluded (Questions) Excluded (Expired) Exc…" at bounding box center [785, 560] width 152 height 29
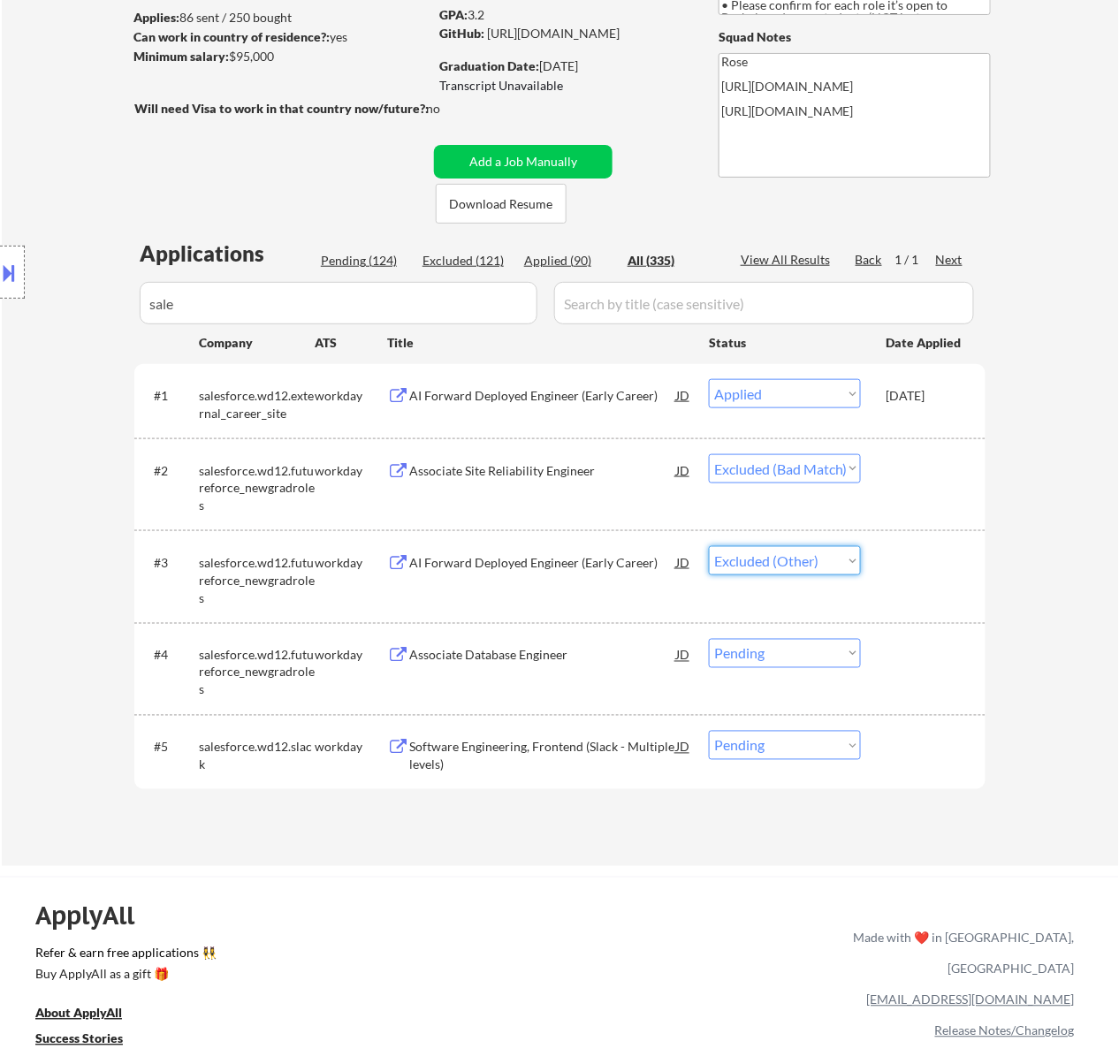
click at [709, 546] on select "Choose an option... Pending Applied Excluded (Questions) Excluded (Expired) Exc…" at bounding box center [785, 560] width 152 height 29
drag, startPoint x: 270, startPoint y: 305, endPoint x: 138, endPoint y: 308, distance: 131.7
click at [138, 308] on div "Location Inclusions: country:[GEOGRAPHIC_DATA]" at bounding box center [158, 273] width 316 height 328
click at [444, 302] on input "input" at bounding box center [339, 303] width 398 height 42
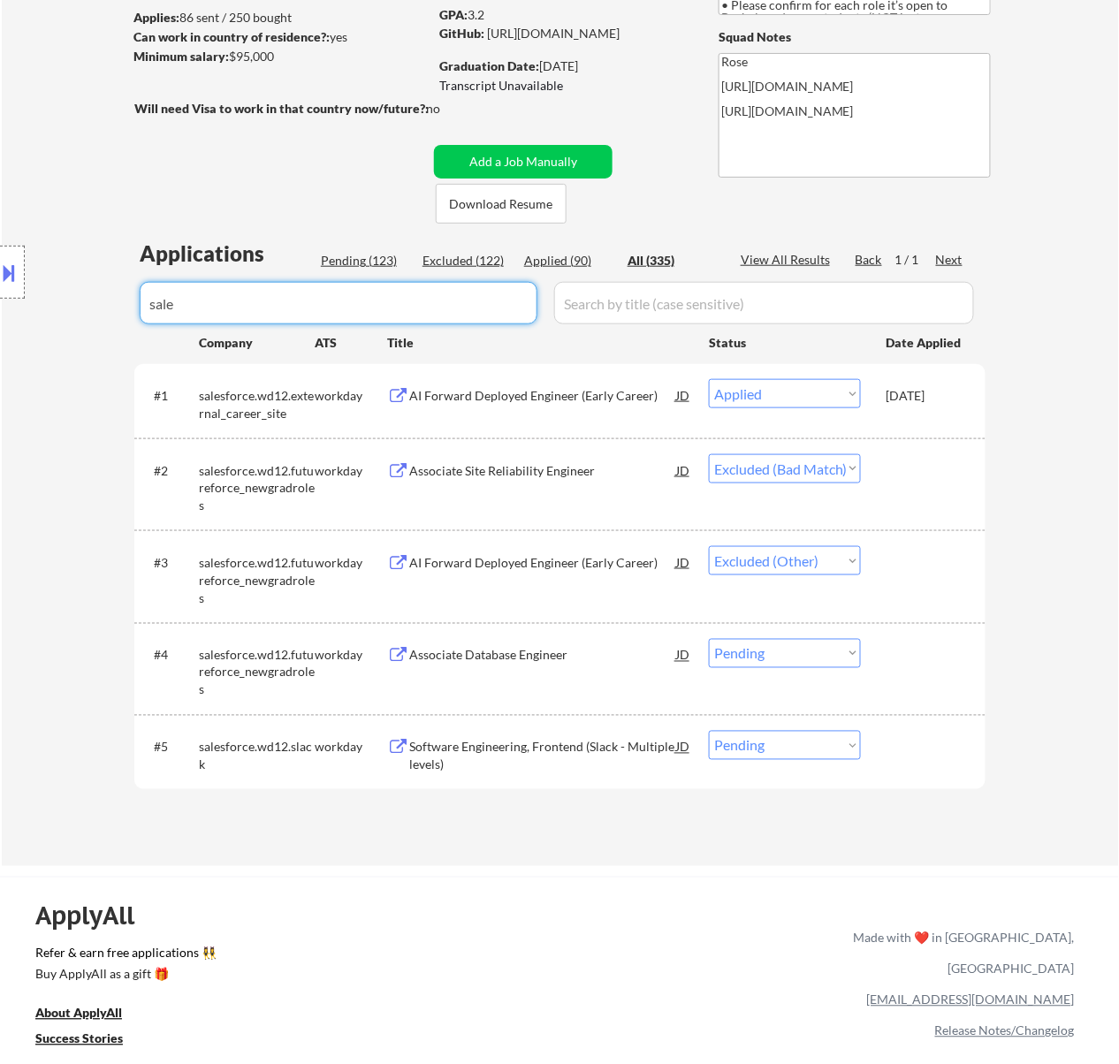
drag, startPoint x: 423, startPoint y: 301, endPoint x: 135, endPoint y: 302, distance: 287.3
click at [138, 302] on body "← Return to /applysquad Mailslurp Inbox Job Search Builder [PERSON_NAME] User E…" at bounding box center [559, 297] width 1119 height 1064
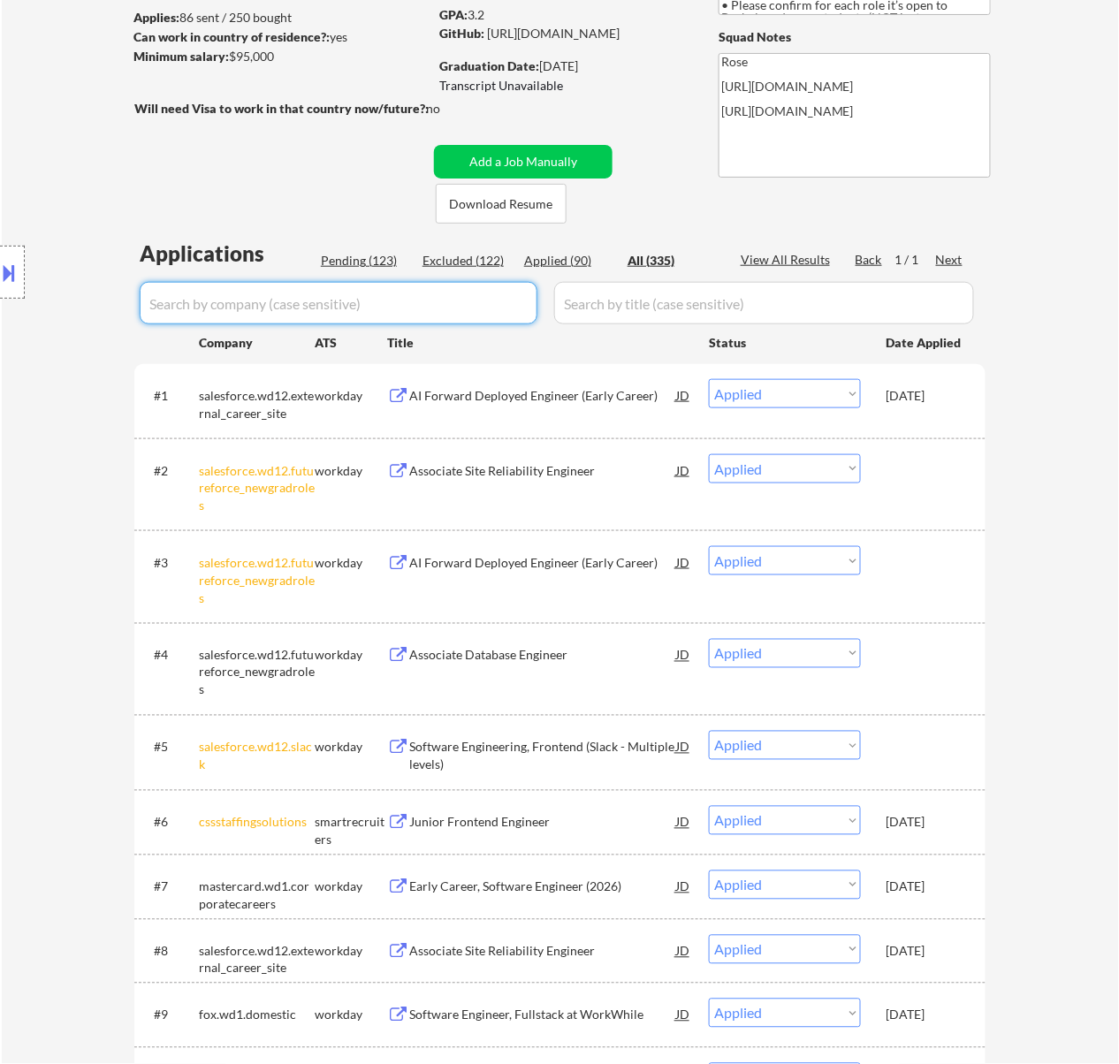
scroll to position [0, 0]
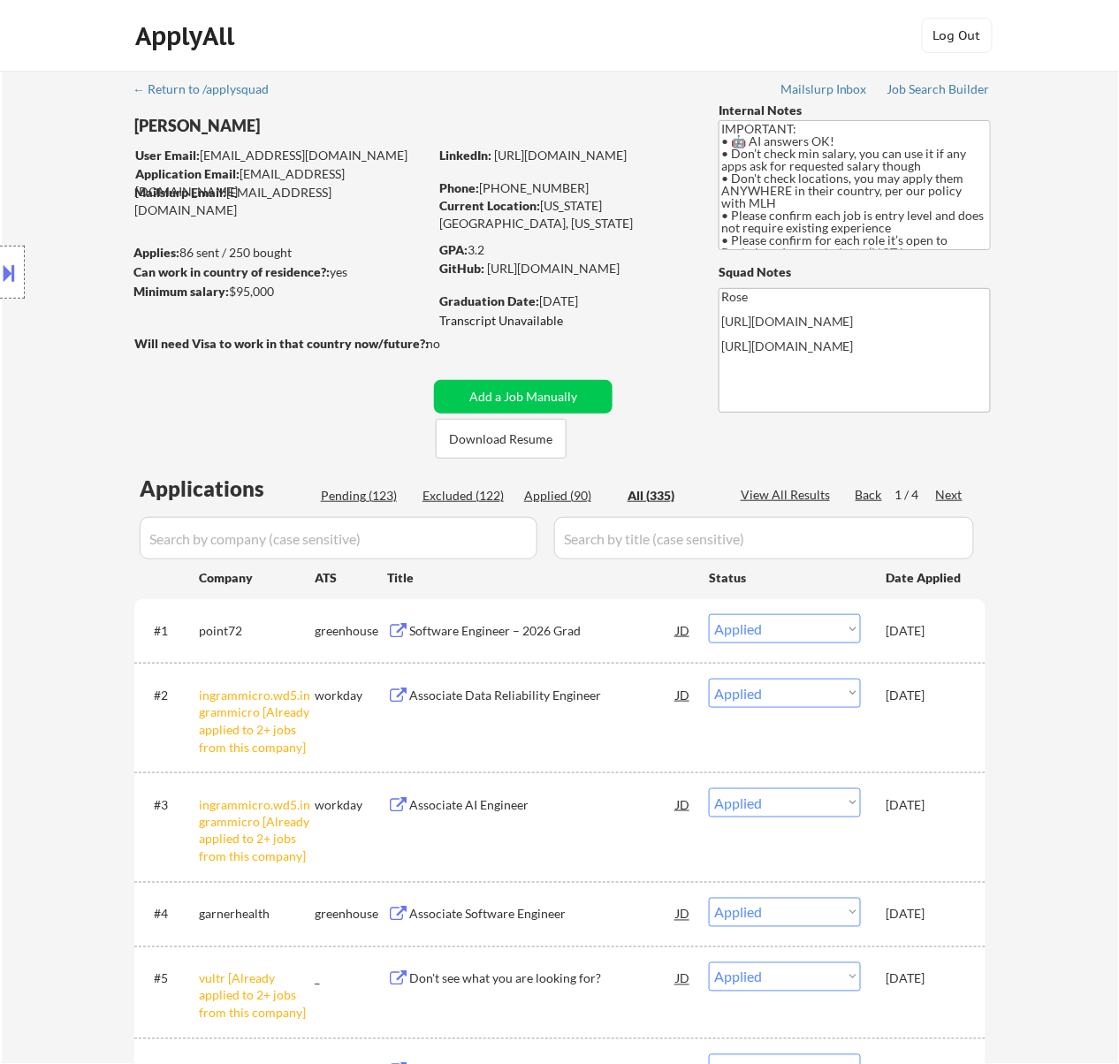
drag, startPoint x: 354, startPoint y: 495, endPoint x: 365, endPoint y: 507, distance: 16.9
click at [354, 493] on div "Pending (123)" at bounding box center [365, 496] width 88 height 18
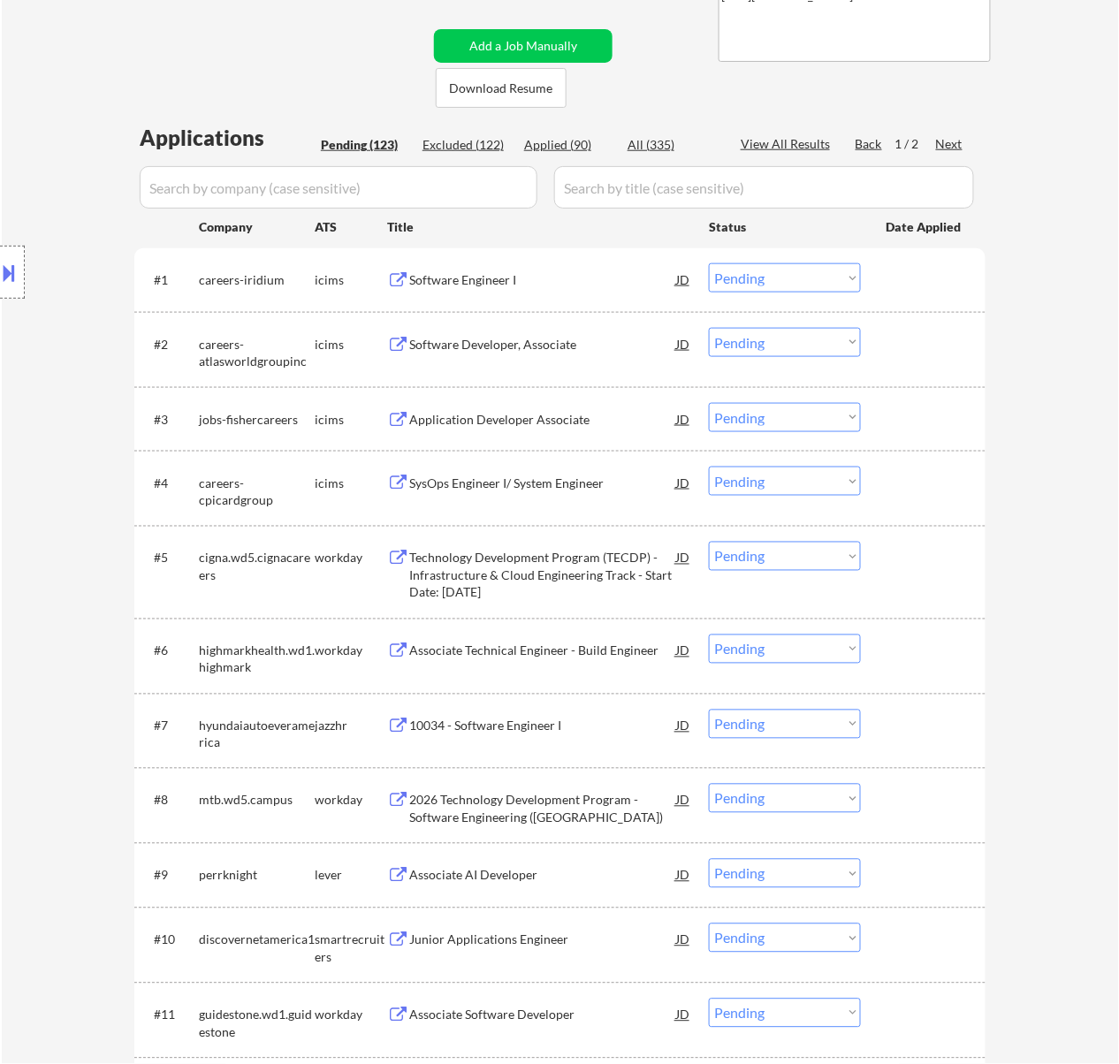
scroll to position [354, 0]
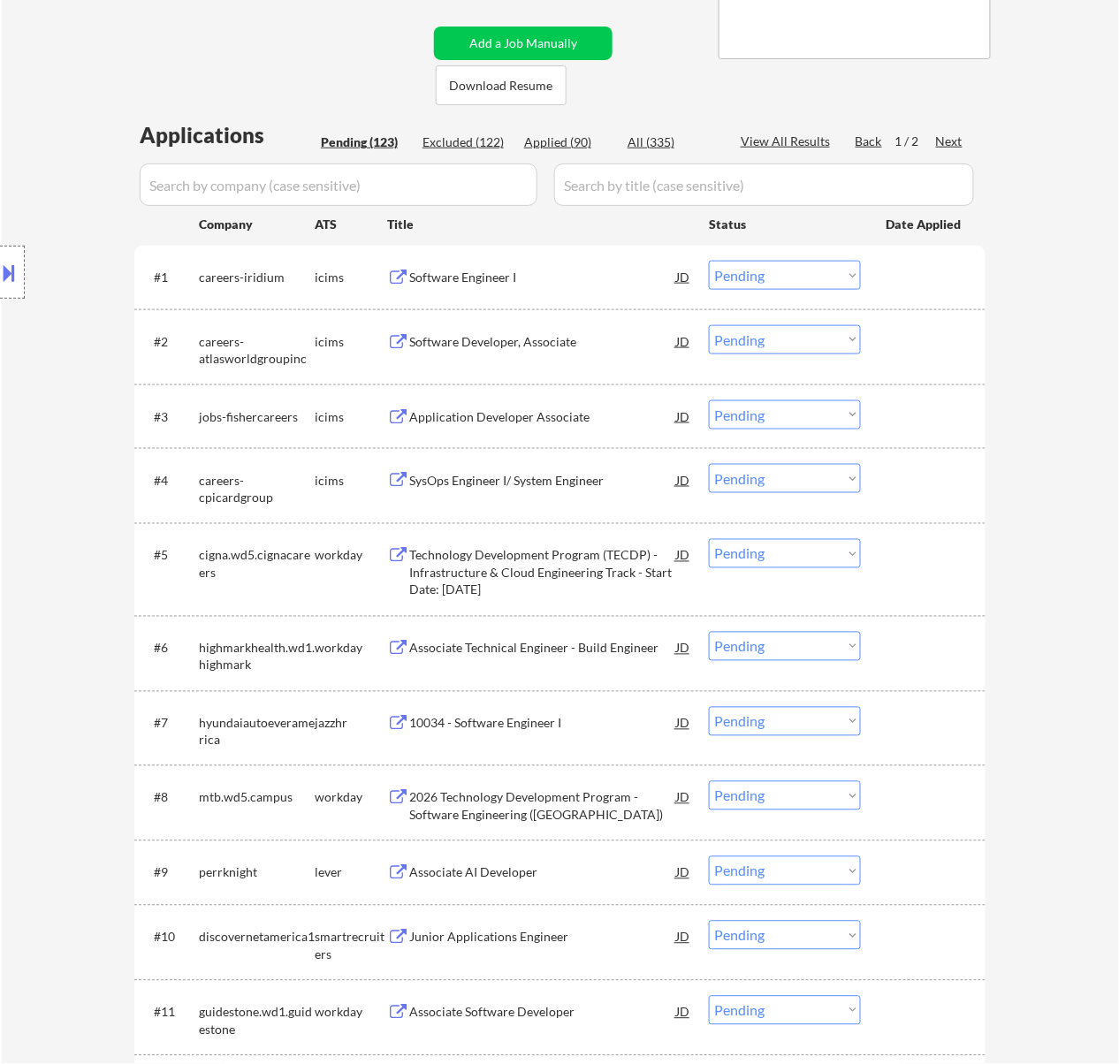
click at [566, 560] on div "Technology Development Program (TECDP) - Infrastructure & Cloud Engineering Tra…" at bounding box center [542, 573] width 267 height 52
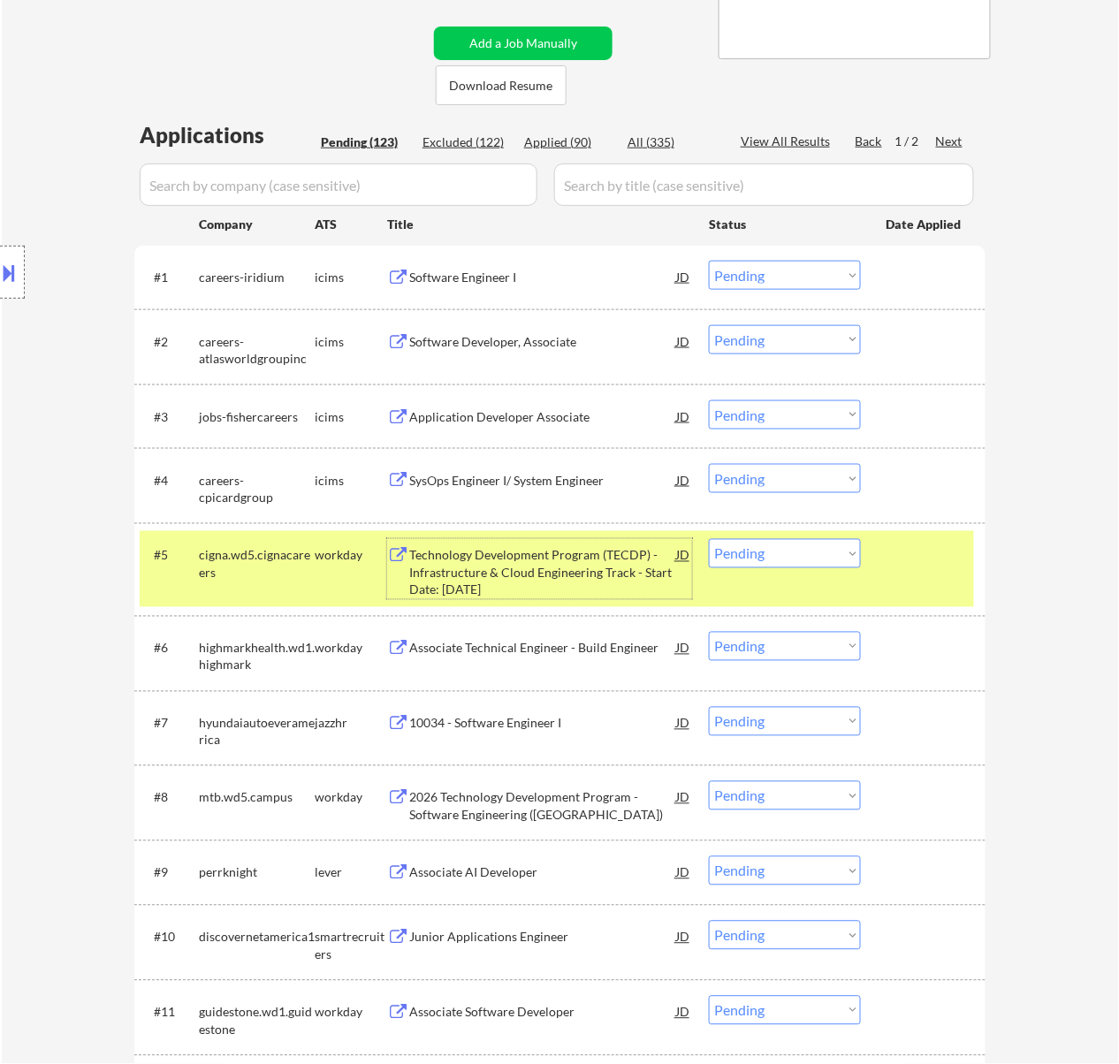
click at [567, 658] on div "Associate Technical Engineer - Build Engineer" at bounding box center [542, 648] width 267 height 32
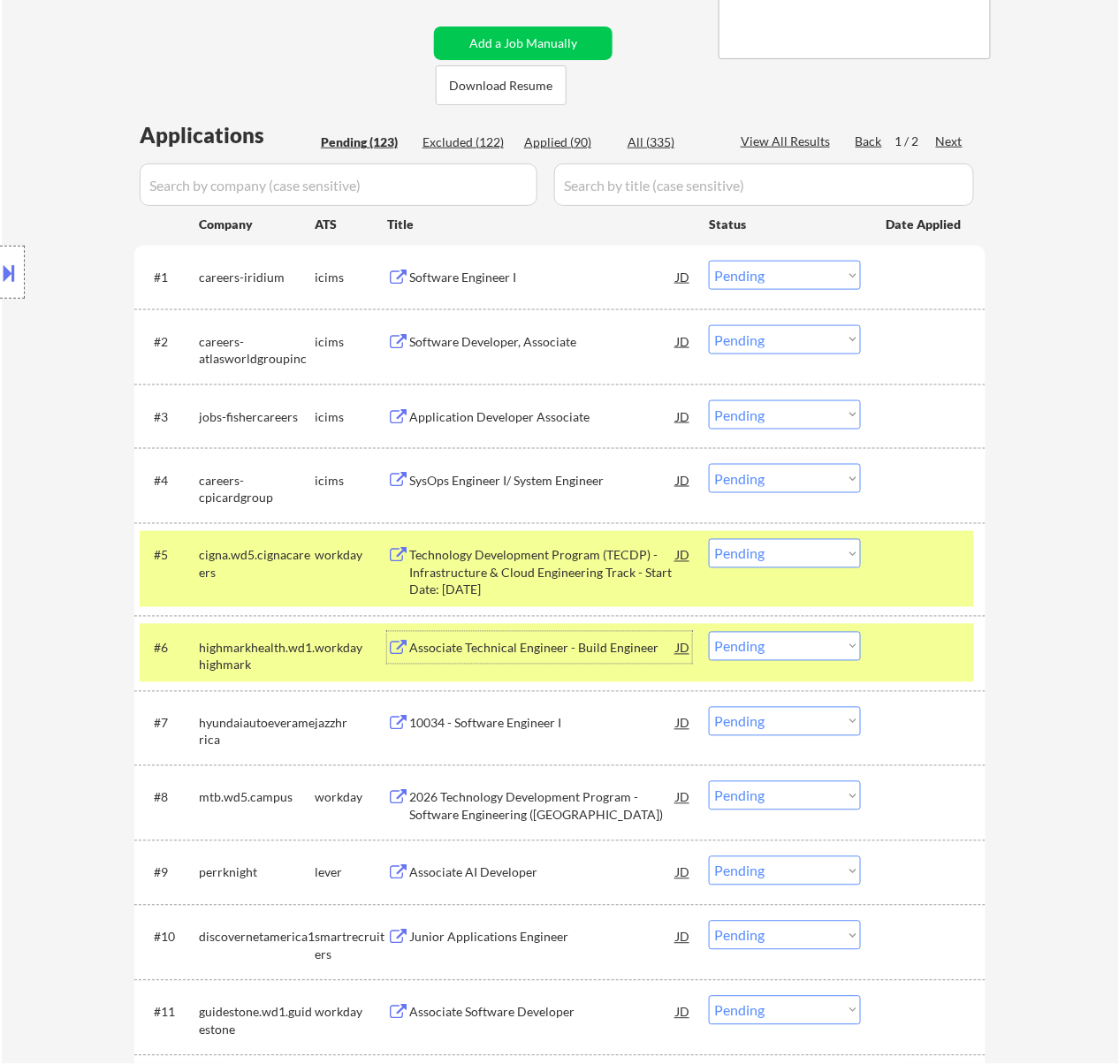
click at [818, 645] on select "Choose an option... Pending Applied Excluded (Questions) Excluded (Expired) Exc…" at bounding box center [785, 646] width 152 height 29
click at [709, 632] on select "Choose an option... Pending Applied Excluded (Questions) Excluded (Expired) Exc…" at bounding box center [785, 646] width 152 height 29
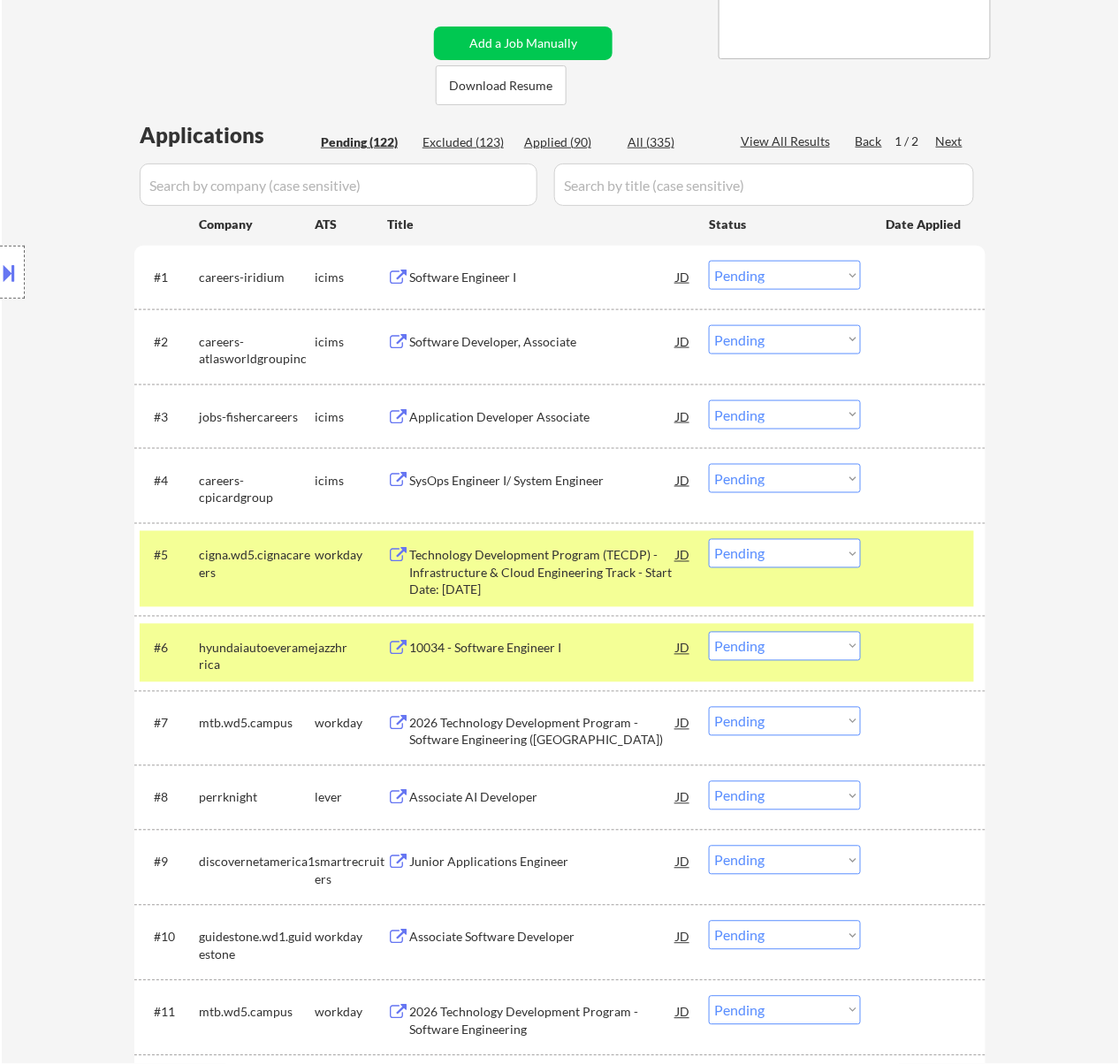
click at [788, 559] on select "Choose an option... Pending Applied Excluded (Questions) Excluded (Expired) Exc…" at bounding box center [785, 553] width 152 height 29
click at [709, 539] on select "Choose an option... Pending Applied Excluded (Questions) Excluded (Expired) Exc…" at bounding box center [785, 553] width 152 height 29
click at [516, 647] on div "10034 - Software Engineer I" at bounding box center [542, 649] width 267 height 18
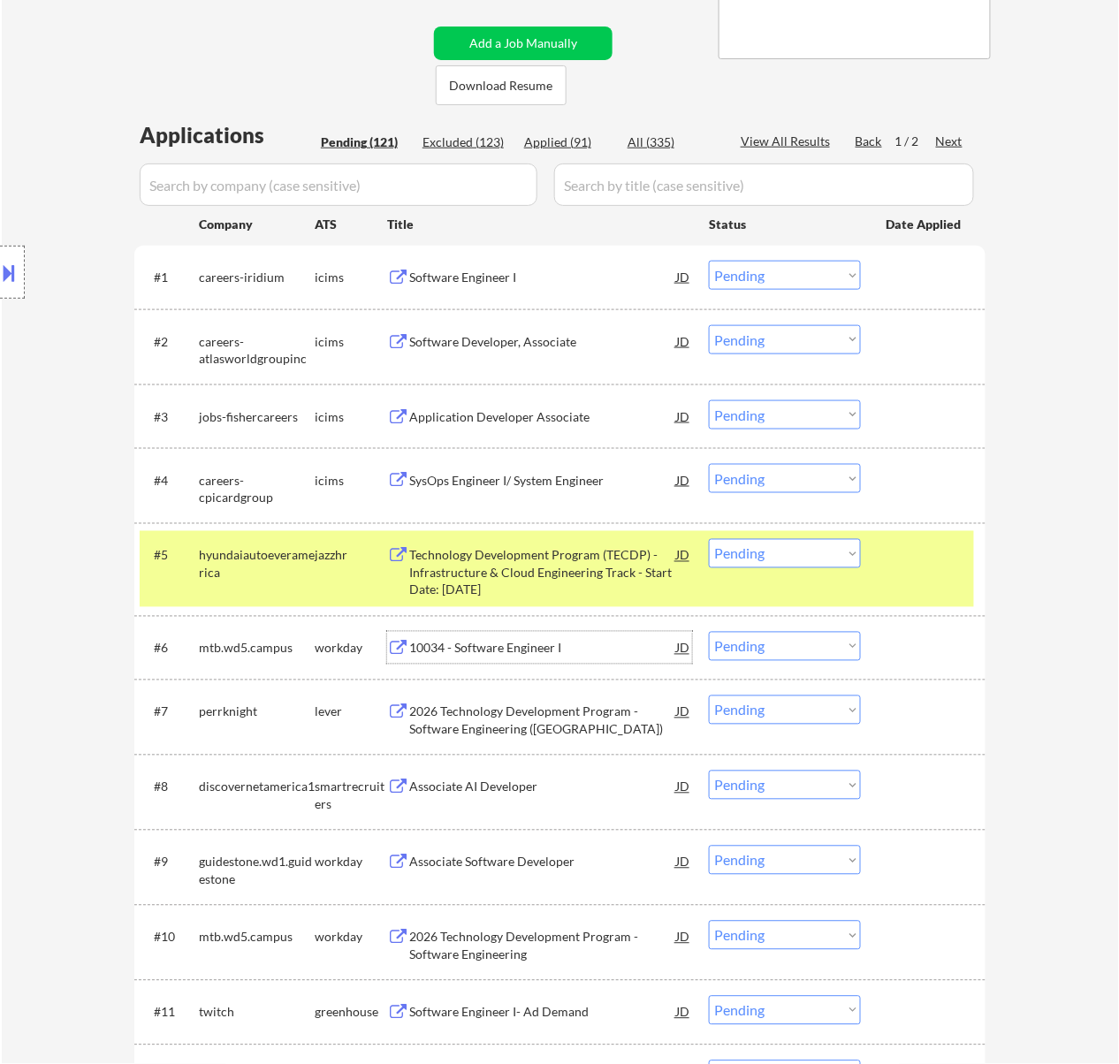
click at [575, 552] on div "Technology Development Program (TECDP) - Infrastructure & Cloud Engineering Tra…" at bounding box center [542, 573] width 267 height 52
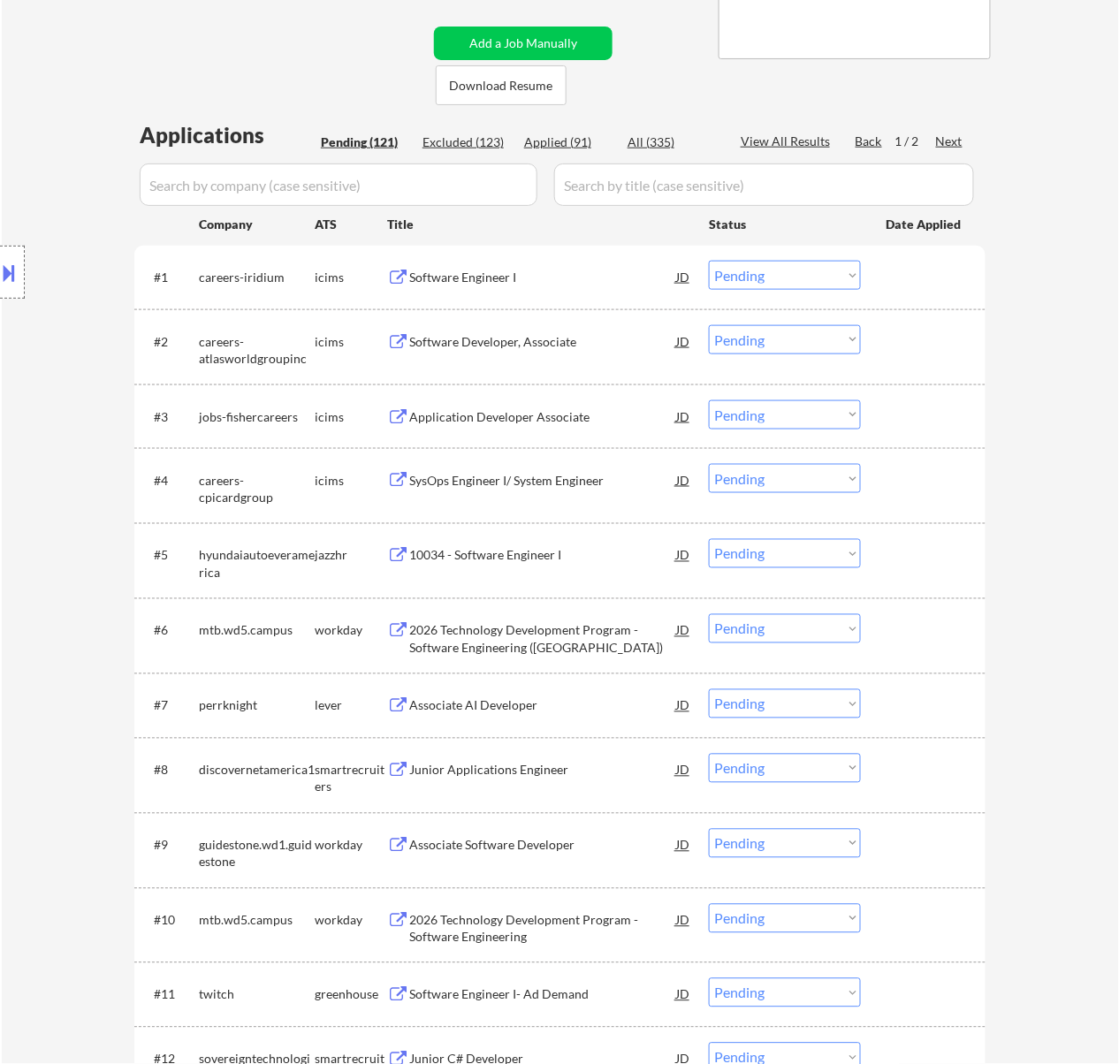
click at [764, 552] on select "Choose an option... Pending Applied Excluded (Questions) Excluded (Expired) Exc…" at bounding box center [785, 553] width 152 height 29
click at [709, 539] on select "Choose an option... Pending Applied Excluded (Questions) Excluded (Expired) Exc…" at bounding box center [785, 553] width 152 height 29
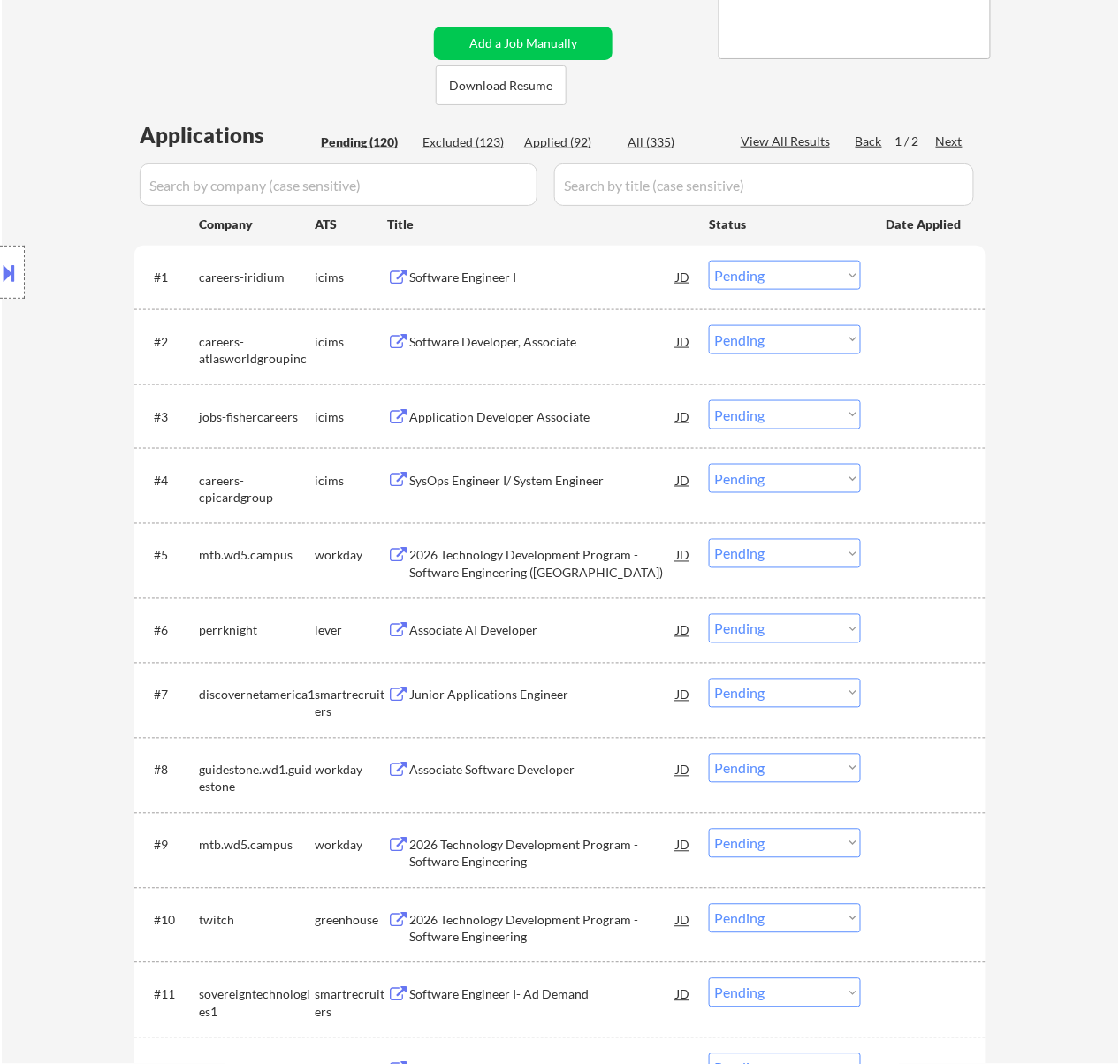
click at [529, 635] on div "Associate AI Developer" at bounding box center [542, 631] width 267 height 18
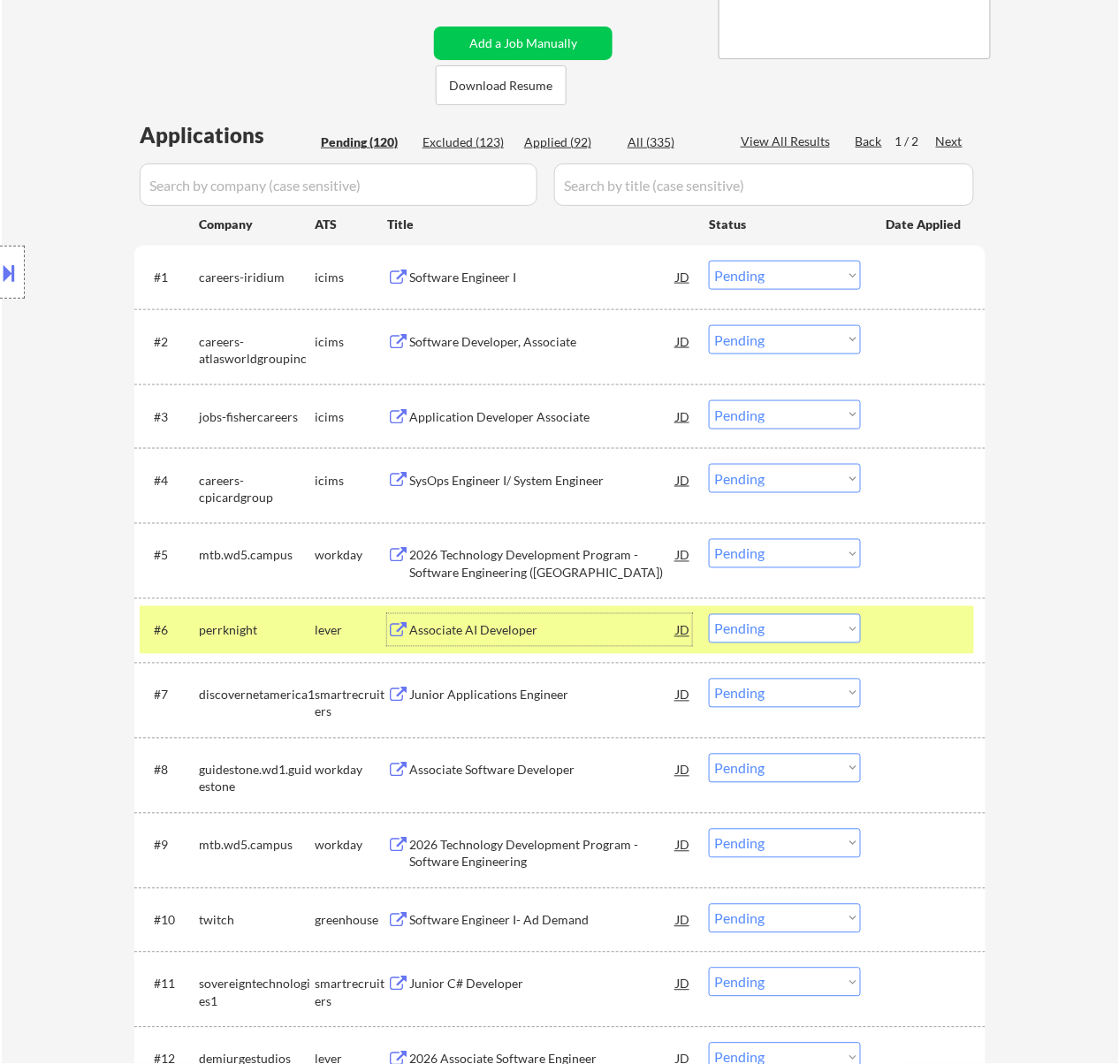
click at [836, 626] on select "Choose an option... Pending Applied Excluded (Questions) Excluded (Expired) Exc…" at bounding box center [785, 628] width 152 height 29
click at [709, 614] on select "Choose an option... Pending Applied Excluded (Questions) Excluded (Expired) Exc…" at bounding box center [785, 628] width 152 height 29
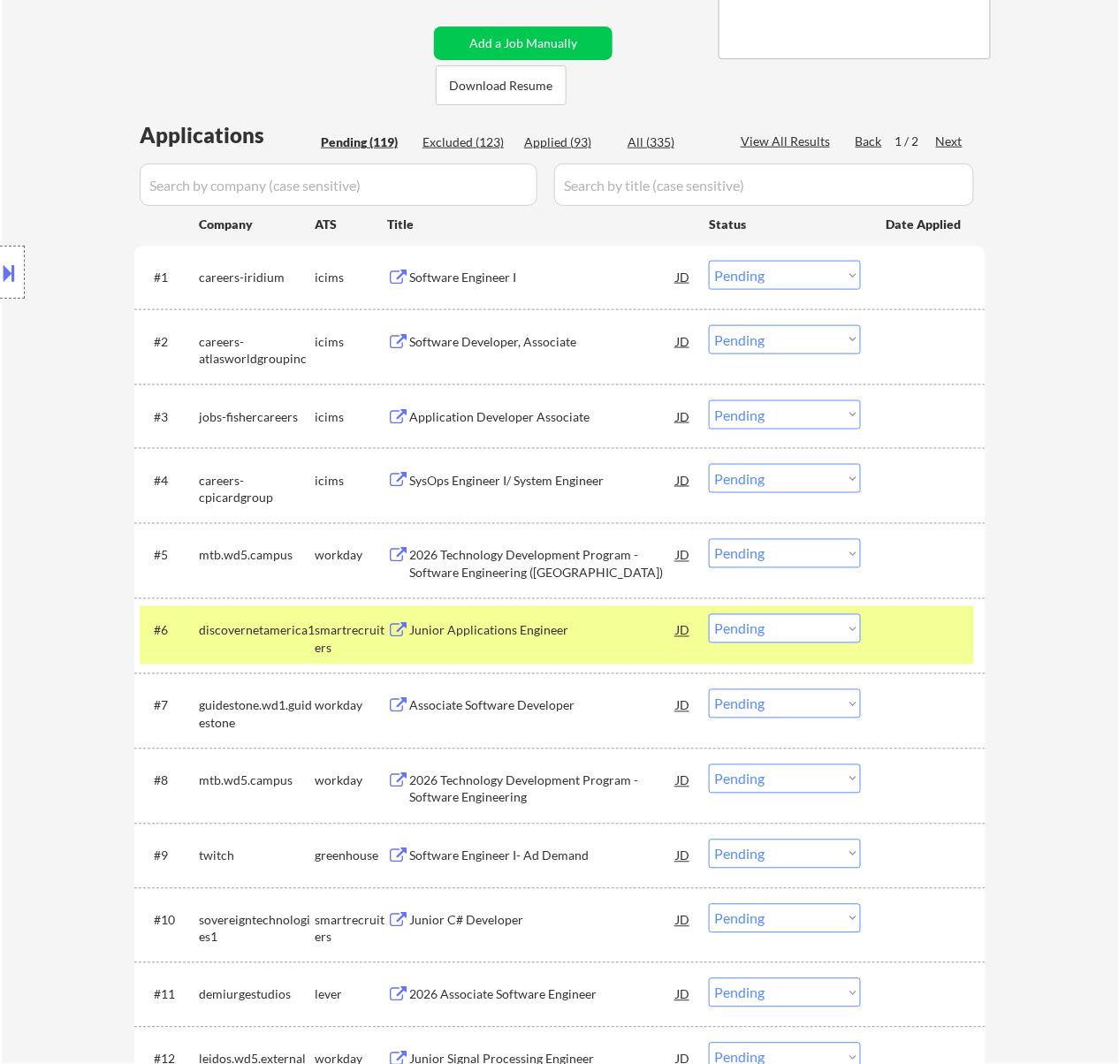
click at [620, 626] on div "Junior Applications Engineer" at bounding box center [542, 631] width 267 height 18
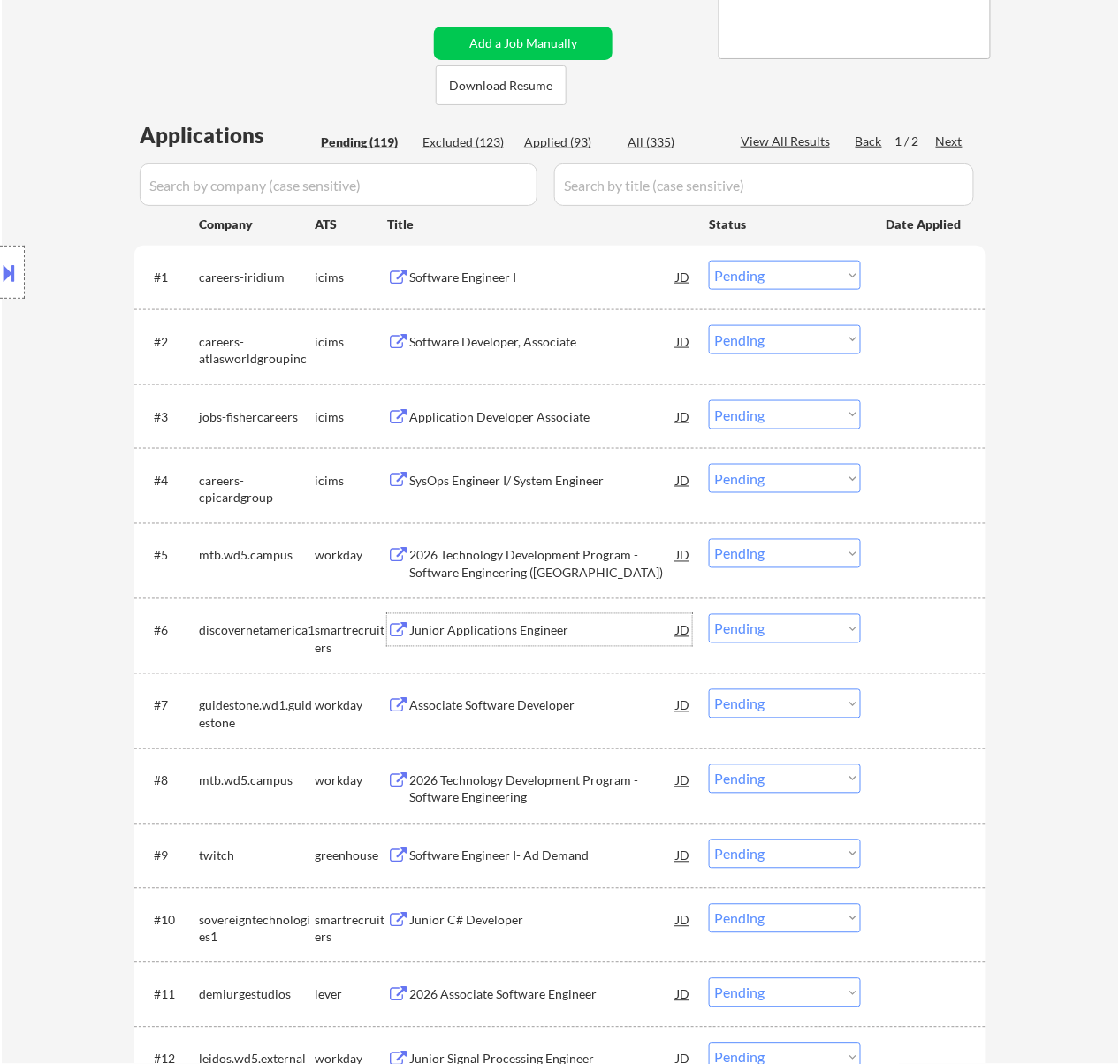
click at [779, 622] on select "Choose an option... Pending Applied Excluded (Questions) Excluded (Expired) Exc…" at bounding box center [785, 628] width 152 height 29
click at [709, 614] on select "Choose an option... Pending Applied Excluded (Questions) Excluded (Expired) Exc…" at bounding box center [785, 628] width 152 height 29
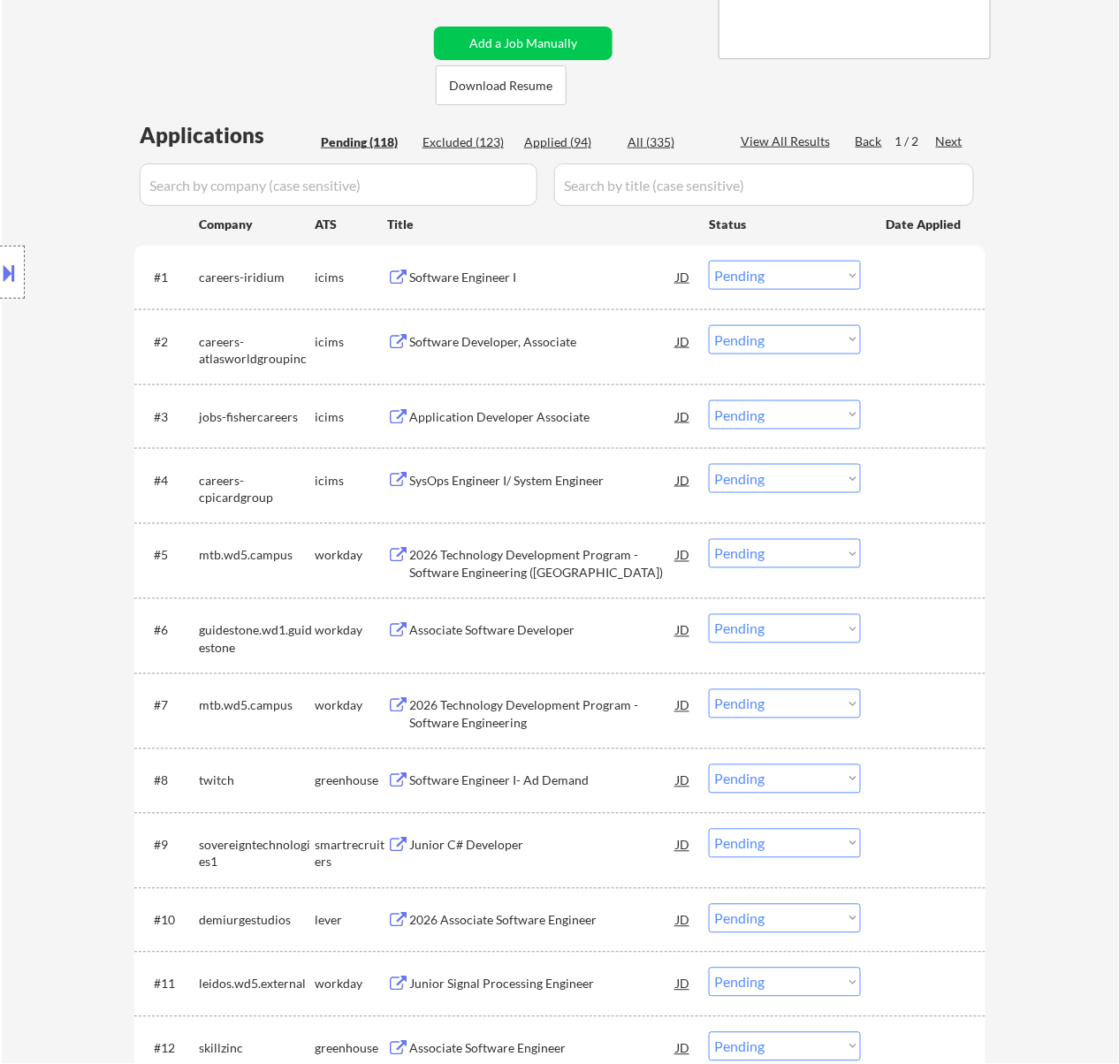
click at [542, 773] on div "Software Engineer I- Ad Demand" at bounding box center [542, 782] width 267 height 18
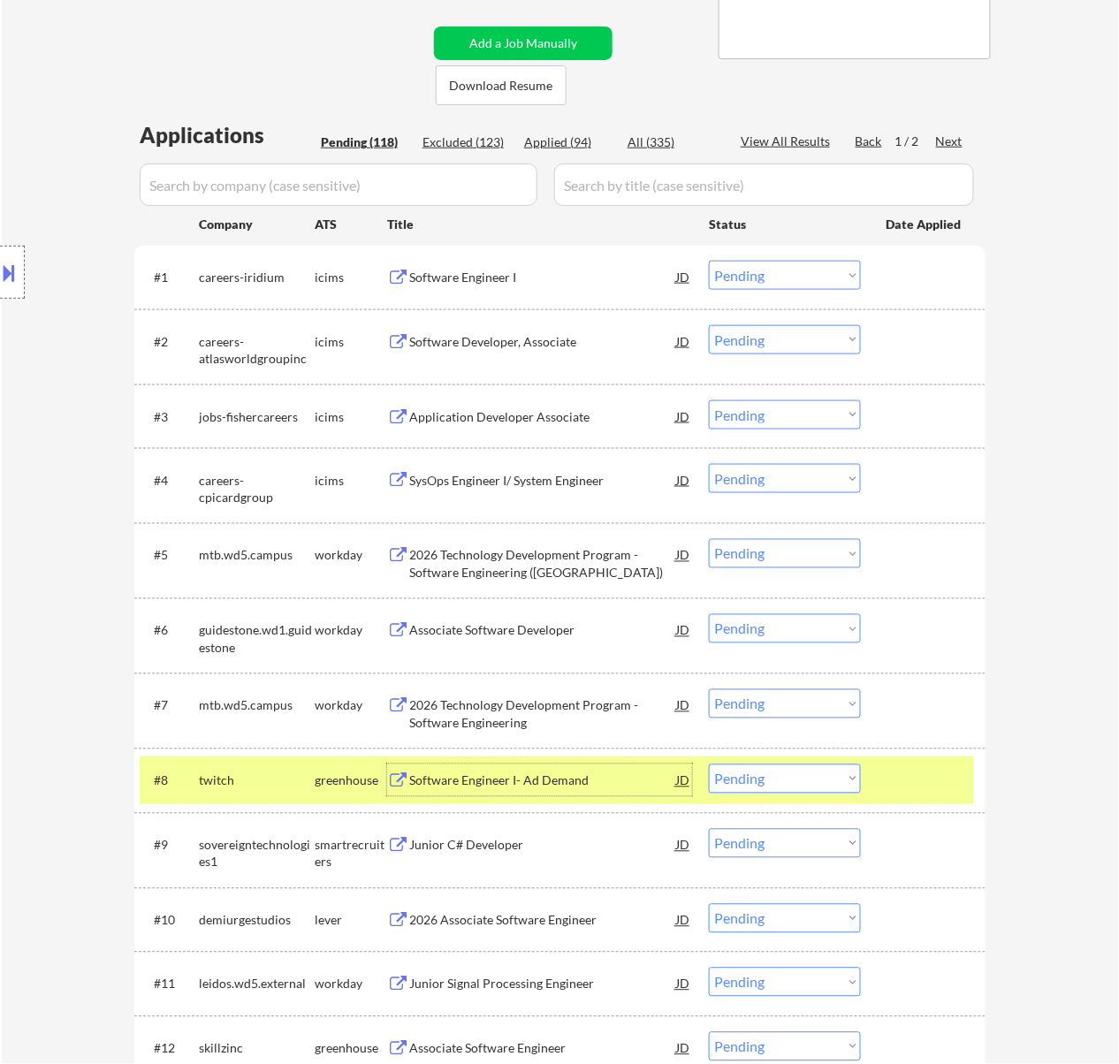
click at [811, 772] on select "Choose an option... Pending Applied Excluded (Questions) Excluded (Expired) Exc…" at bounding box center [785, 779] width 152 height 29
click at [709, 765] on select "Choose an option... Pending Applied Excluded (Questions) Excluded (Expired) Exc…" at bounding box center [785, 779] width 152 height 29
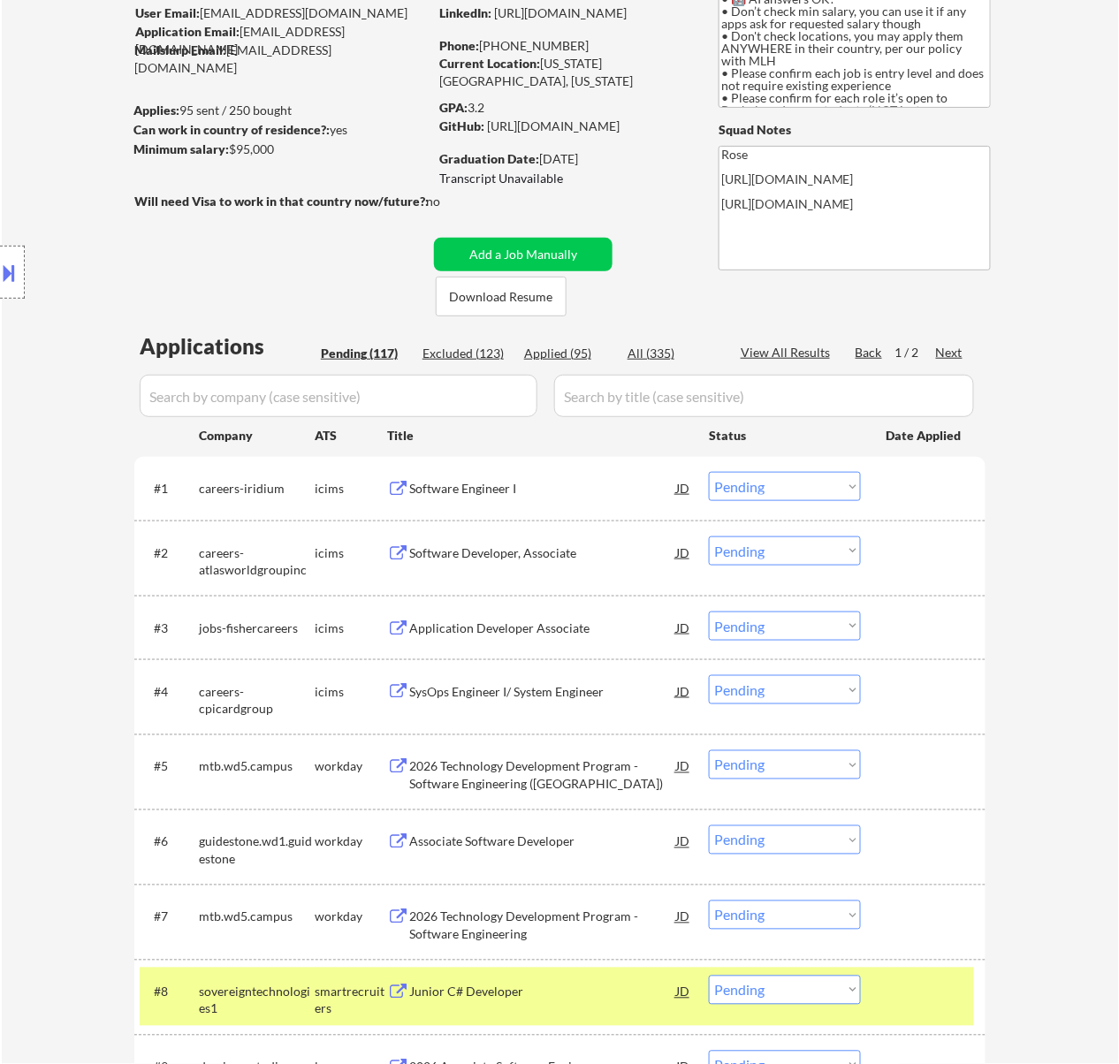
scroll to position [118, 0]
